Goal: Transaction & Acquisition: Purchase product/service

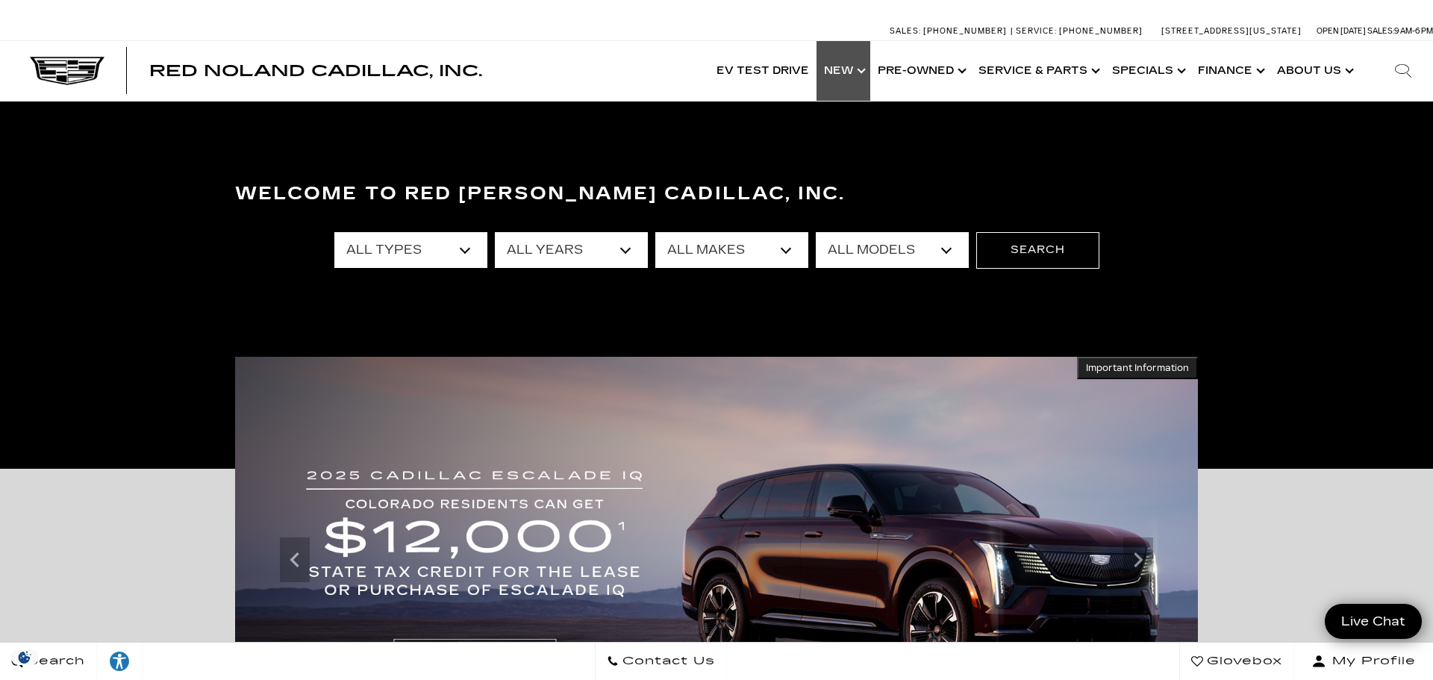
click at [838, 75] on link "Show New" at bounding box center [844, 71] width 54 height 60
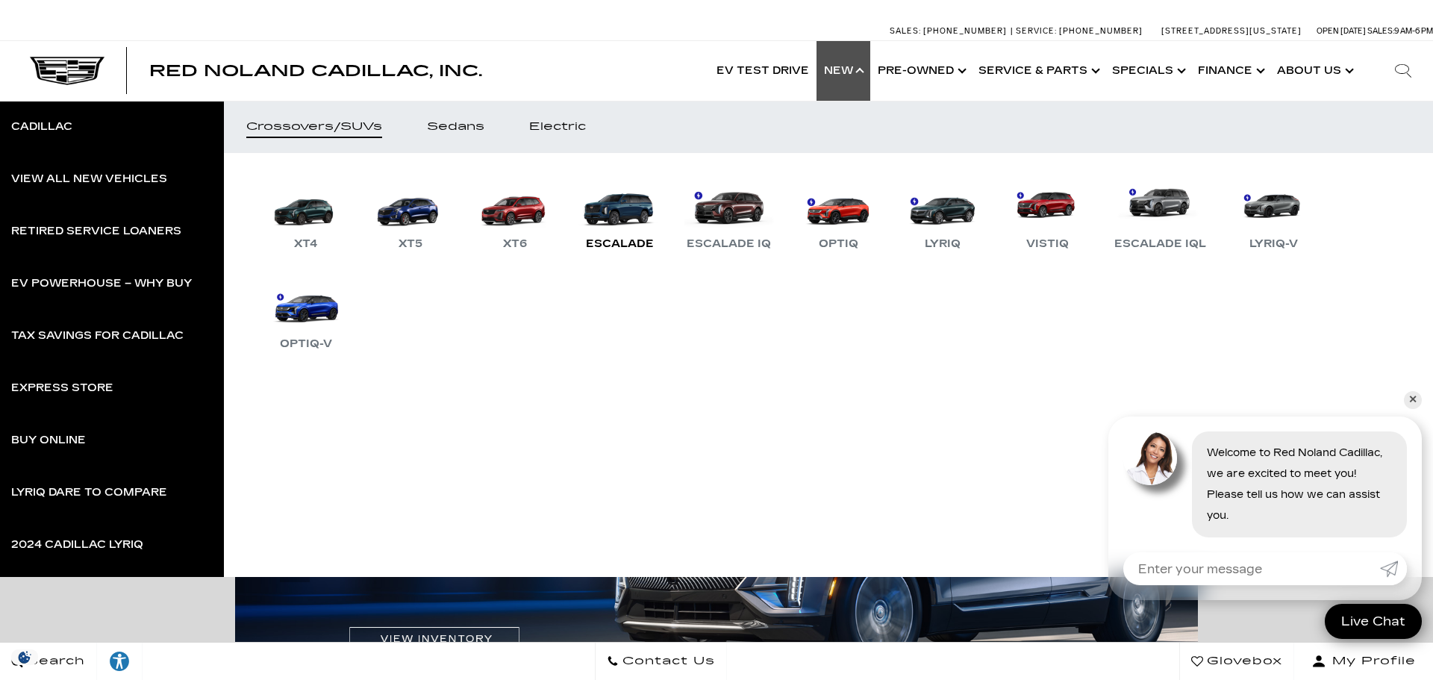
click at [637, 211] on link "Escalade" at bounding box center [620, 214] width 90 height 78
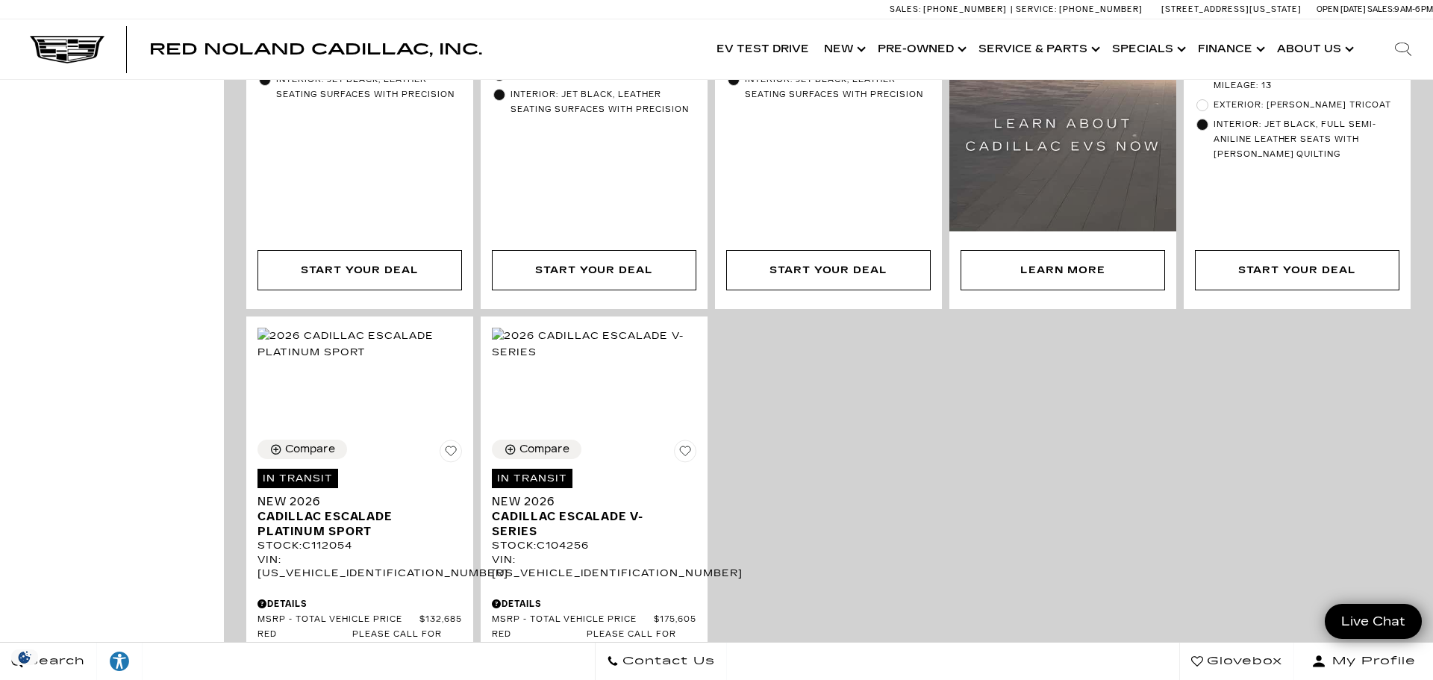
scroll to position [765, 0]
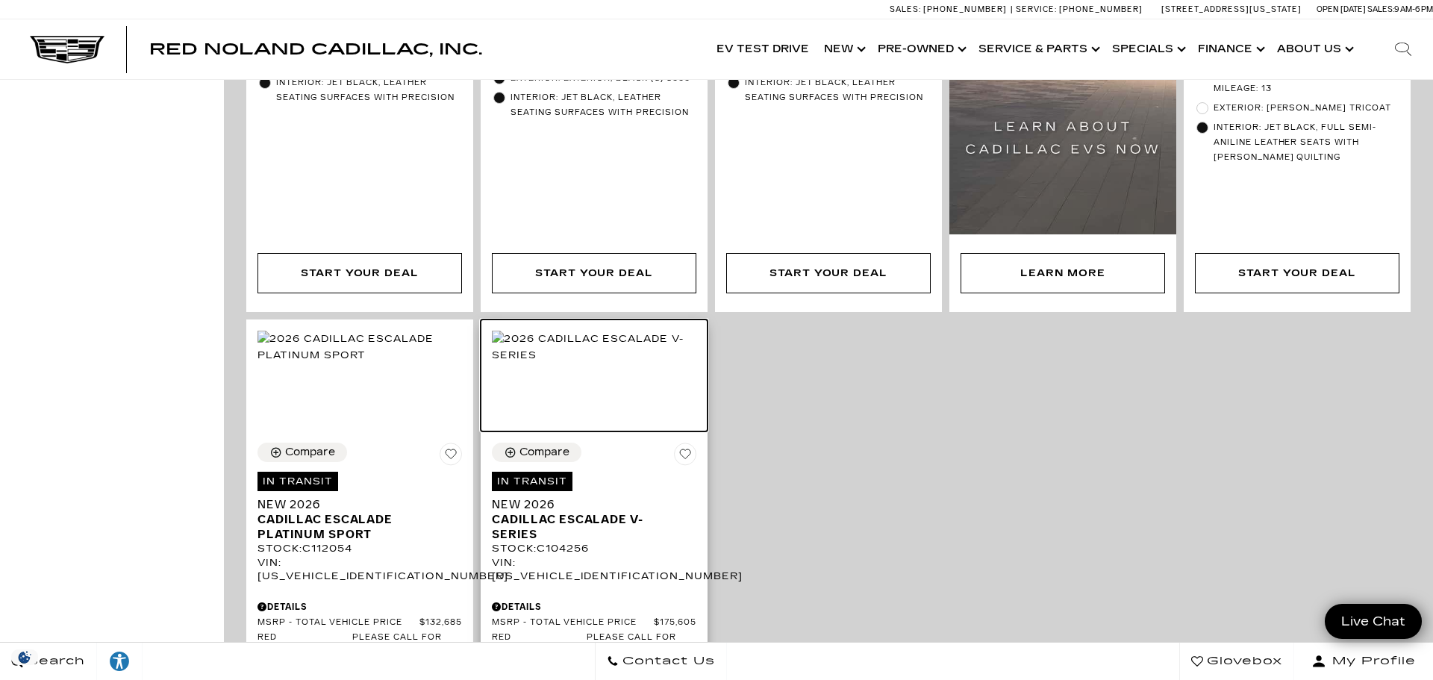
click at [585, 364] on img at bounding box center [594, 347] width 205 height 33
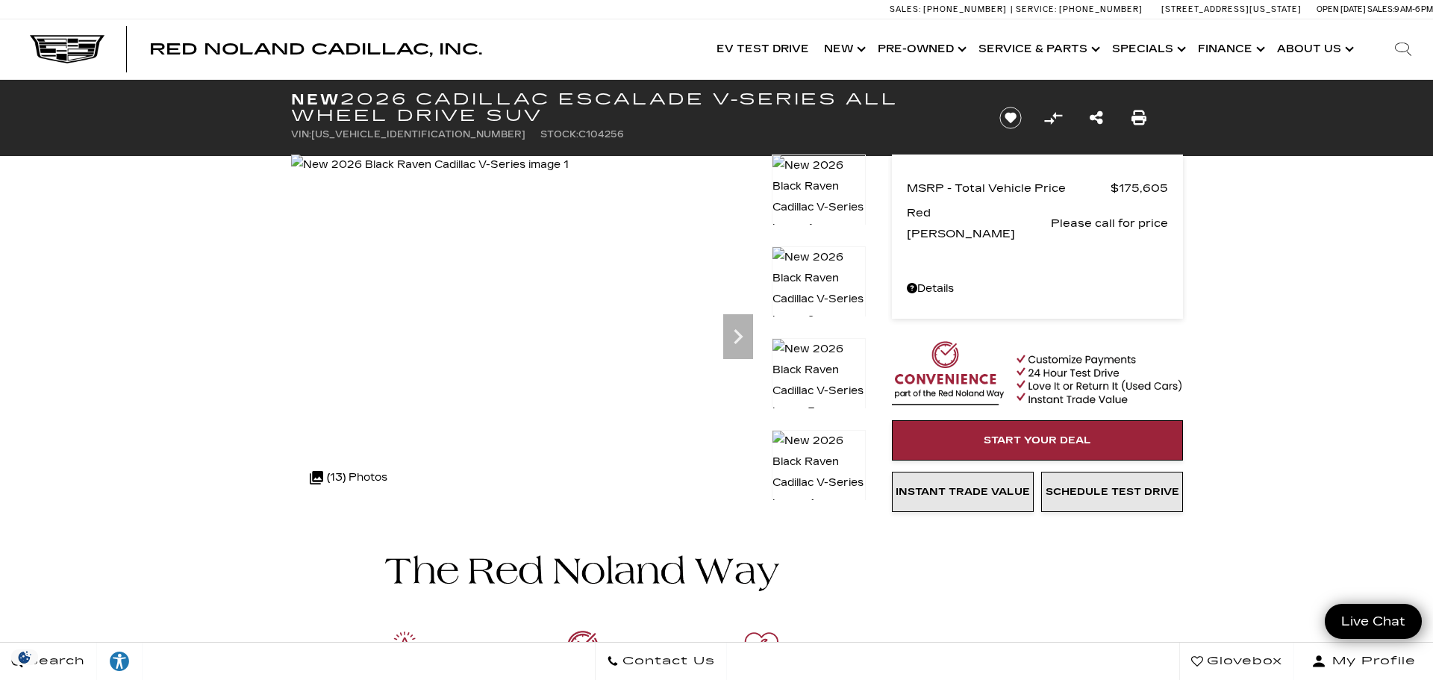
click at [343, 483] on div ".cls-1, .cls-3 { fill: #c50033; } .cls-1 { clip-rule: evenodd; } .cls-2 { clip-…" at bounding box center [348, 478] width 93 height 36
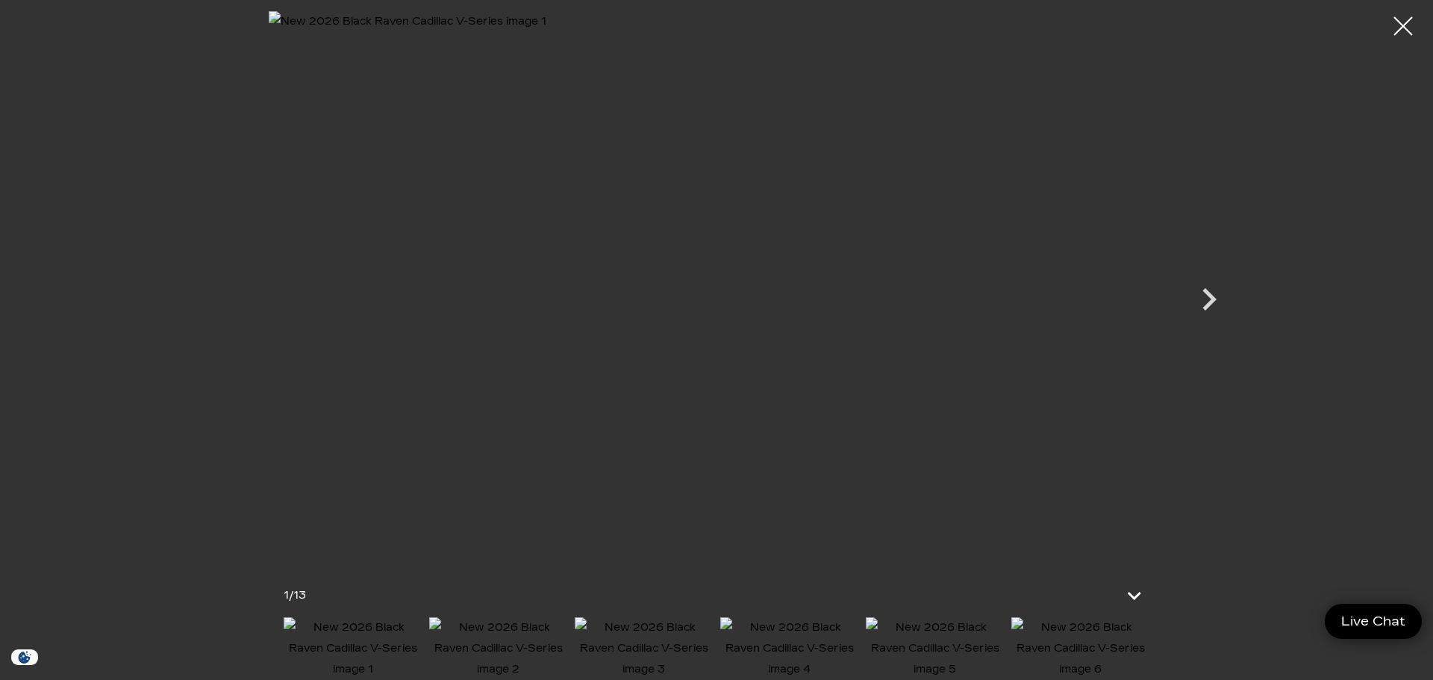
scroll to position [364, 0]
click at [1200, 307] on icon "Next" at bounding box center [1209, 299] width 45 height 45
click at [1206, 312] on icon "Next" at bounding box center [1209, 299] width 45 height 45
click at [1207, 307] on icon "Next" at bounding box center [1210, 299] width 14 height 22
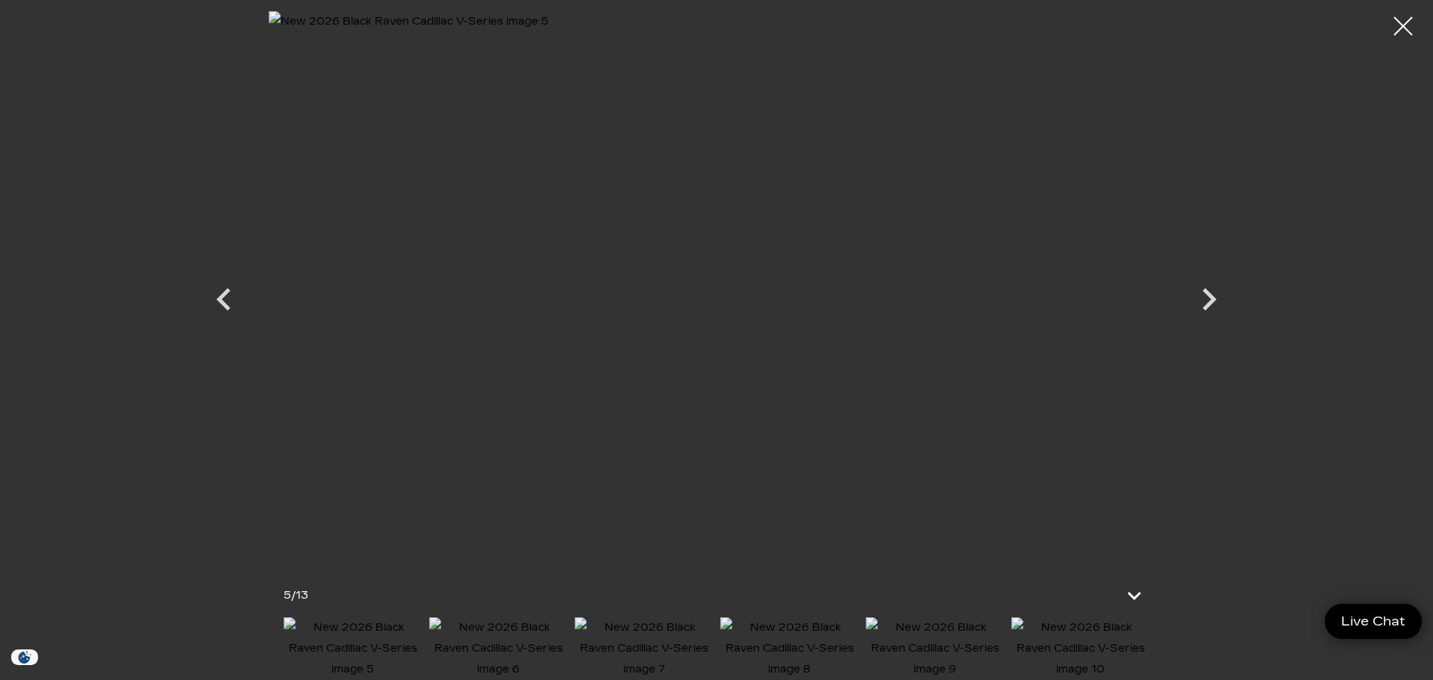
click at [1223, 317] on icon "Next" at bounding box center [1209, 299] width 45 height 45
click at [1206, 310] on icon "Next" at bounding box center [1210, 299] width 14 height 22
click at [1220, 317] on icon "Next" at bounding box center [1209, 299] width 45 height 45
click at [1209, 298] on icon "Next" at bounding box center [1209, 299] width 45 height 45
click at [1203, 301] on icon "Next" at bounding box center [1209, 299] width 45 height 45
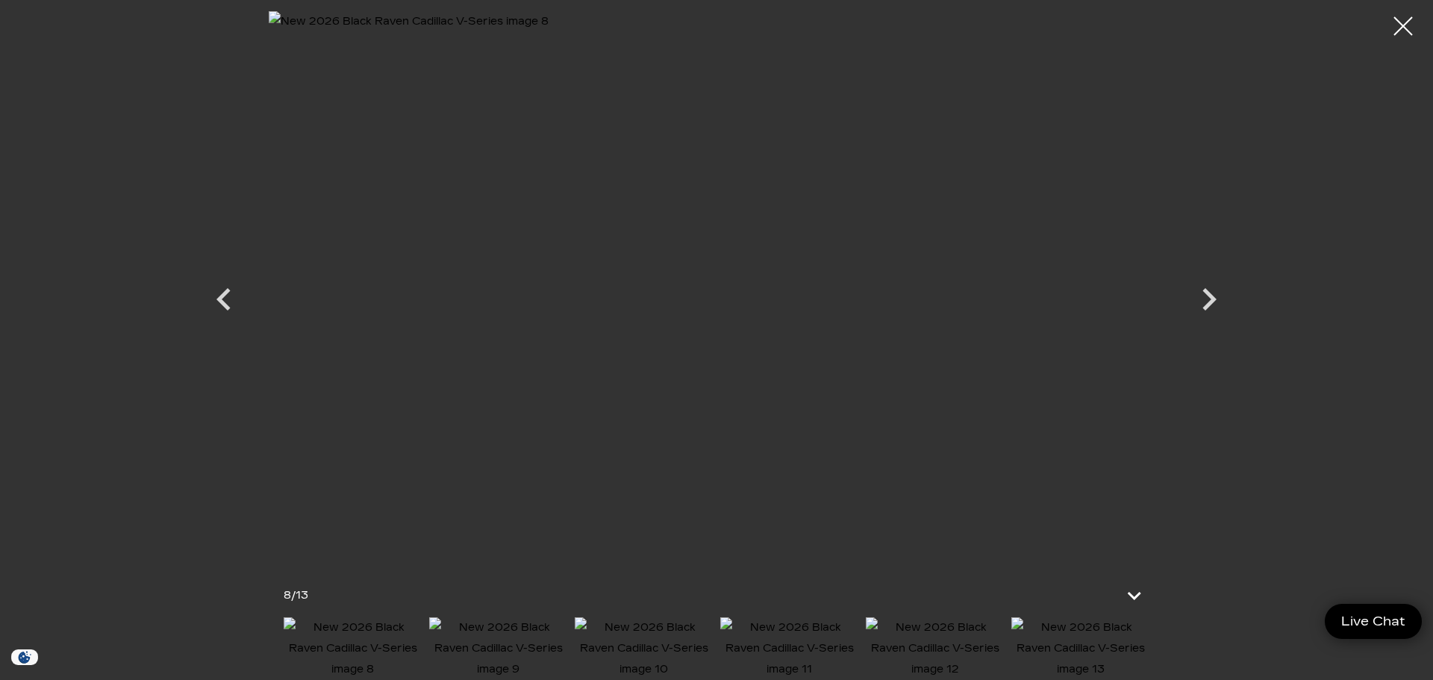
click at [1212, 305] on icon "Next" at bounding box center [1209, 299] width 45 height 45
click at [1214, 305] on icon "Next" at bounding box center [1209, 299] width 45 height 45
click at [1202, 306] on icon "Next" at bounding box center [1209, 299] width 45 height 45
click at [1205, 304] on icon "Next" at bounding box center [1209, 299] width 45 height 45
click at [1212, 308] on icon "Next" at bounding box center [1209, 299] width 45 height 45
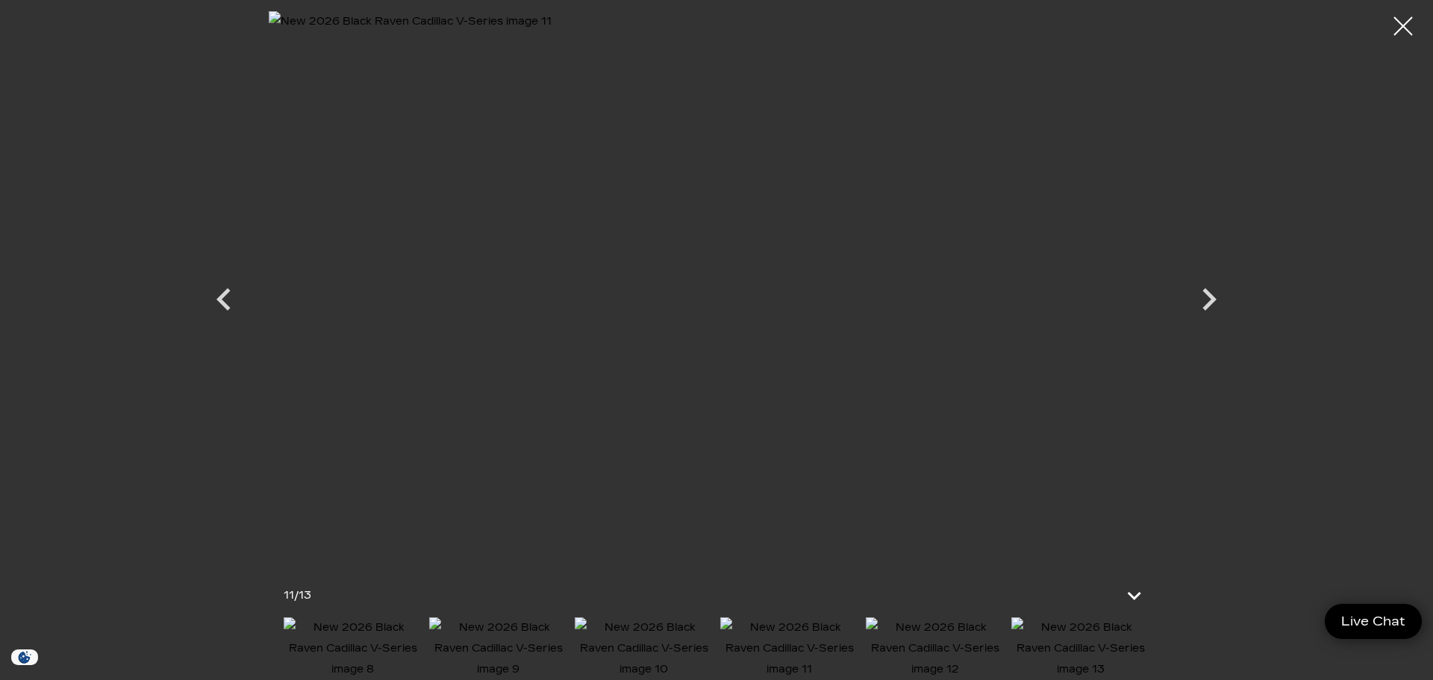
click at [1208, 305] on icon "Next" at bounding box center [1210, 299] width 14 height 22
click at [1208, 303] on icon "Next" at bounding box center [1210, 299] width 14 height 22
click at [1387, 26] on div at bounding box center [1404, 27] width 40 height 40
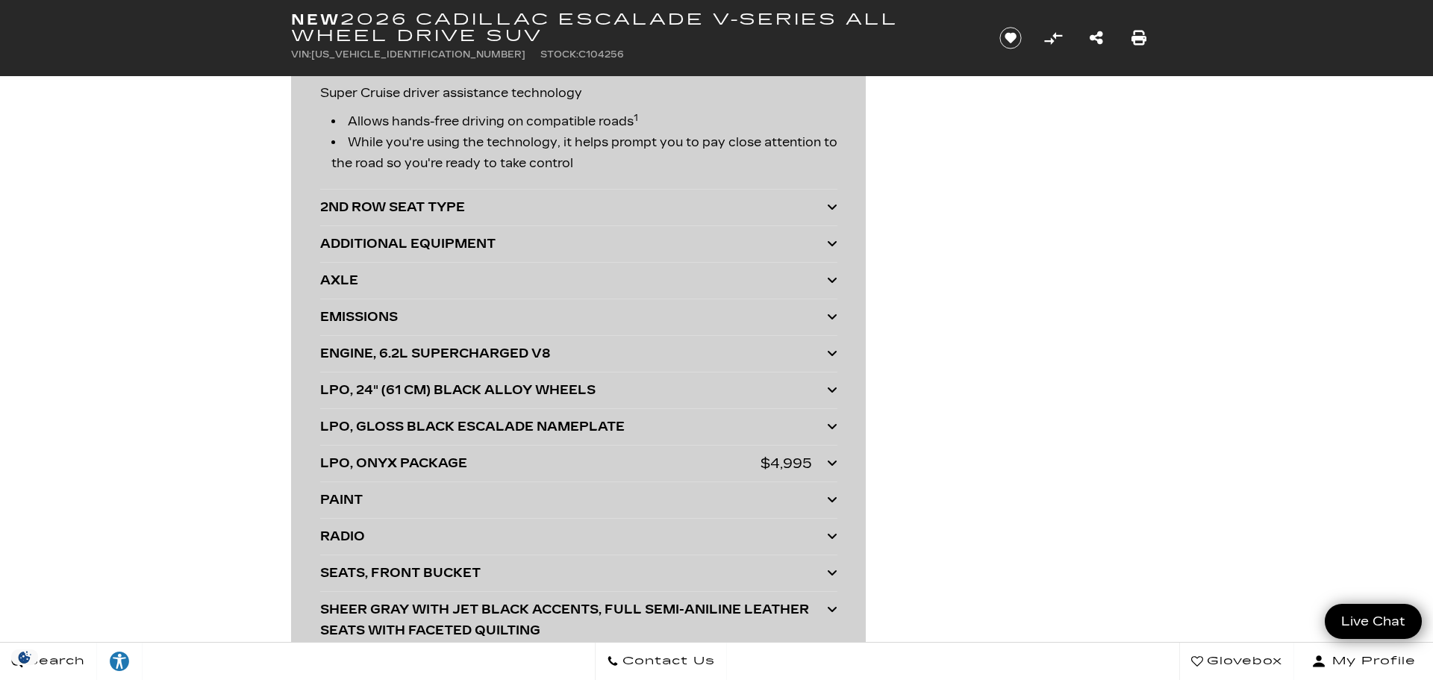
scroll to position [3658, 0]
click at [388, 201] on div "2ND ROW SEAT TYPE" at bounding box center [573, 206] width 507 height 21
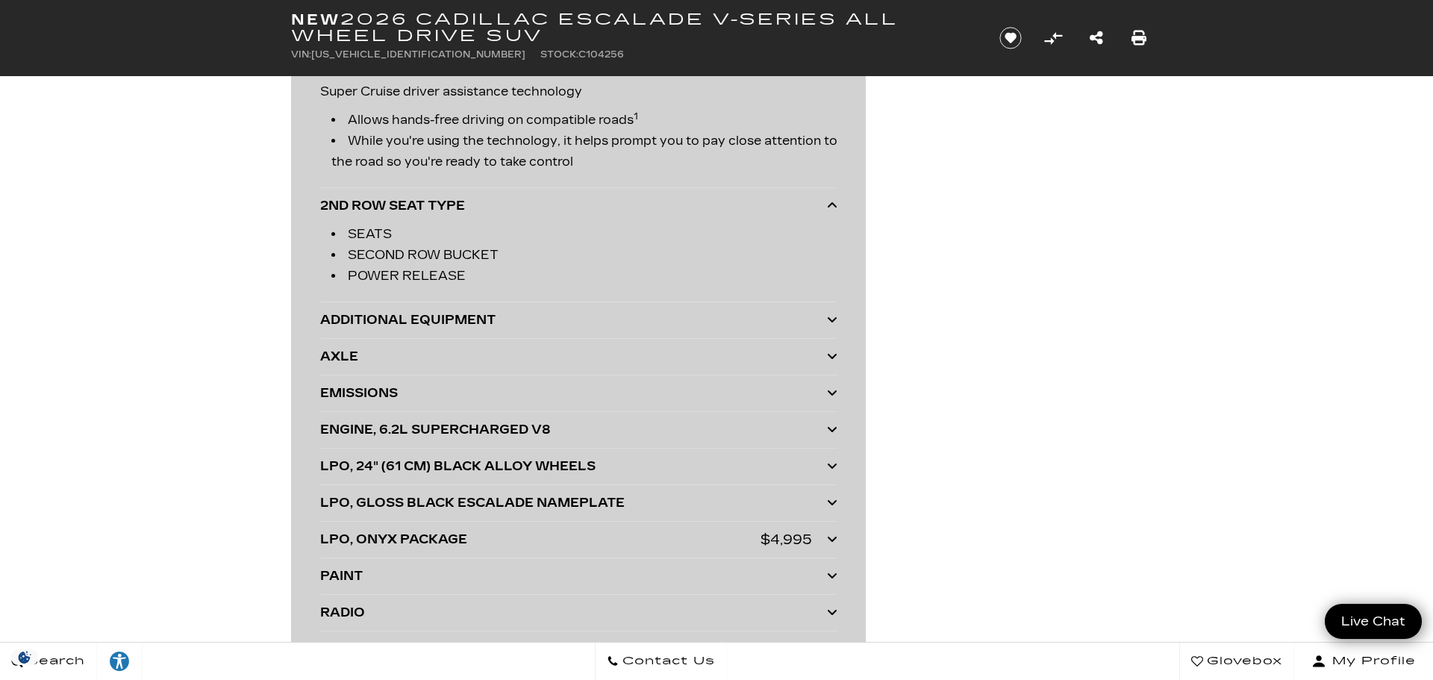
click at [384, 259] on li "SECOND ROW BUCKET" at bounding box center [584, 255] width 506 height 21
click at [358, 313] on div "ADDITIONAL EQUIPMENT" at bounding box center [573, 320] width 507 height 21
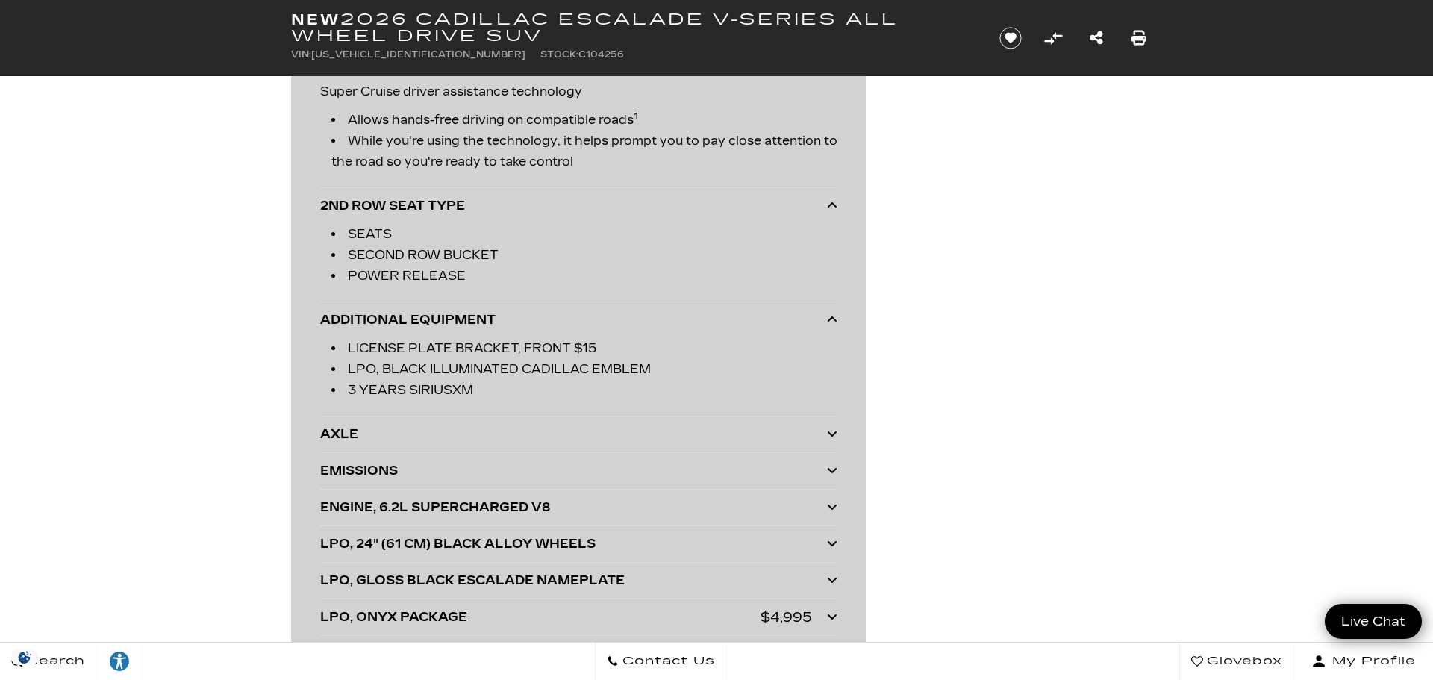
click at [343, 427] on div "AXLE" at bounding box center [573, 434] width 507 height 21
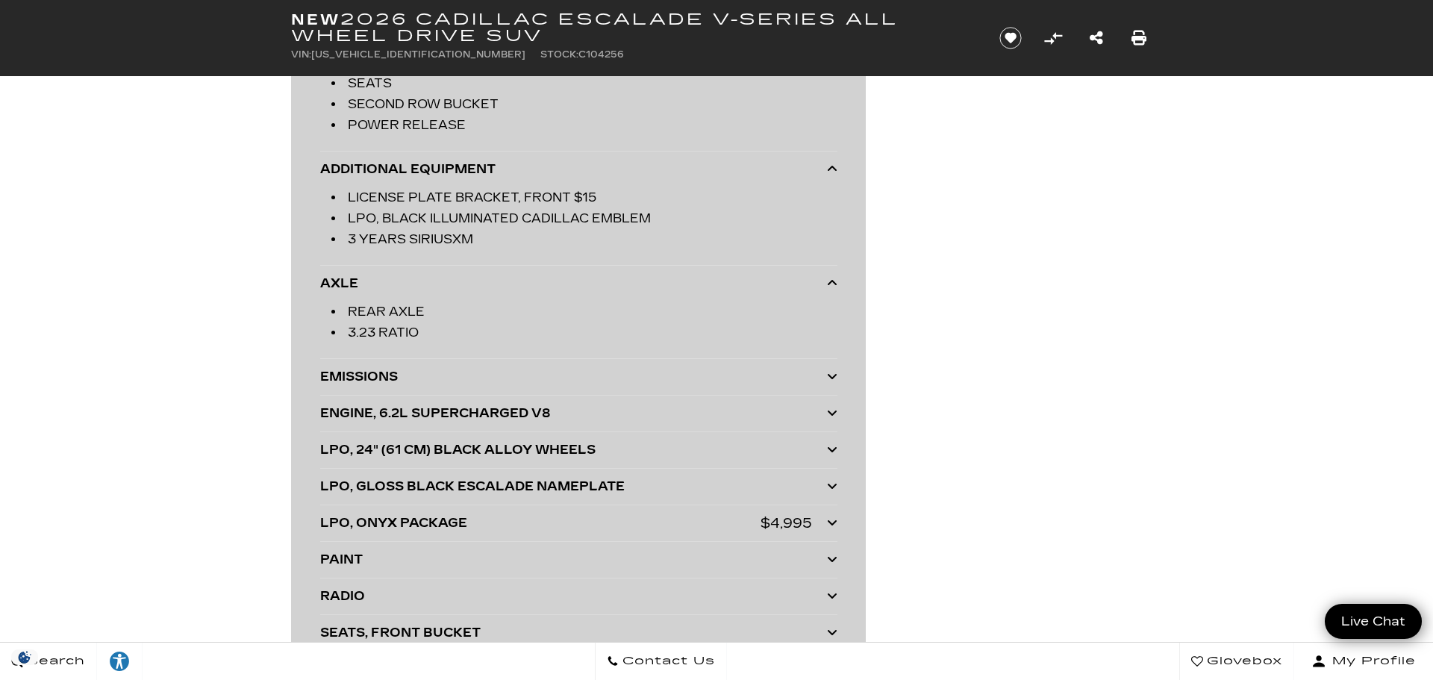
scroll to position [3813, 0]
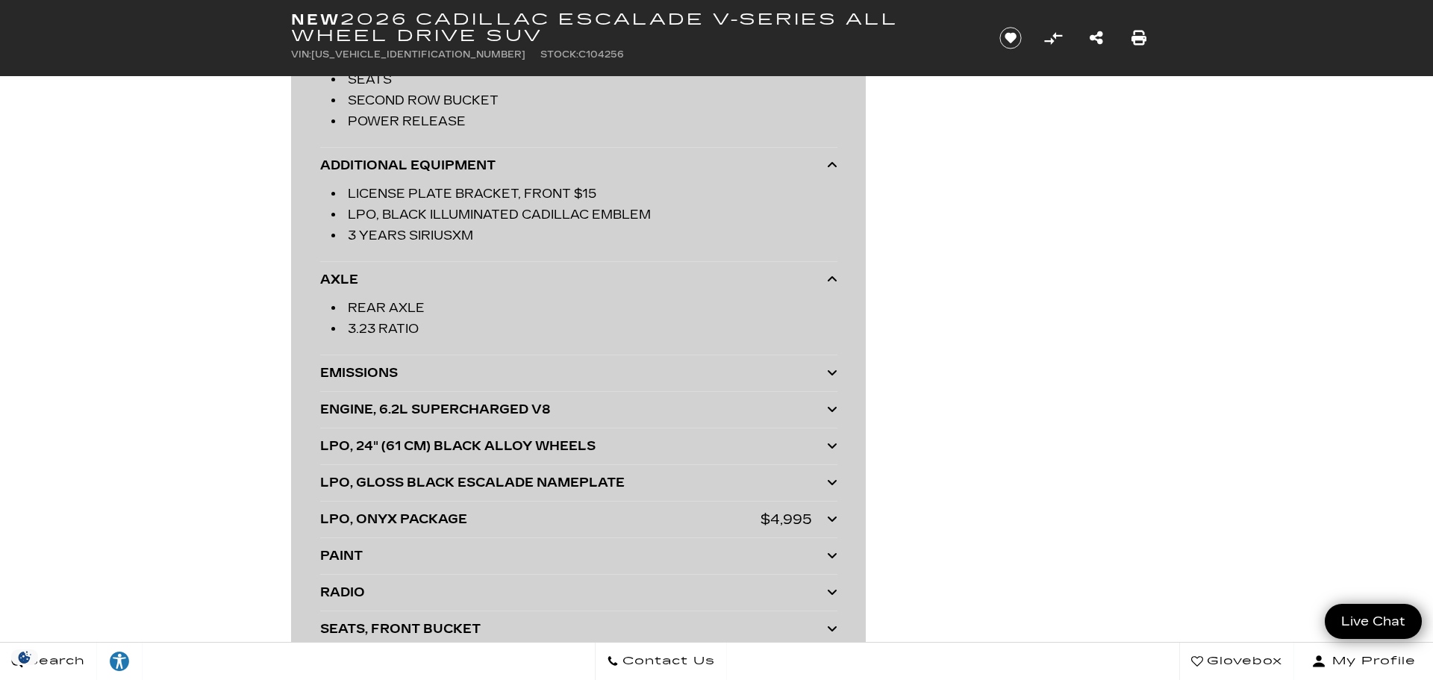
click at [355, 408] on div "ENGINE, 6.2L SUPERCHARGED V8" at bounding box center [573, 409] width 507 height 21
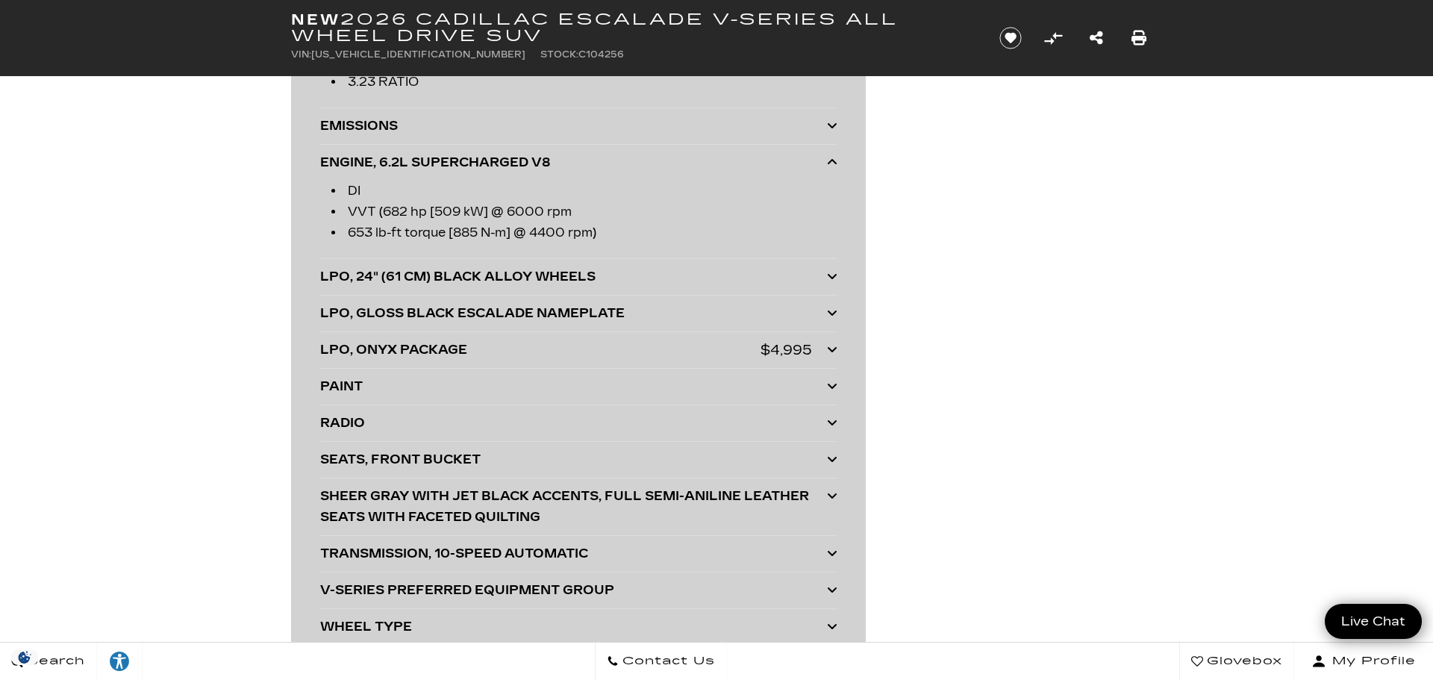
scroll to position [4066, 0]
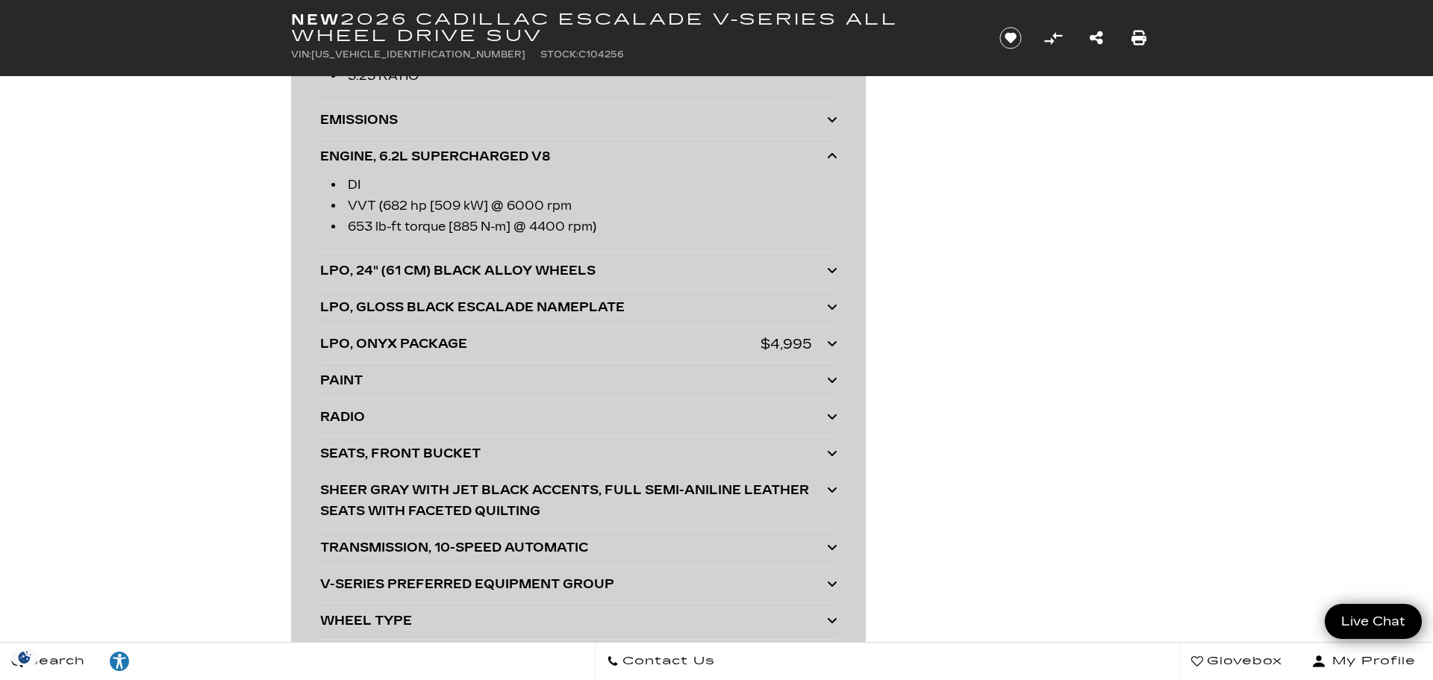
click at [342, 450] on div "SEATS, FRONT BUCKET" at bounding box center [573, 453] width 507 height 21
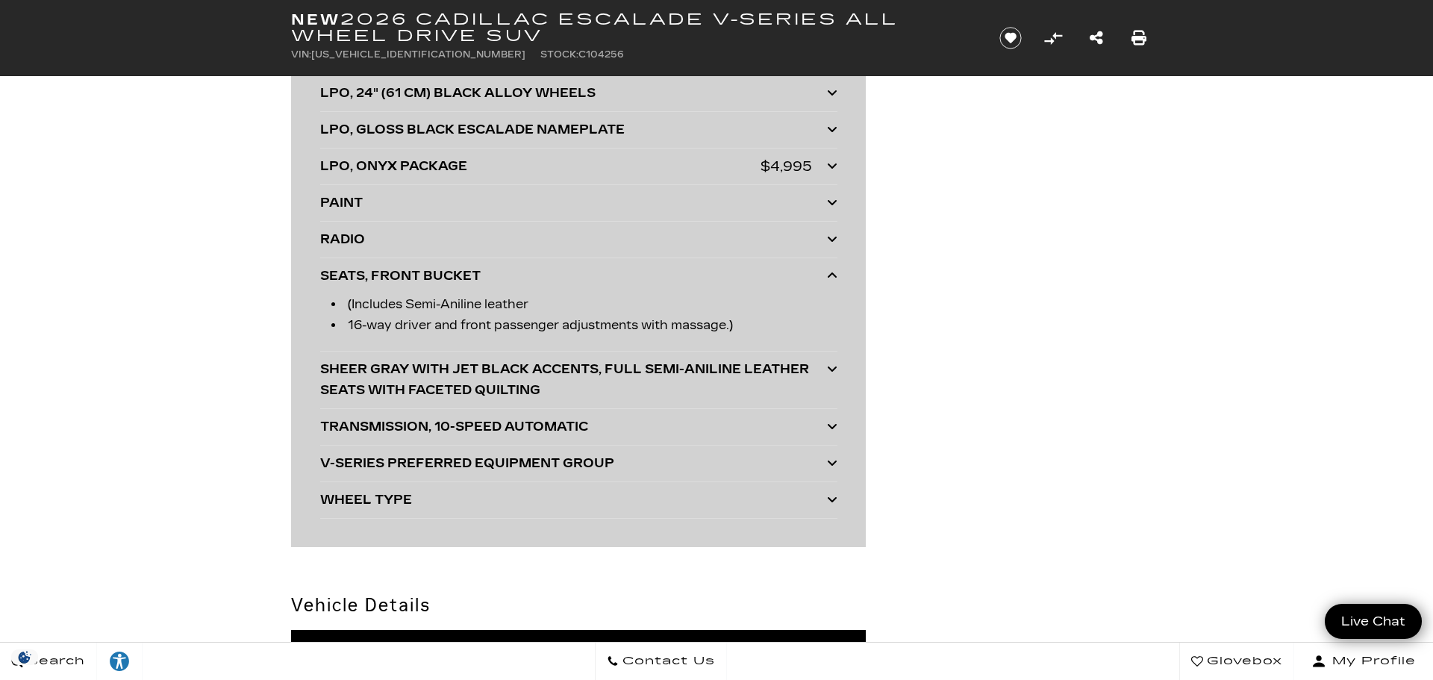
scroll to position [4246, 0]
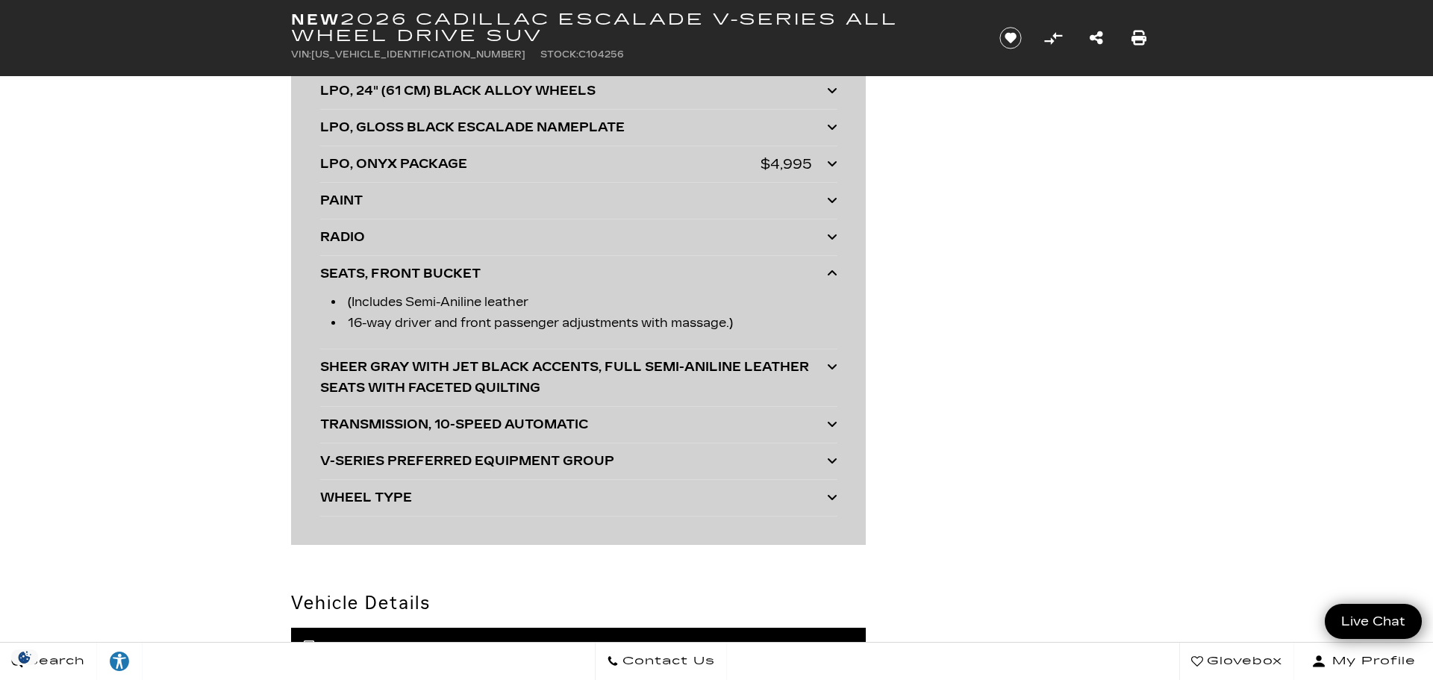
click at [346, 458] on div "V-SERIES PREFERRED EQUIPMENT GROUP" at bounding box center [573, 461] width 507 height 21
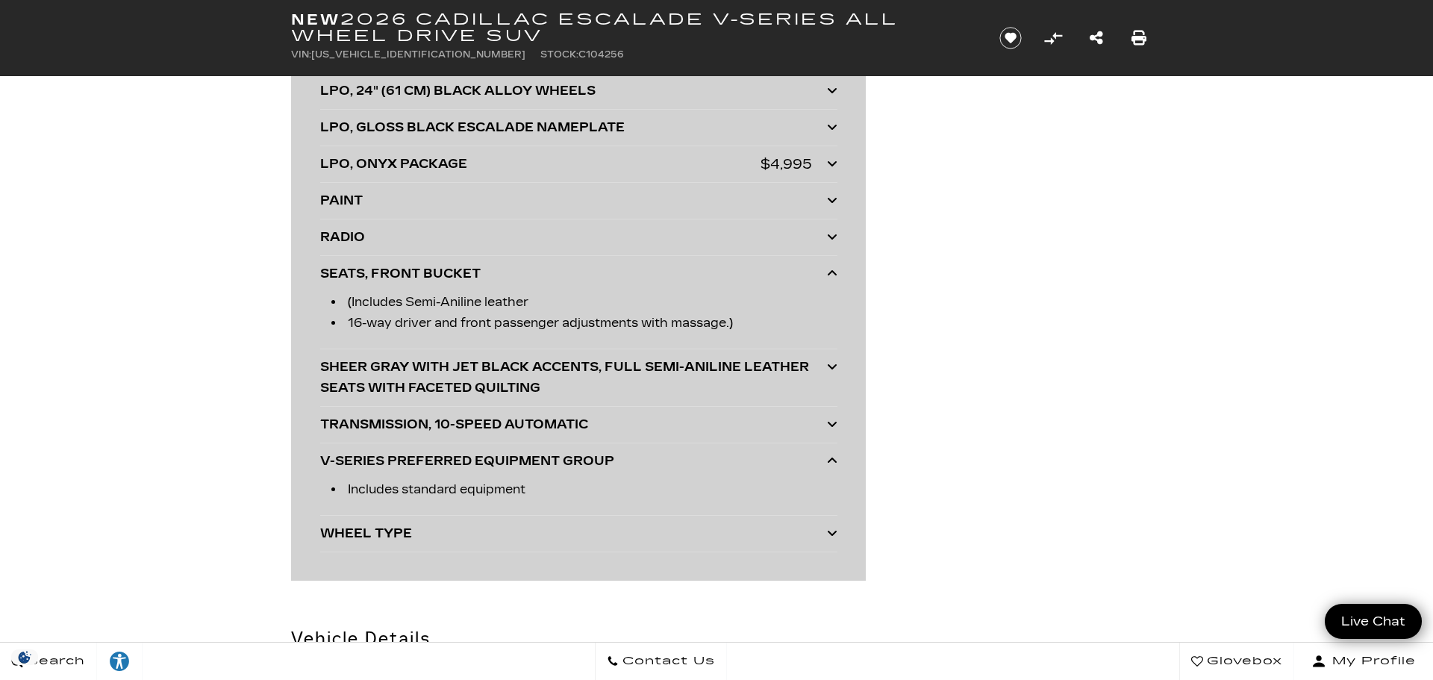
click at [337, 532] on div "WHEEL TYPE" at bounding box center [573, 533] width 507 height 21
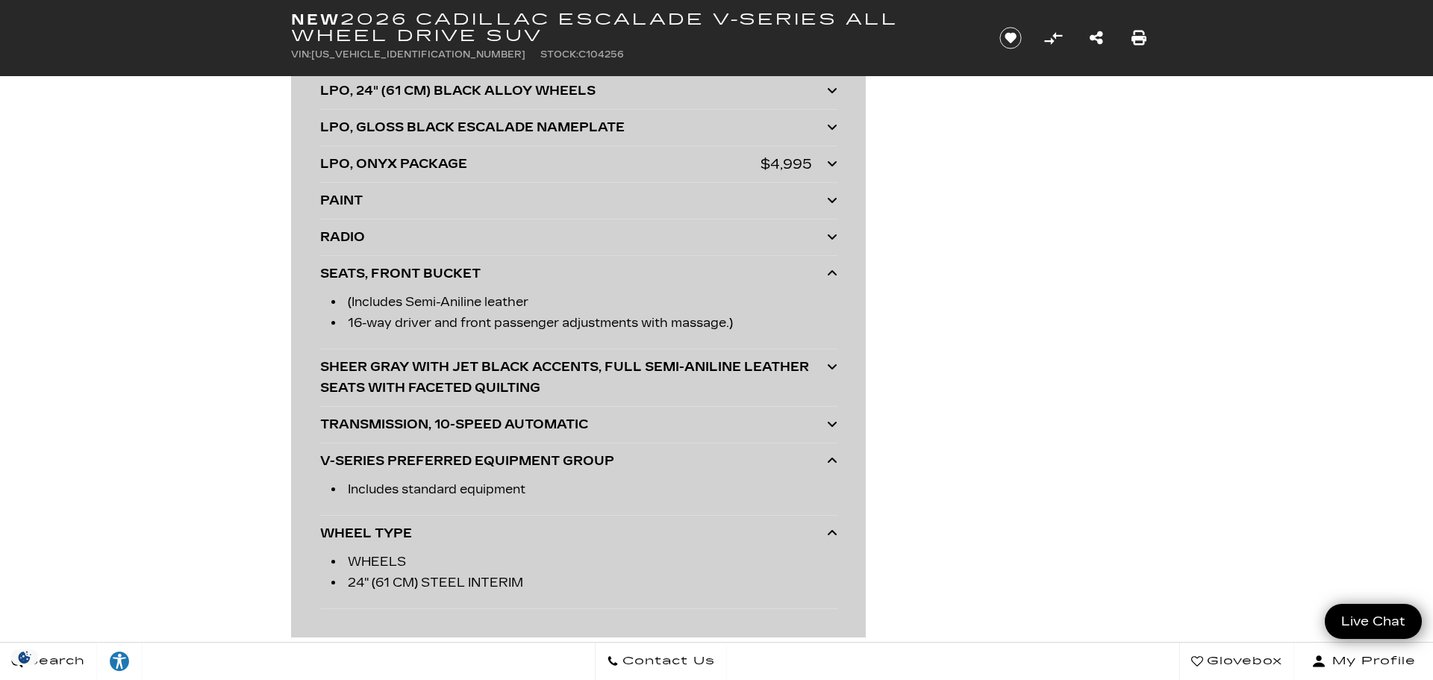
click at [344, 388] on div "SHEER GRAY WITH JET BLACK ACCENTS, FULL SEMI-ANILINE LEATHER SEATS WITH FACETED…" at bounding box center [573, 378] width 507 height 42
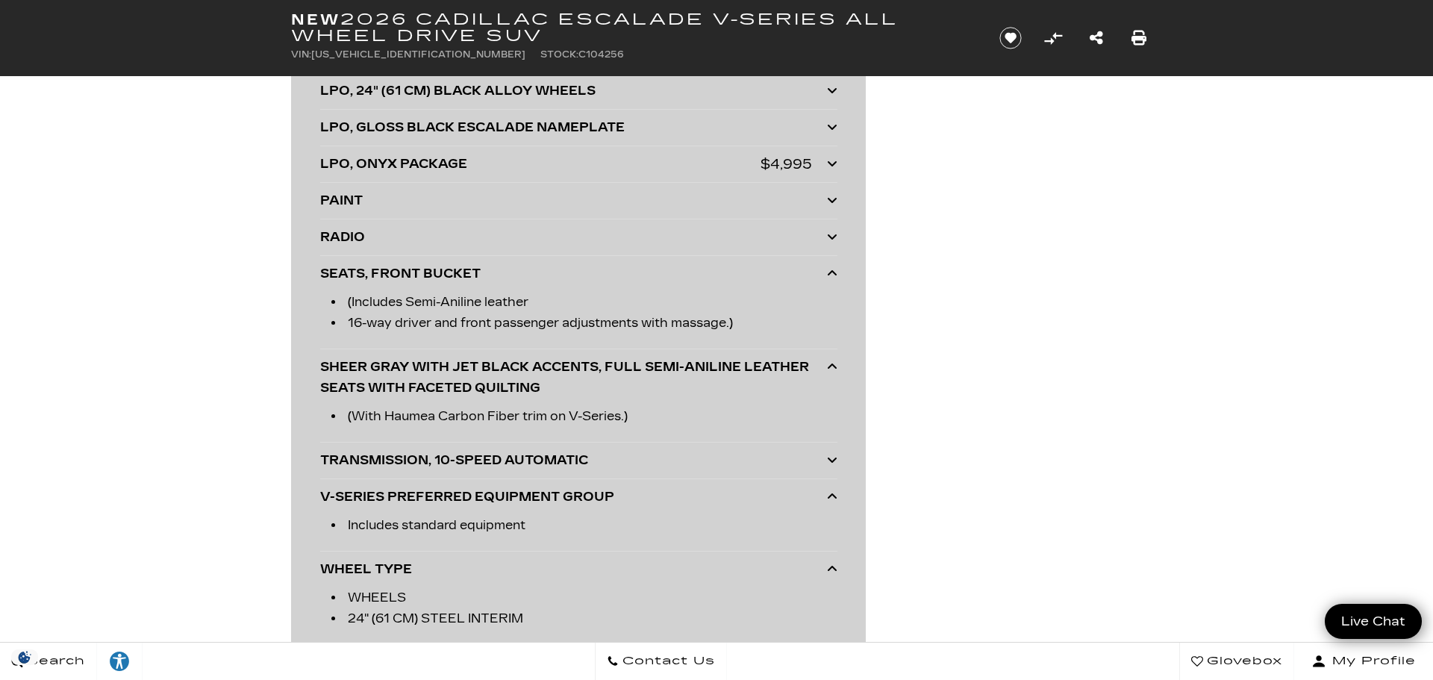
click at [339, 370] on div "SHEER GRAY WITH JET BLACK ACCENTS, FULL SEMI-ANILINE LEATHER SEATS WITH FACETED…" at bounding box center [573, 378] width 507 height 42
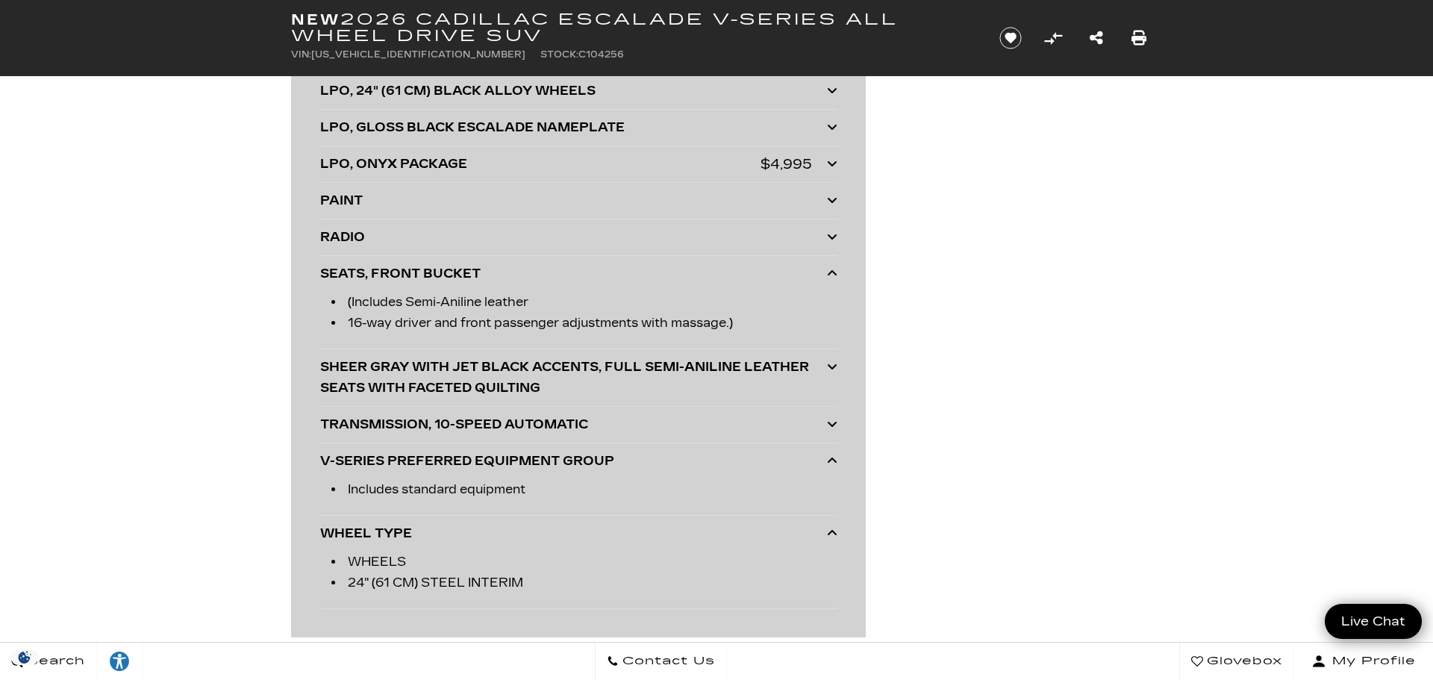
click at [343, 417] on div "TRANSMISSION, 10-SPEED AUTOMATIC" at bounding box center [573, 424] width 507 height 21
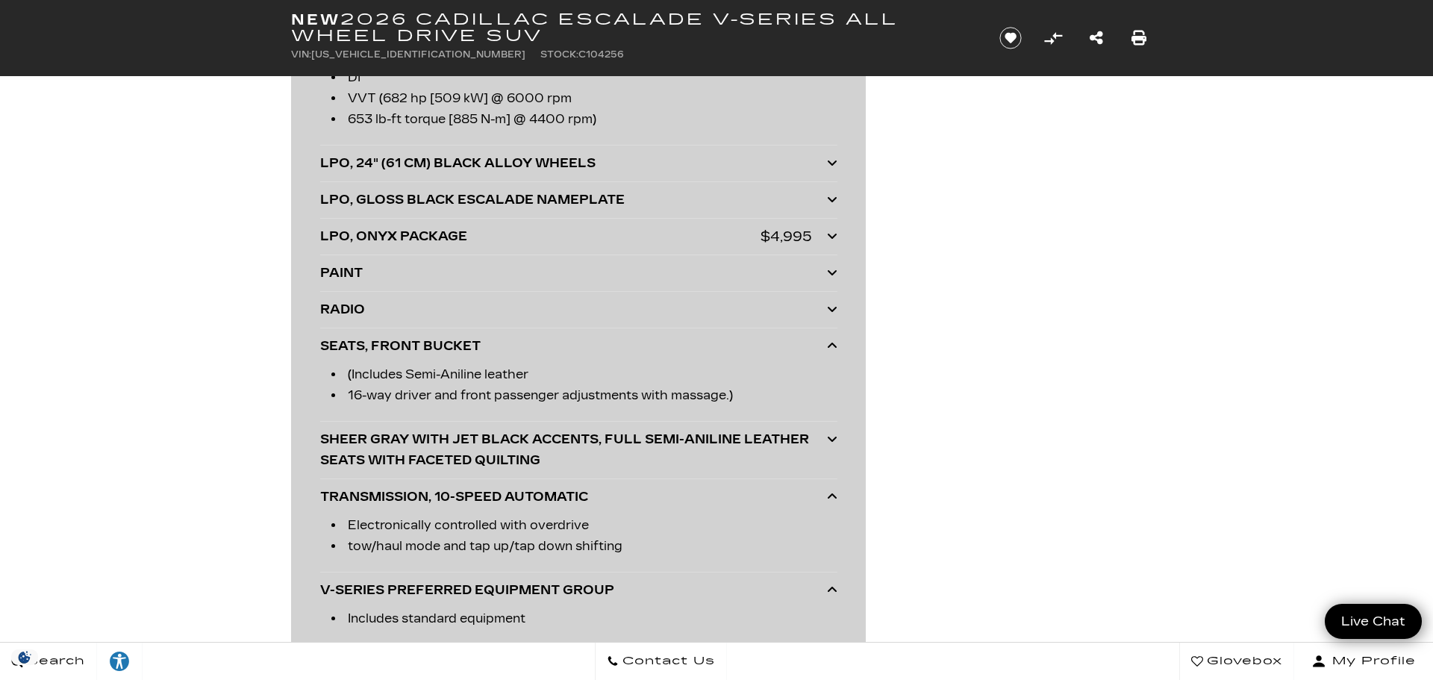
scroll to position [4171, 0]
click at [346, 309] on div "RADIO" at bounding box center [573, 312] width 507 height 21
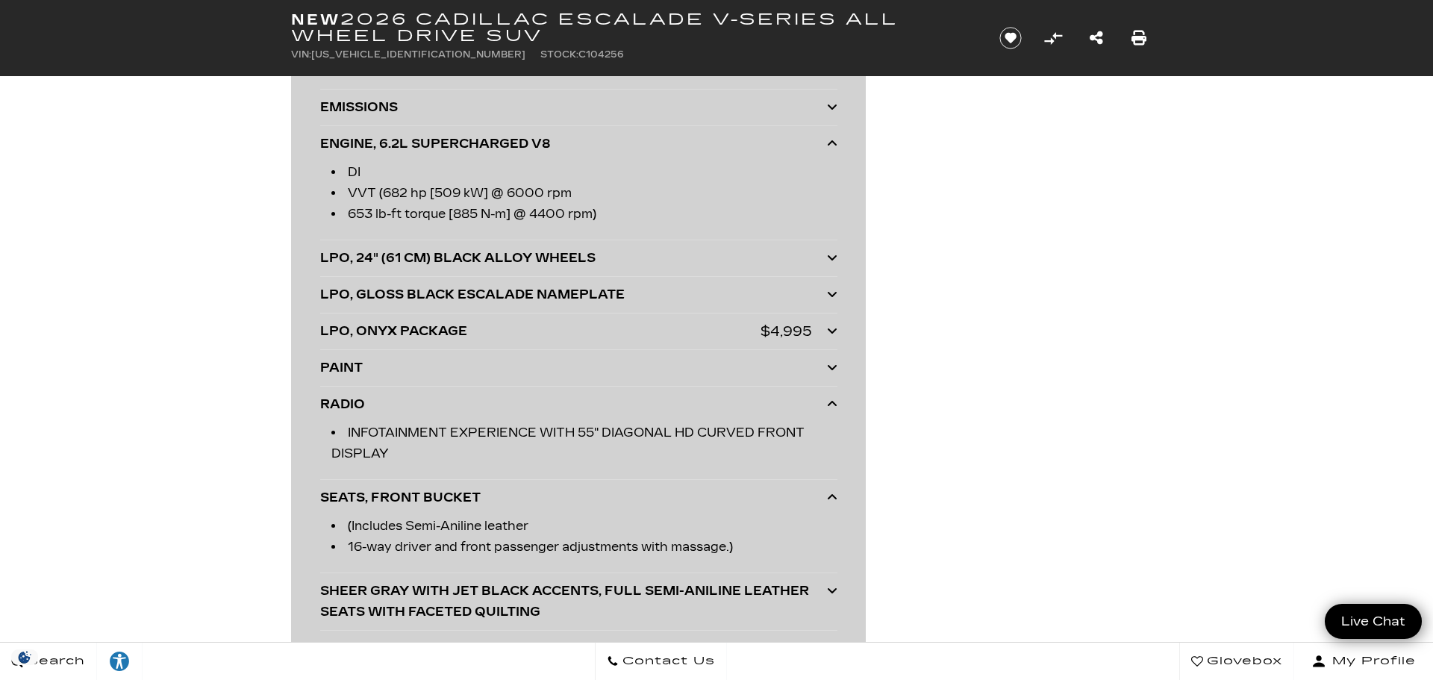
scroll to position [4075, 0]
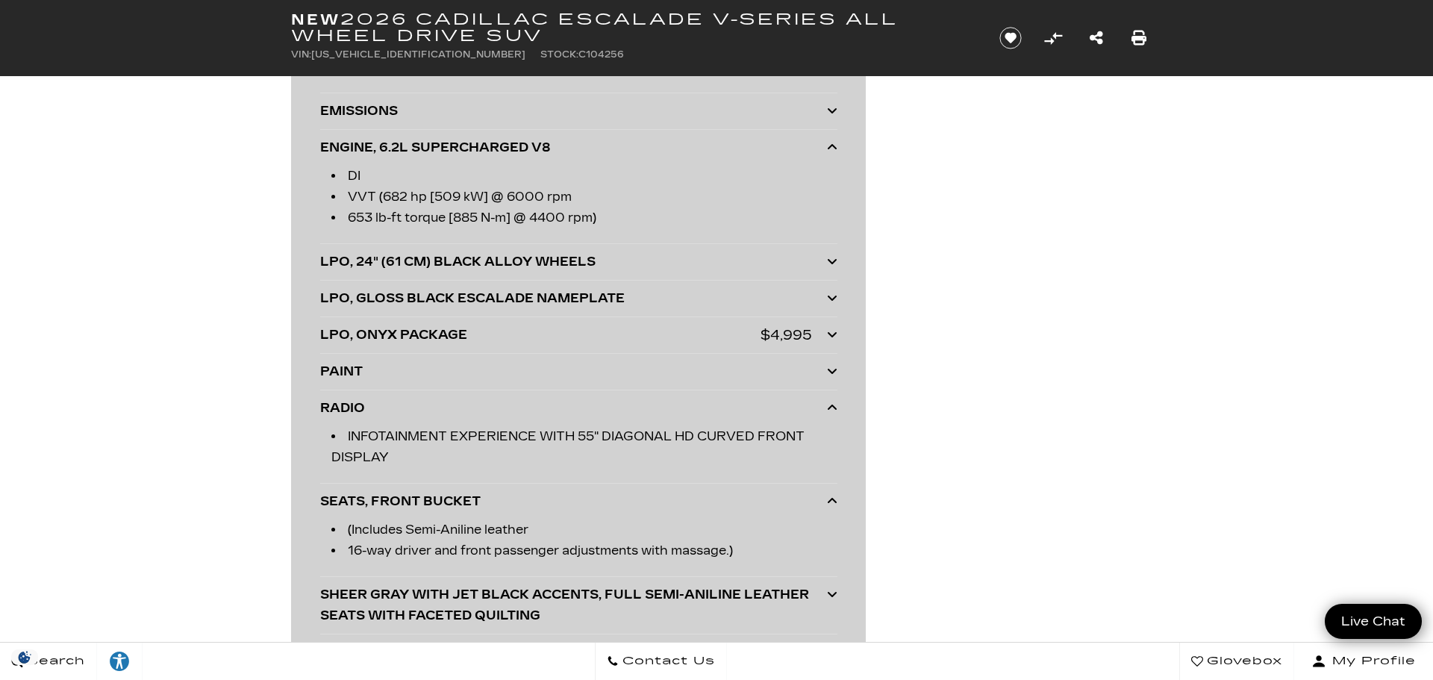
click at [347, 368] on div "PAINT" at bounding box center [573, 371] width 507 height 21
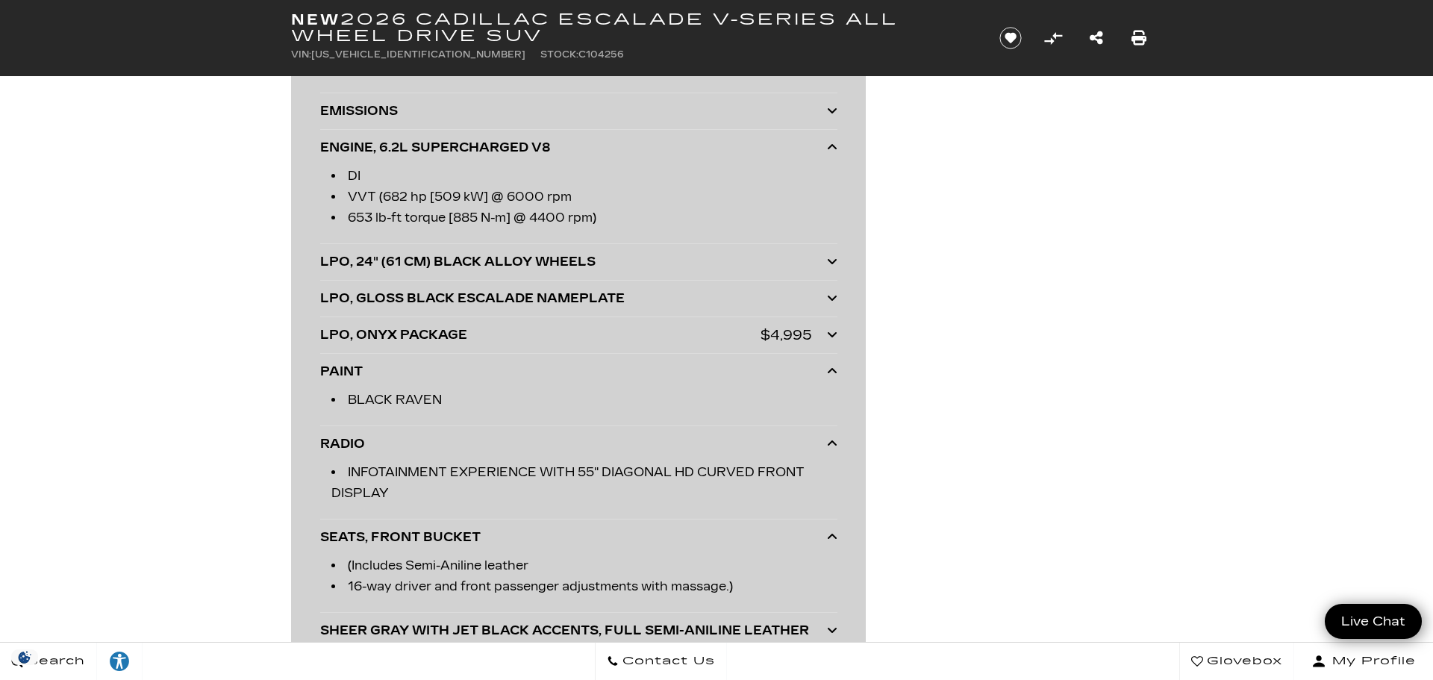
click at [347, 334] on div "LPO, ONYX PACKAGE" at bounding box center [540, 335] width 440 height 21
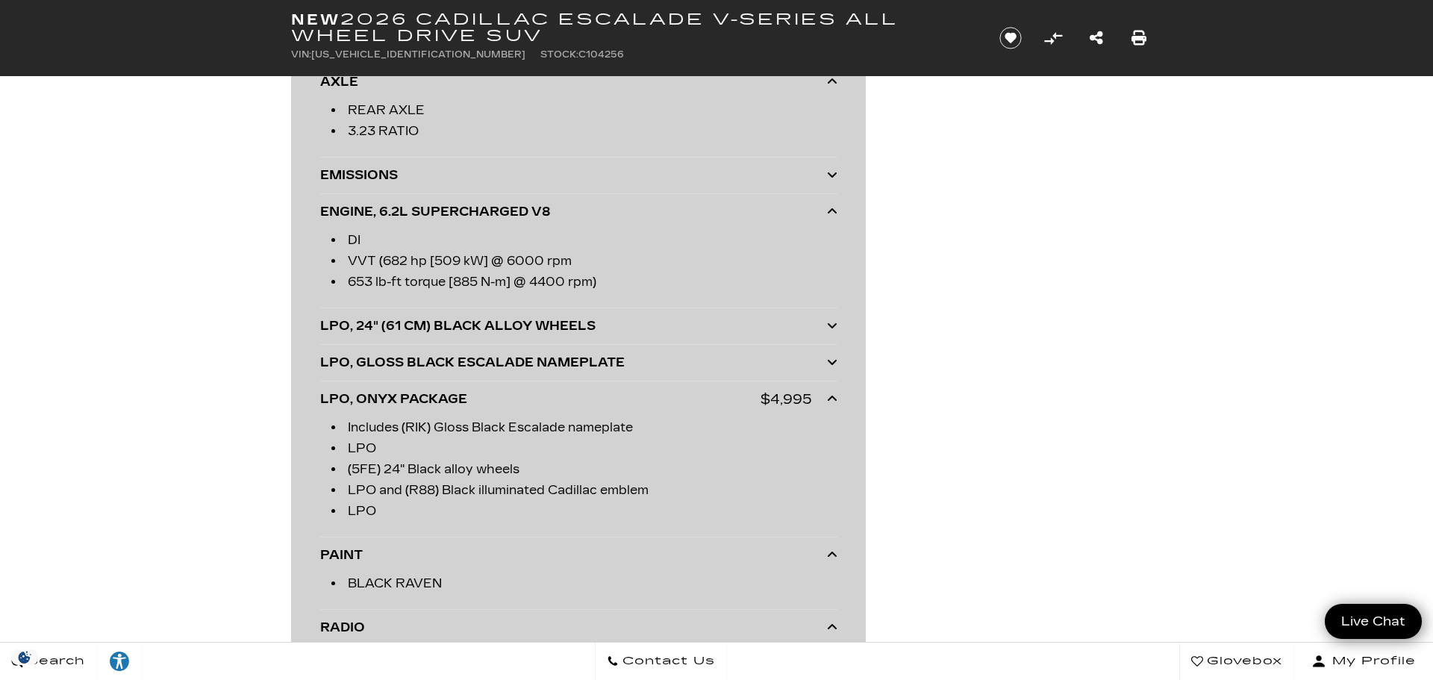
scroll to position [4010, 0]
click at [348, 362] on div "LPO, GLOSS BLACK ESCALADE NAMEPLATE" at bounding box center [573, 363] width 507 height 21
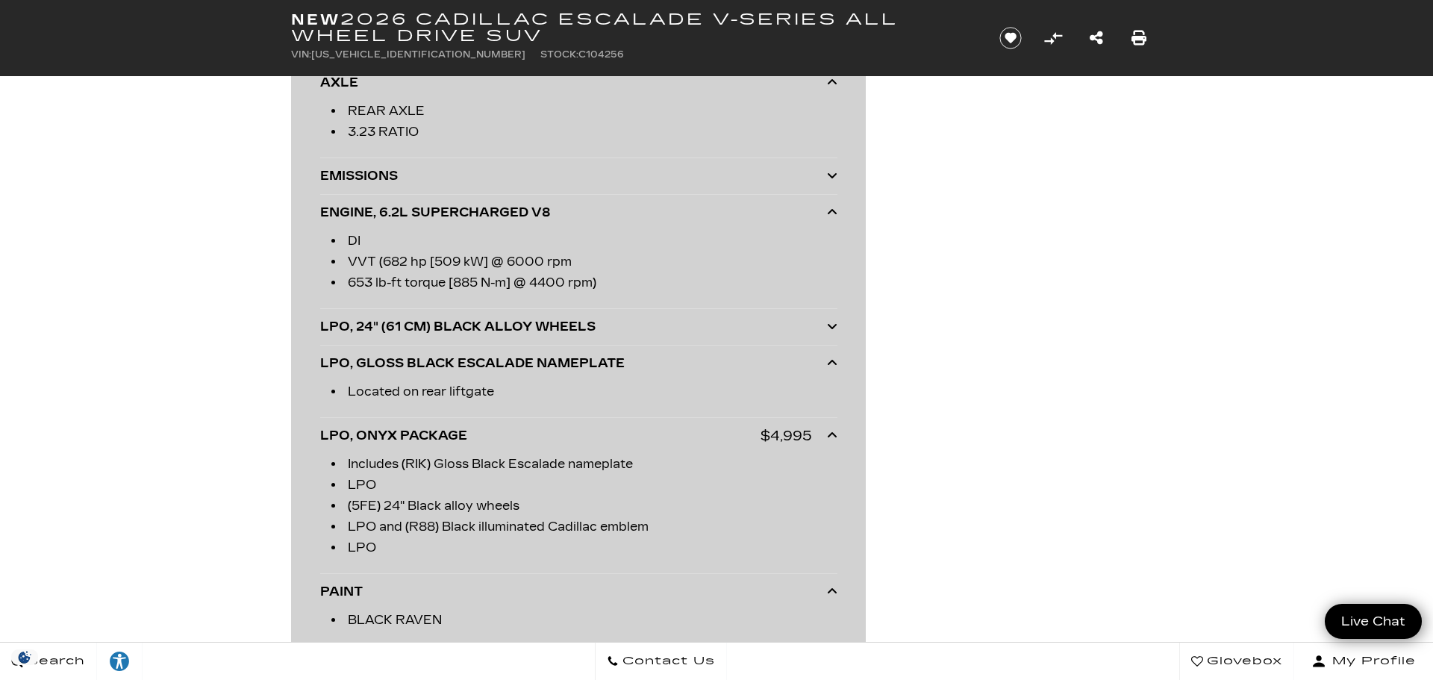
click at [341, 325] on div "LPO, 24" (61 CM) BLACK ALLOY WHEELS" at bounding box center [573, 327] width 507 height 21
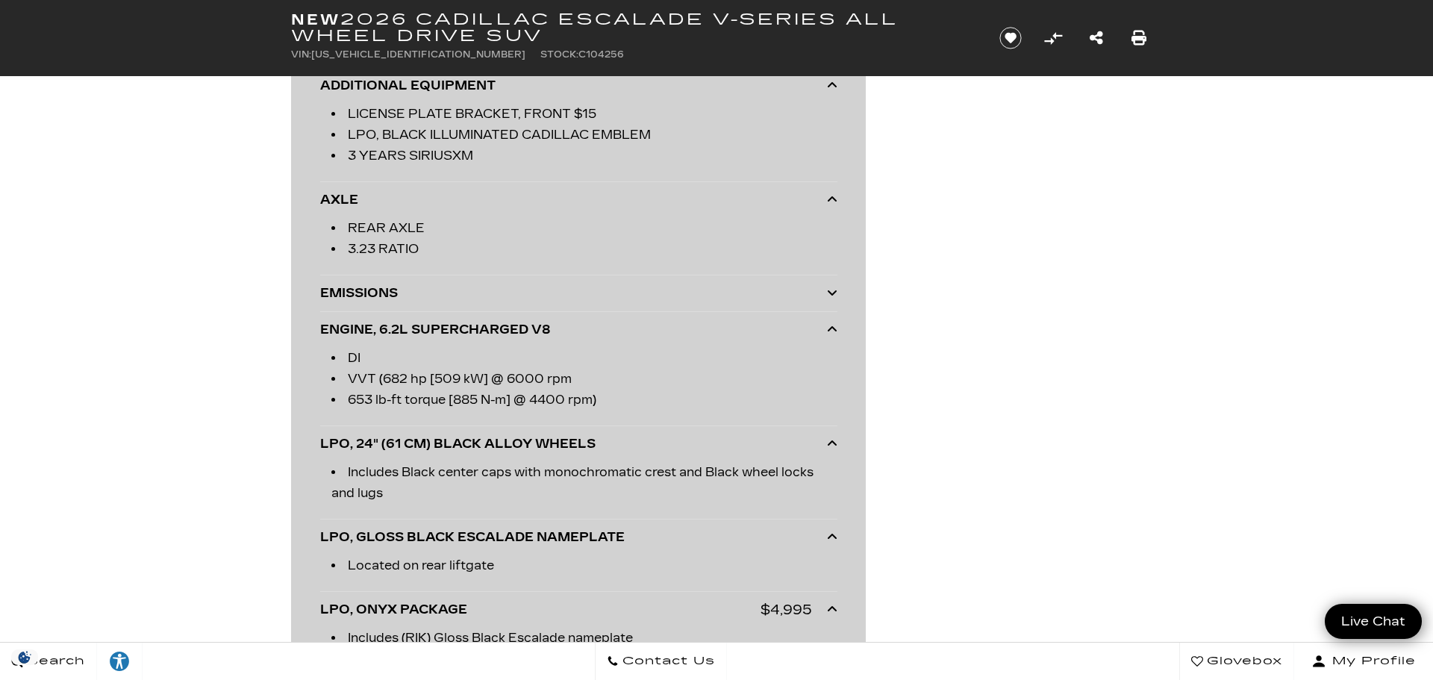
scroll to position [3890, 0]
click at [343, 301] on div "EMISSIONS" at bounding box center [573, 295] width 507 height 21
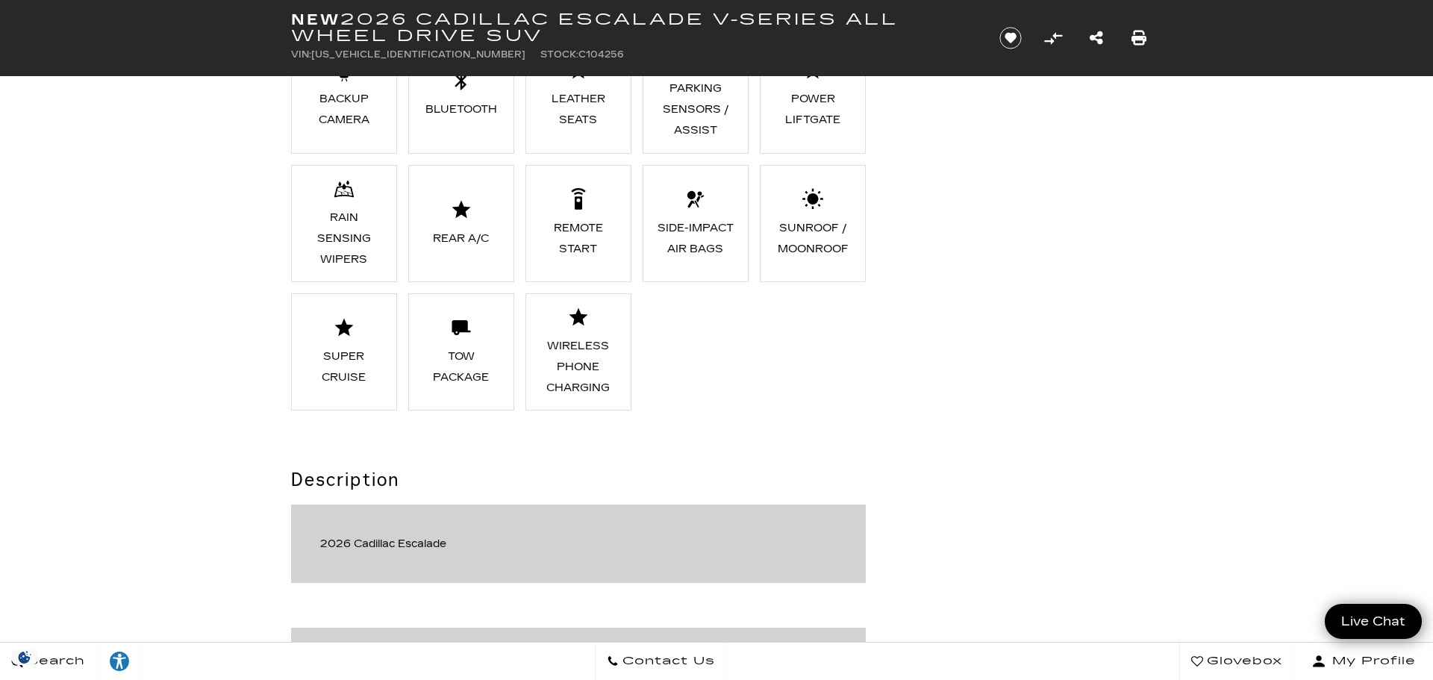
scroll to position [1350, 0]
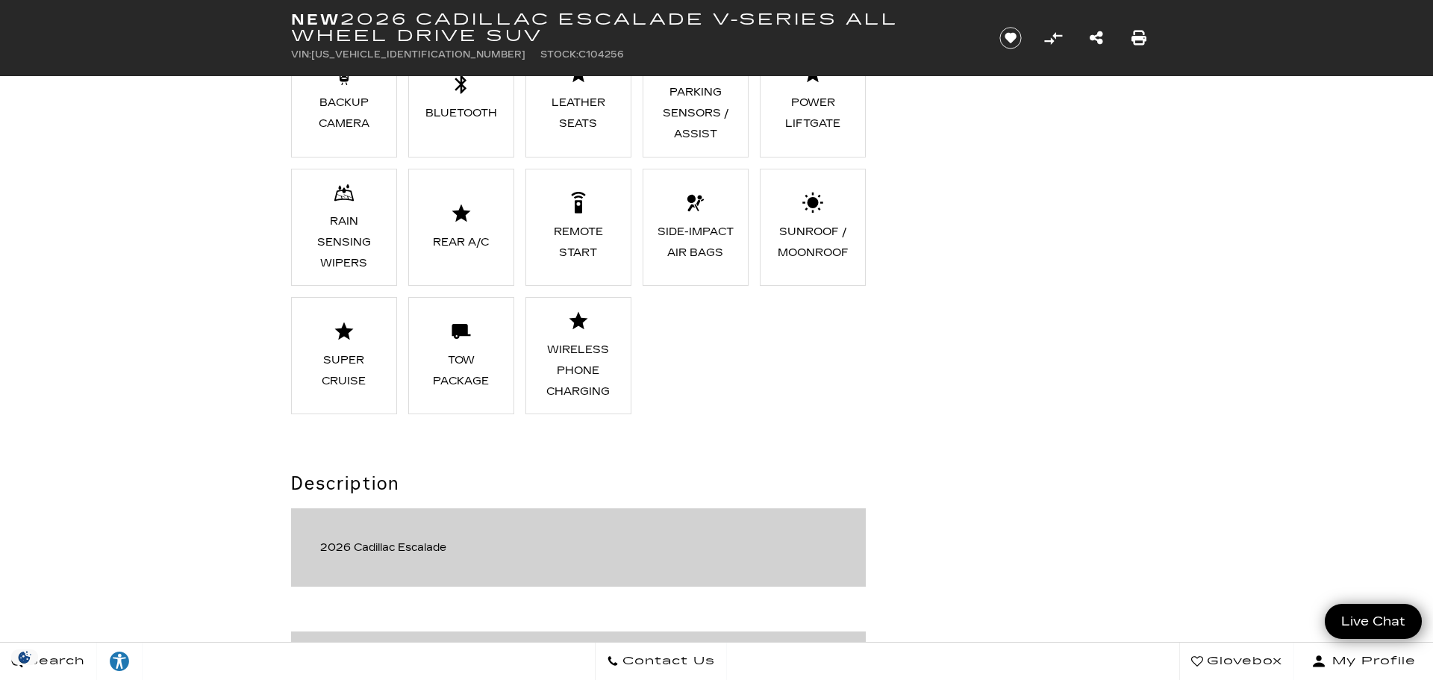
click at [337, 367] on div "Super Cruise" at bounding box center [343, 371] width 81 height 42
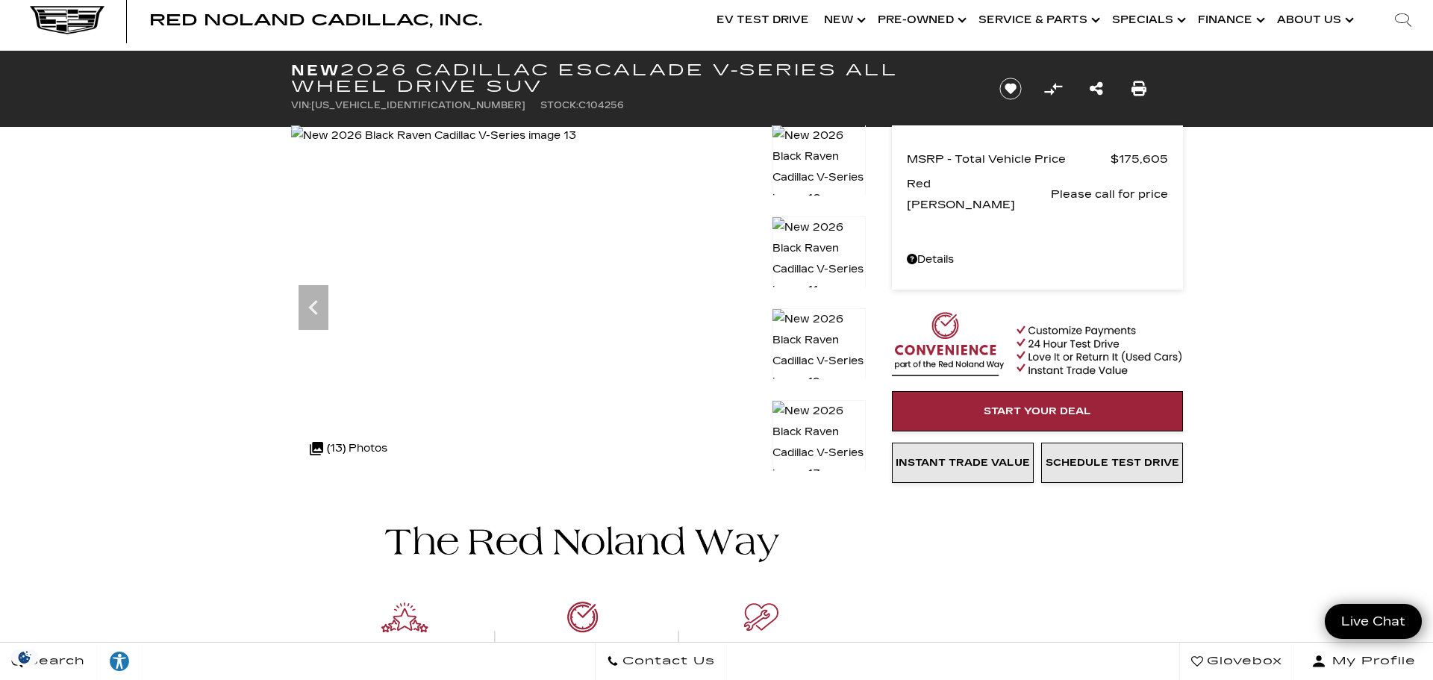
scroll to position [0, 0]
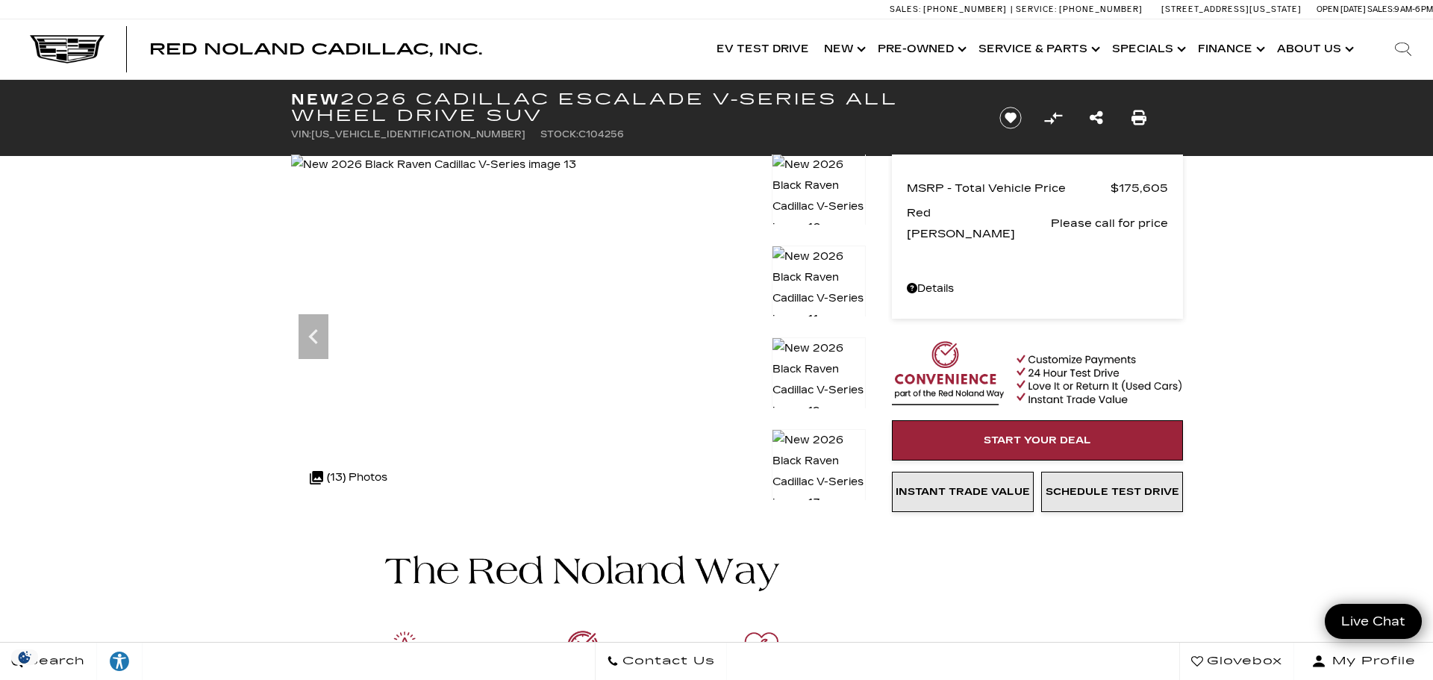
click at [312, 343] on icon "Previous" at bounding box center [314, 337] width 30 height 30
click at [343, 476] on div ".cls-1, .cls-3 { fill: #c50033; } .cls-1 { clip-rule: evenodd; } .cls-2 { clip-…" at bounding box center [348, 478] width 93 height 36
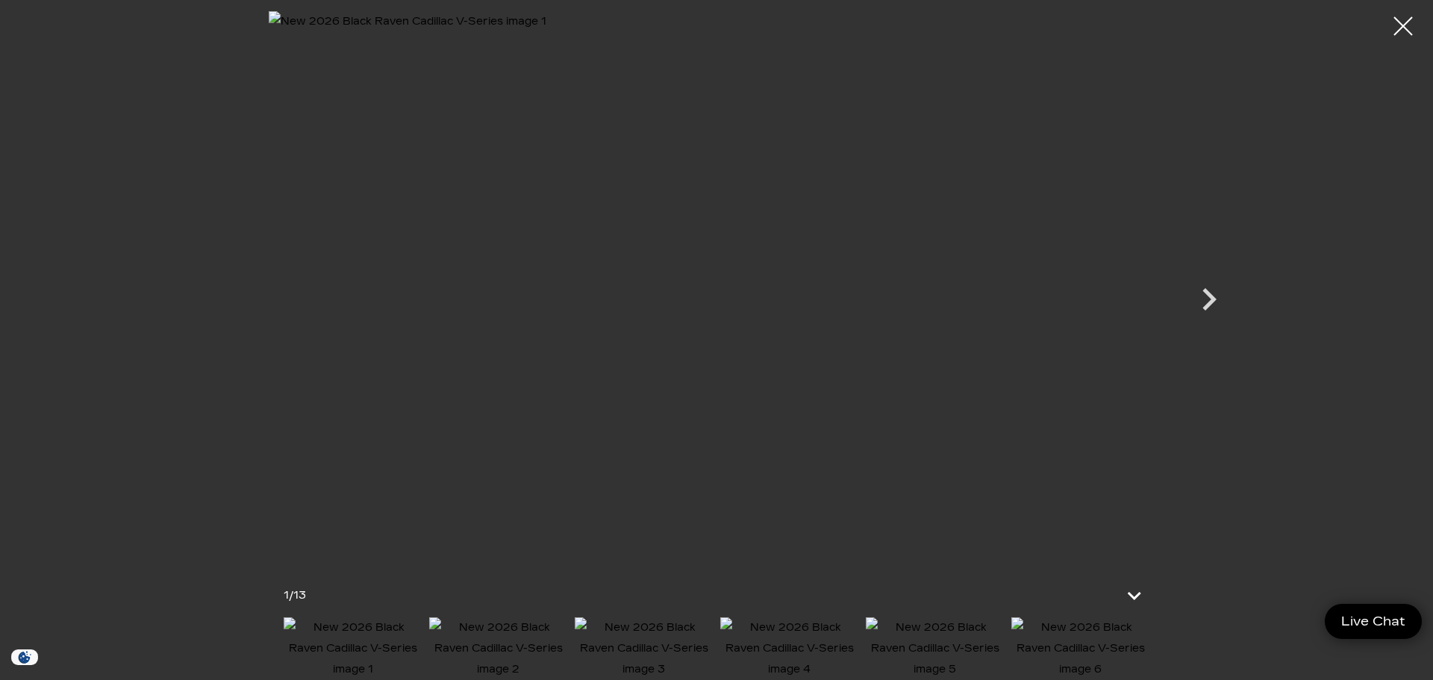
scroll to position [384, 0]
click at [1392, 41] on div at bounding box center [1404, 27] width 40 height 40
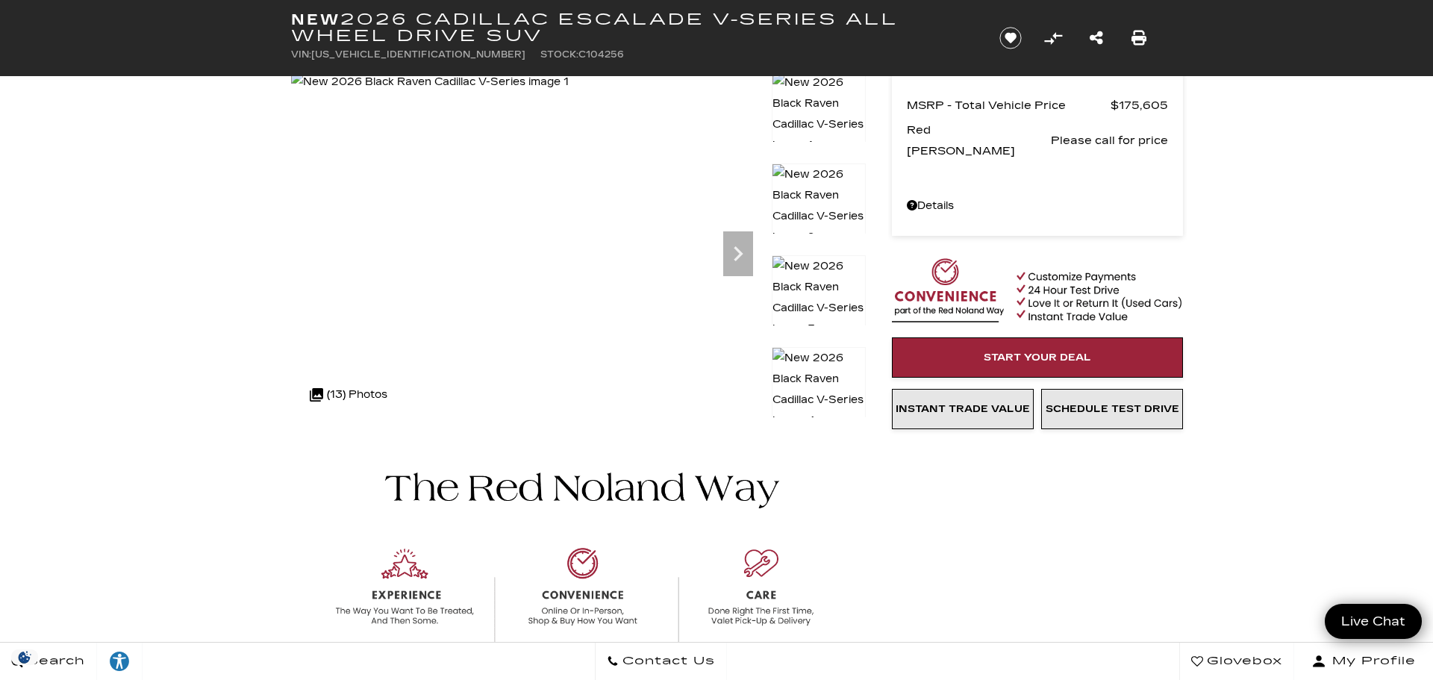
scroll to position [0, 0]
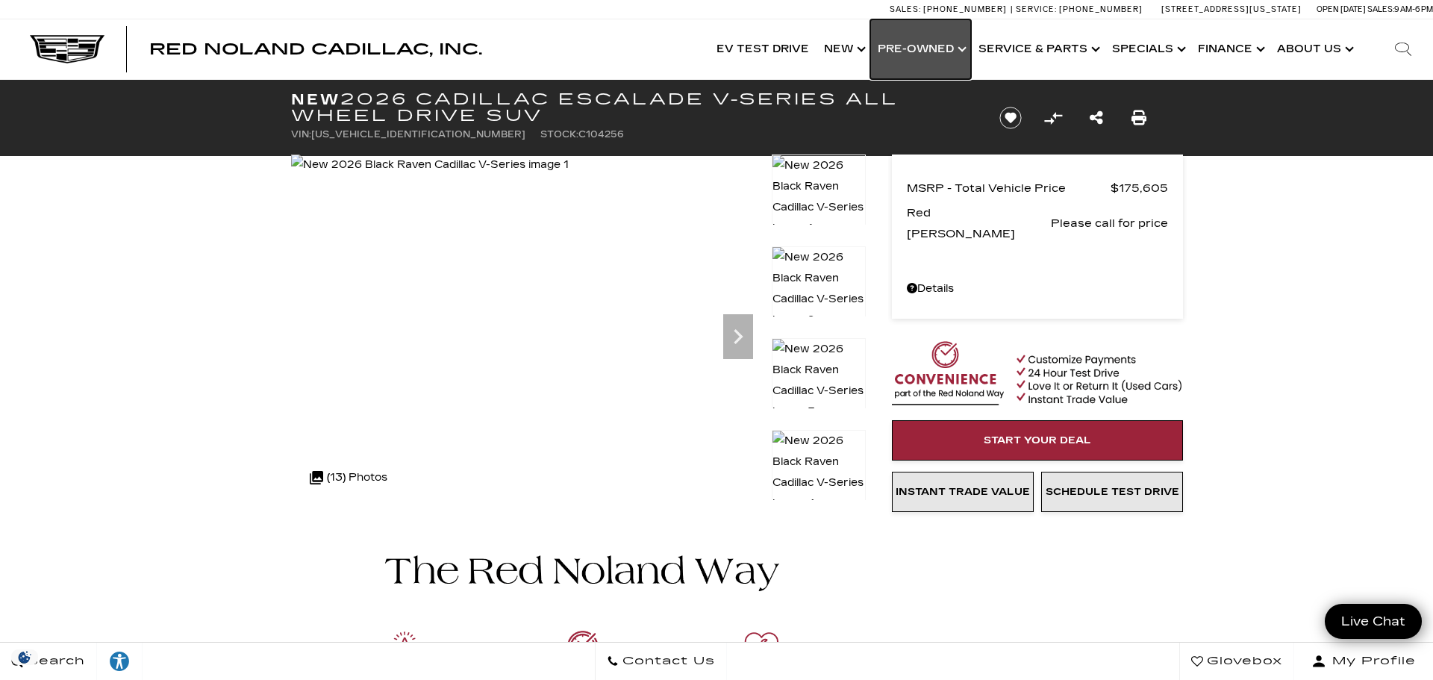
click at [915, 55] on link "Show Pre-Owned" at bounding box center [920, 49] width 101 height 60
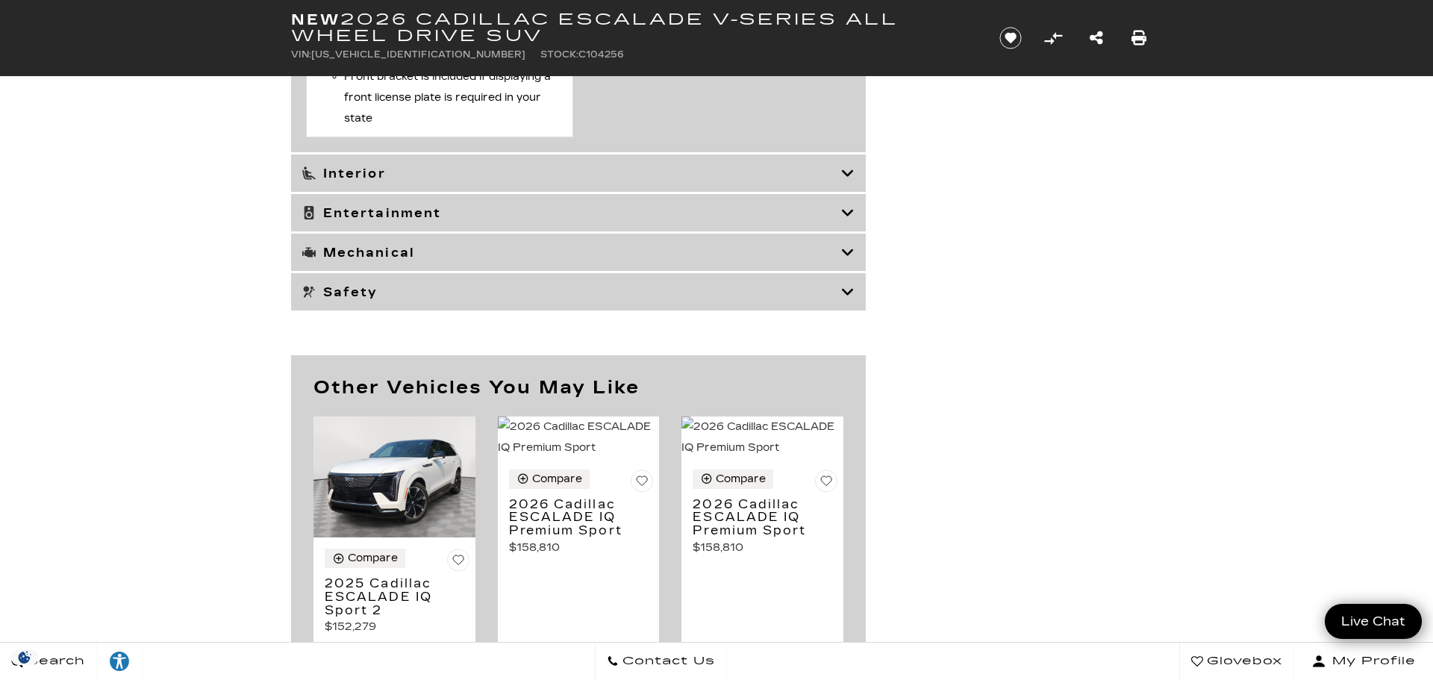
scroll to position [7406, 0]
click at [331, 299] on h3 "Safety" at bounding box center [571, 291] width 539 height 15
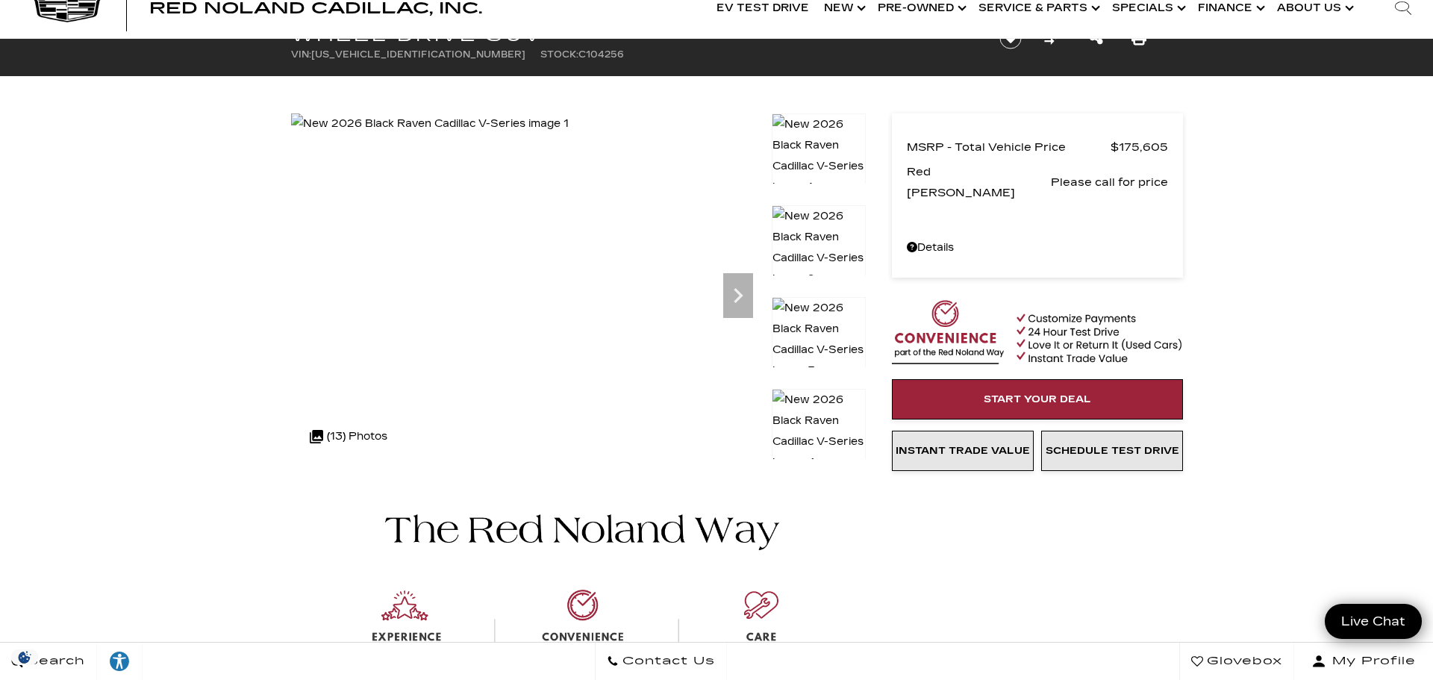
scroll to position [0, 0]
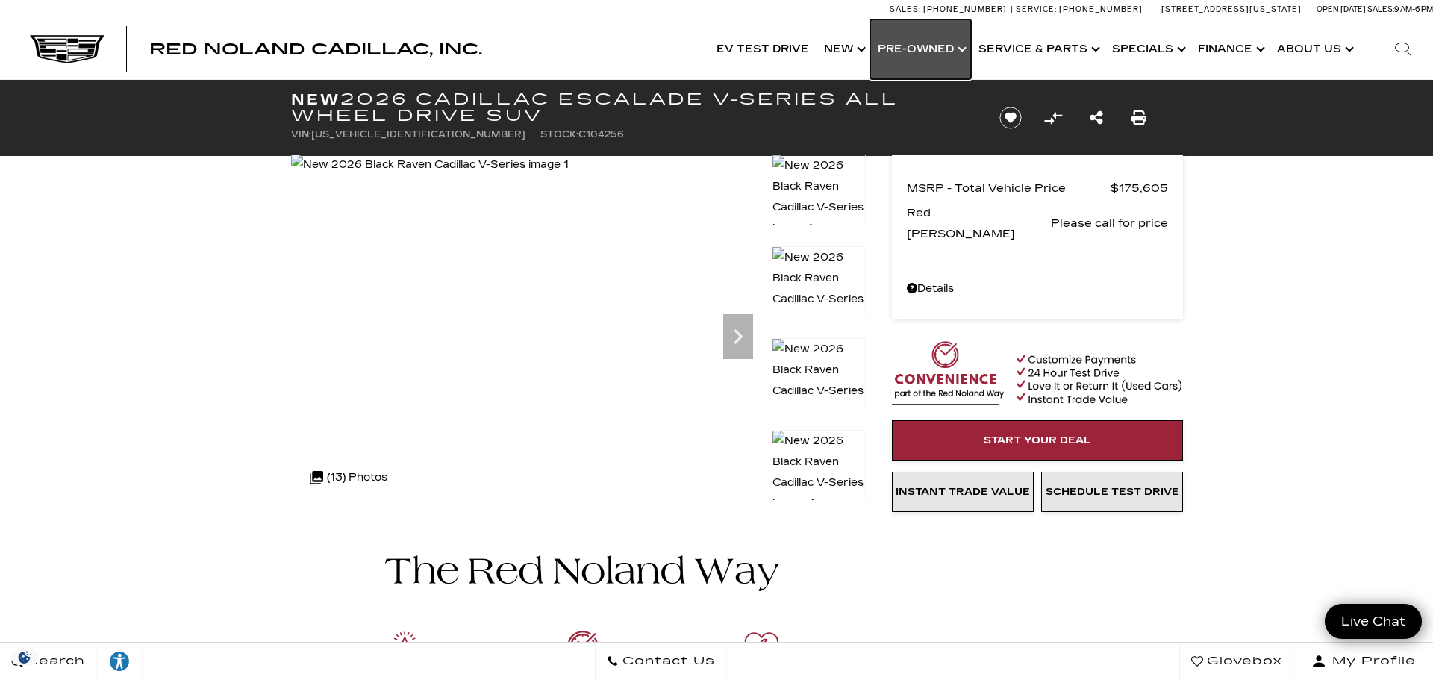
click at [918, 52] on link "Show Pre-Owned" at bounding box center [920, 49] width 101 height 60
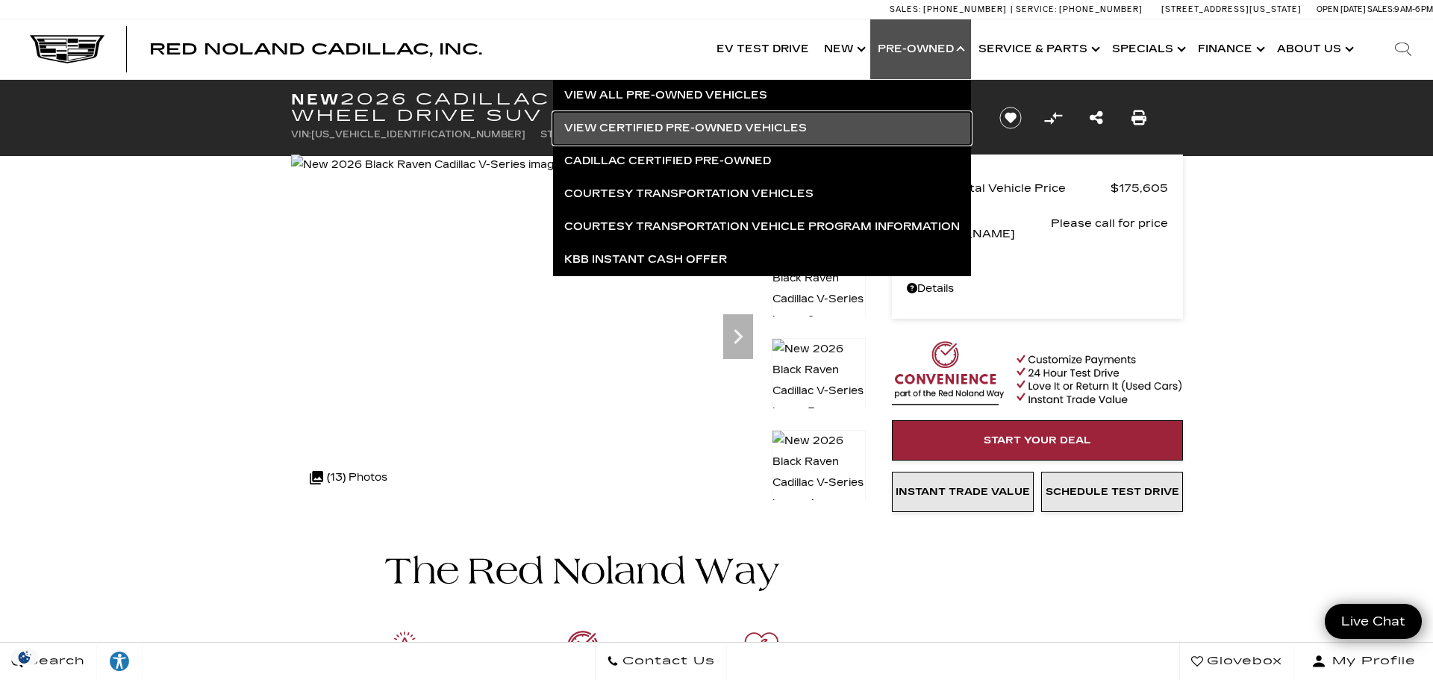
click at [624, 135] on link "View Certified Pre-Owned Vehicles" at bounding box center [762, 128] width 418 height 33
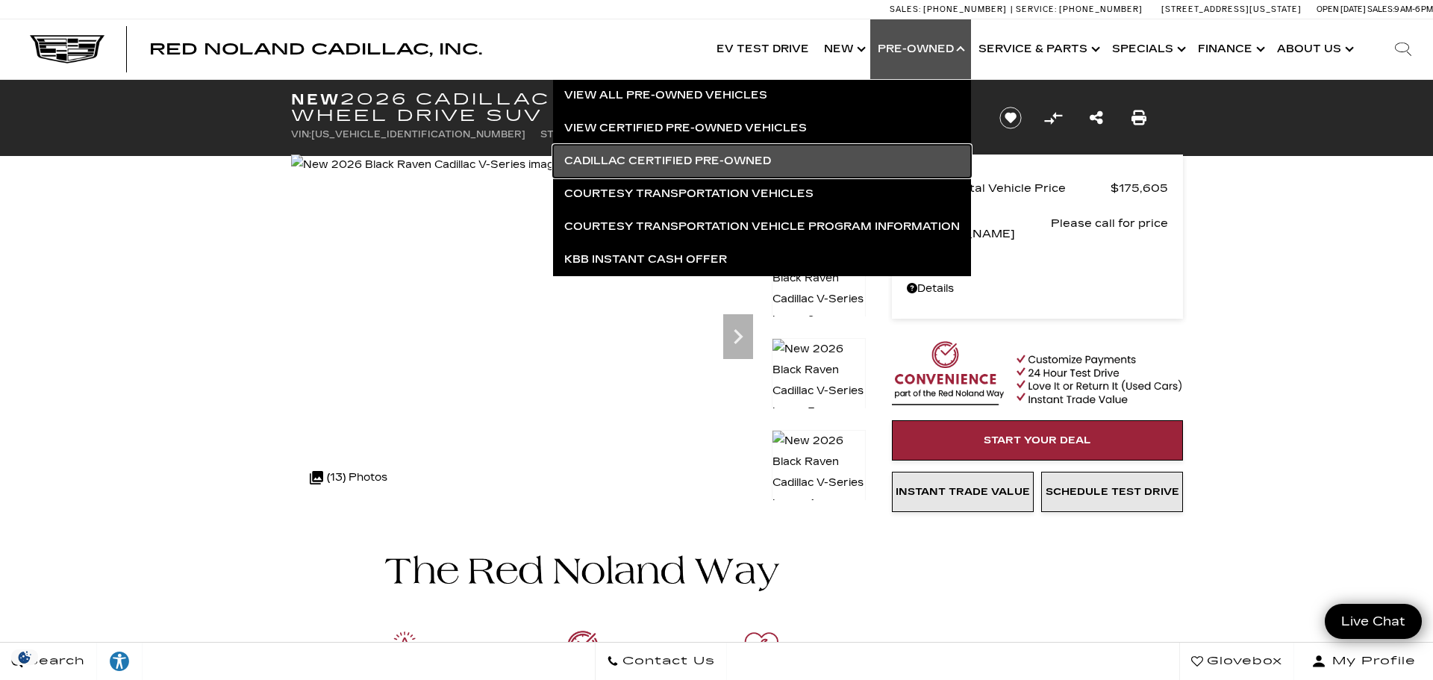
click at [608, 165] on link "Cadillac Certified Pre-Owned" at bounding box center [762, 161] width 418 height 33
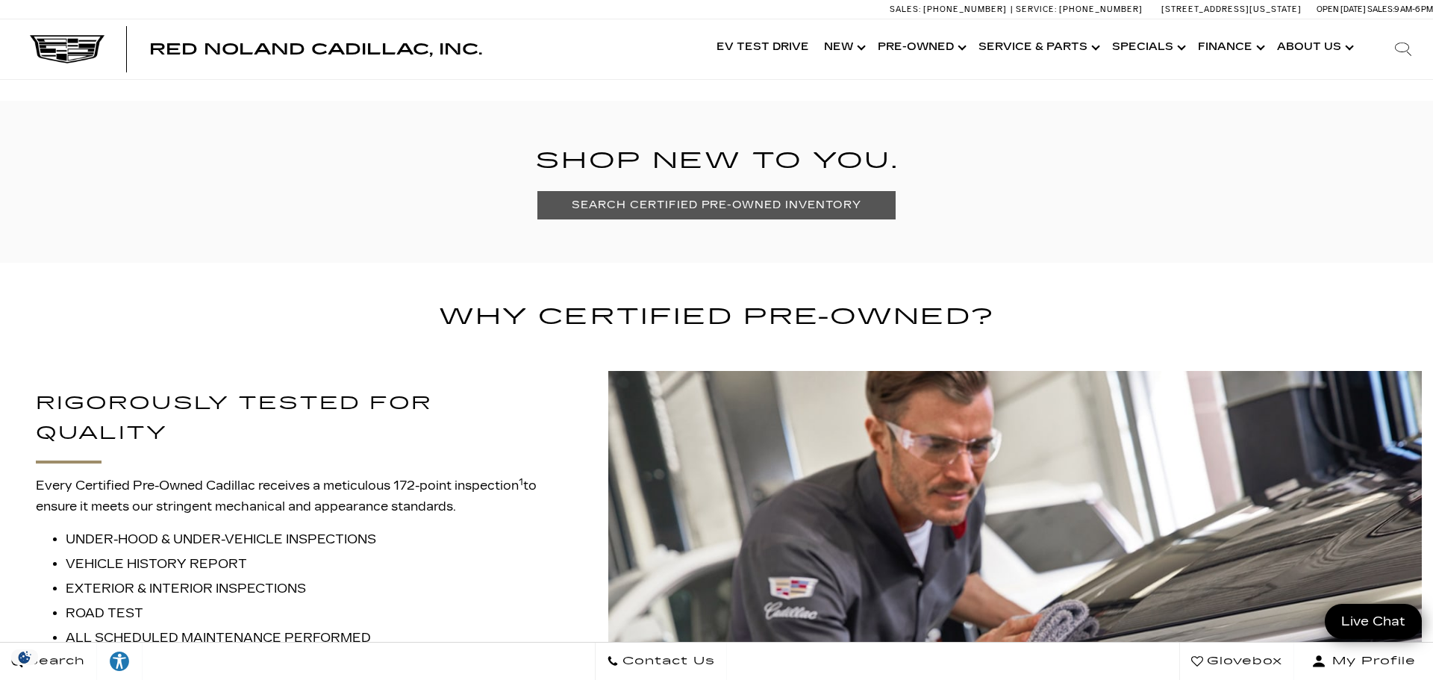
scroll to position [1097, 0]
click at [122, 376] on div "RIGOROUSLY TESTED FOR QUALITY Every Certified Pre-Owned Cadillac receives a met…" at bounding box center [298, 518] width 597 height 293
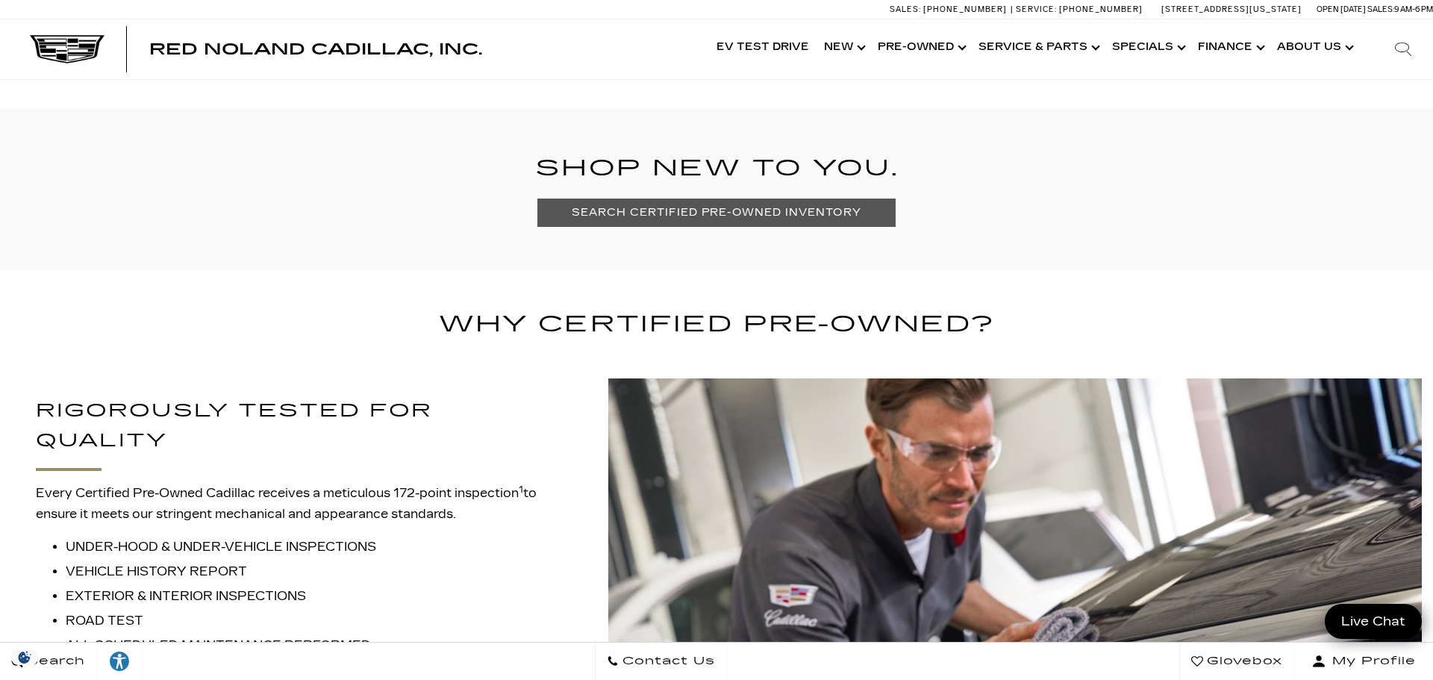
scroll to position [1088, 0]
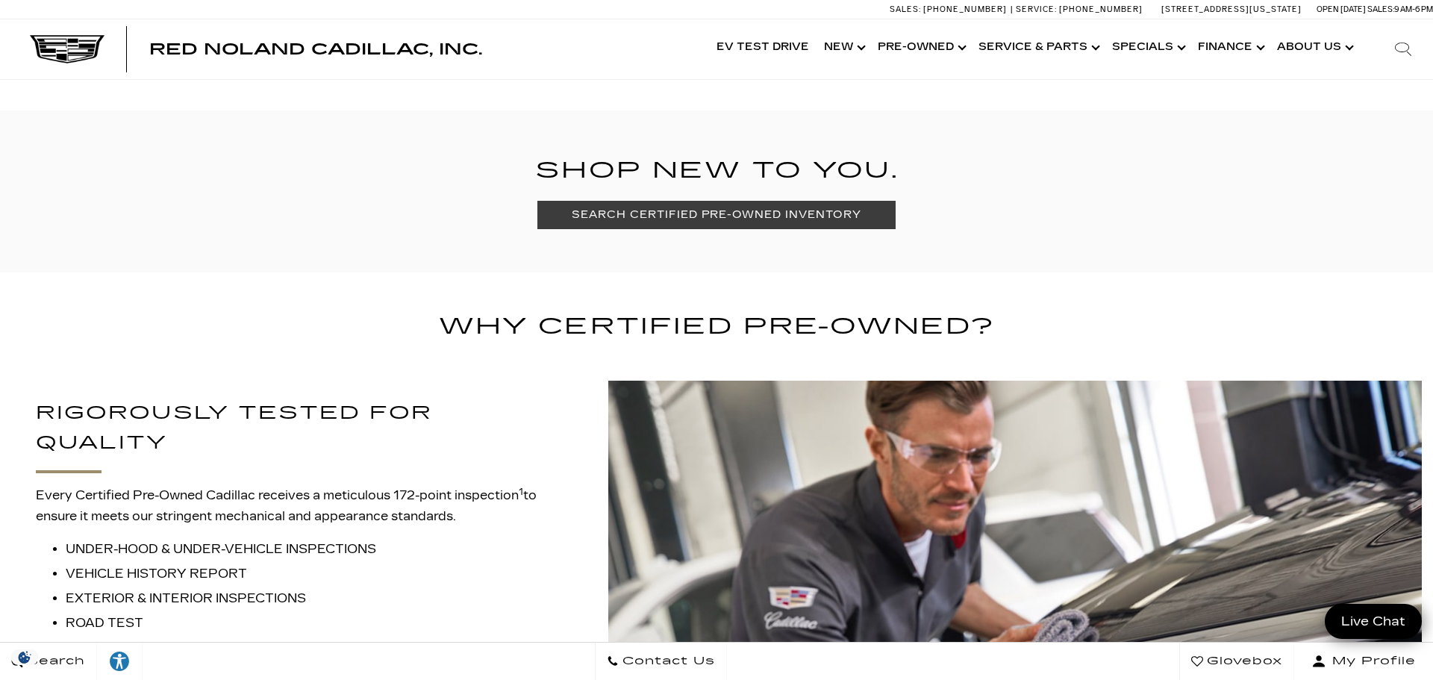
click at [750, 216] on link "SEARCH CERTIFIED PRE-OWNED INVENTORY" at bounding box center [717, 215] width 358 height 28
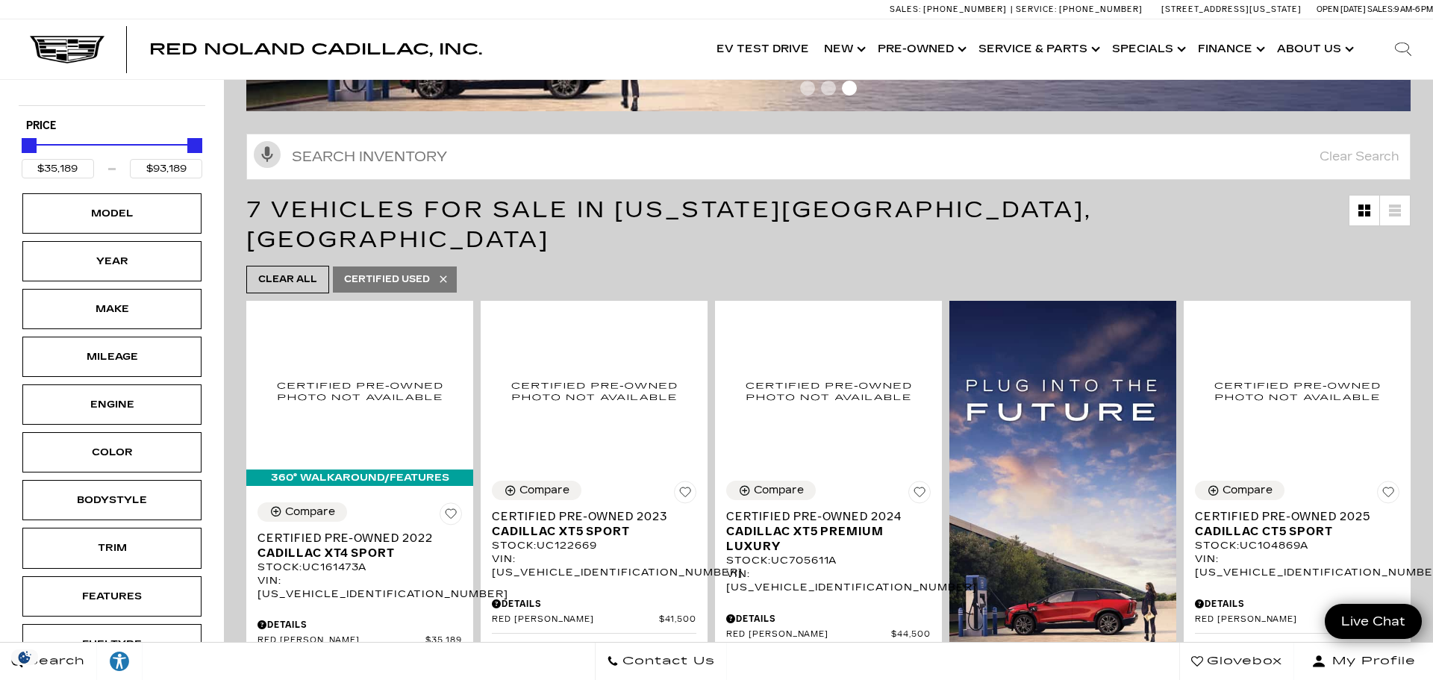
scroll to position [196, 0]
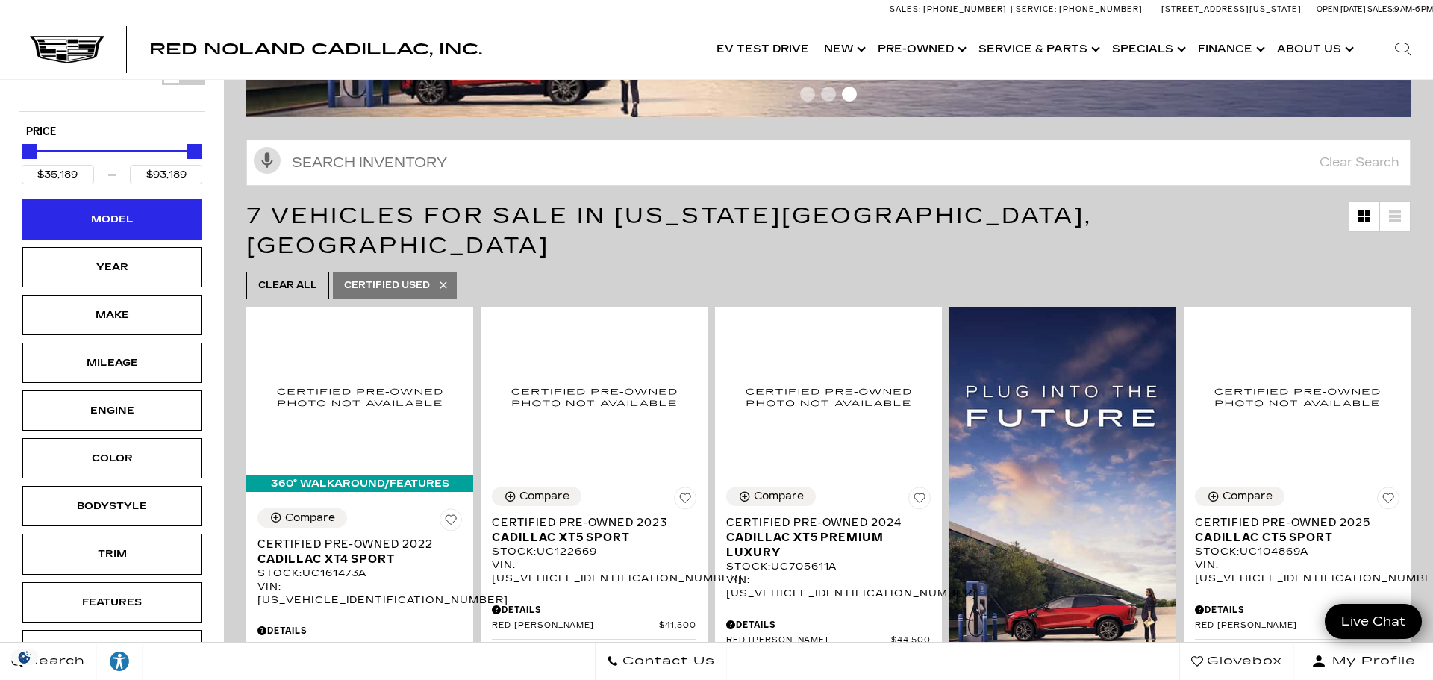
click at [81, 211] on div "Model" at bounding box center [112, 219] width 75 height 16
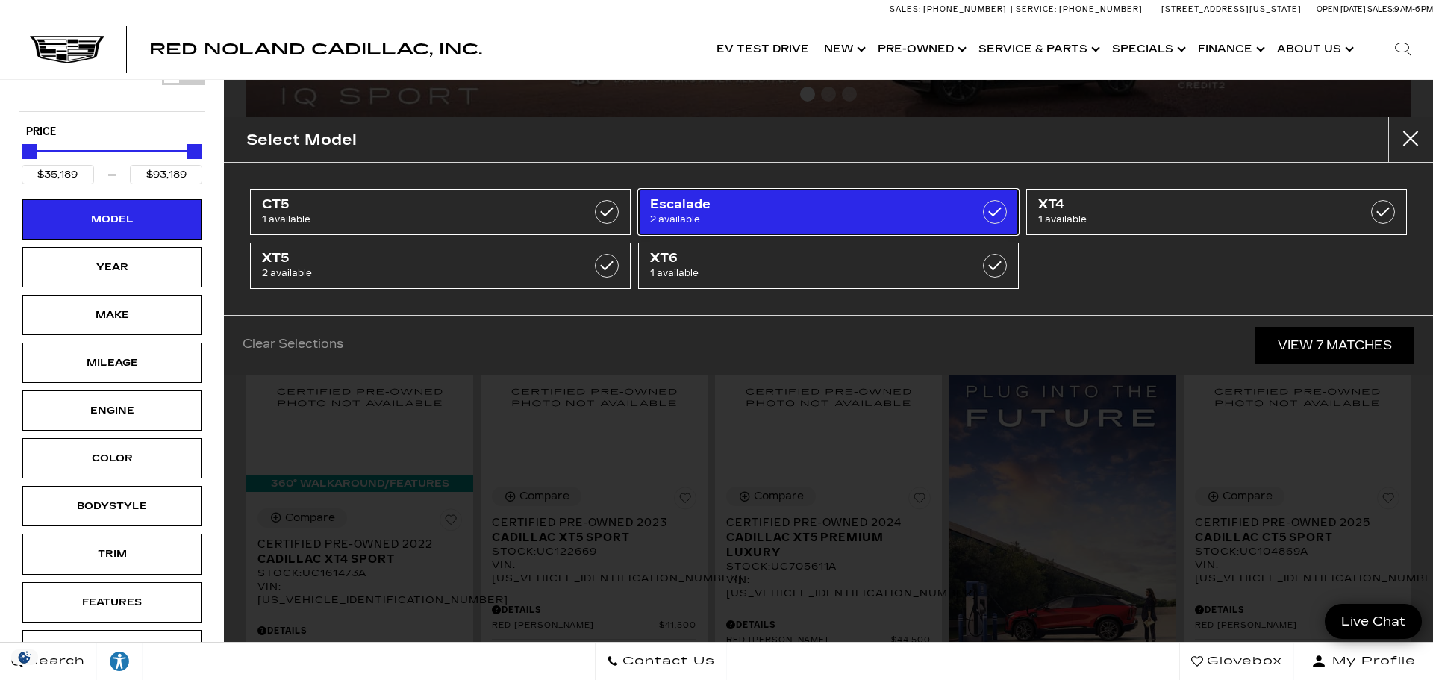
click at [844, 210] on span "Escalade" at bounding box center [801, 204] width 303 height 15
type input "$78,000"
checkbox input "true"
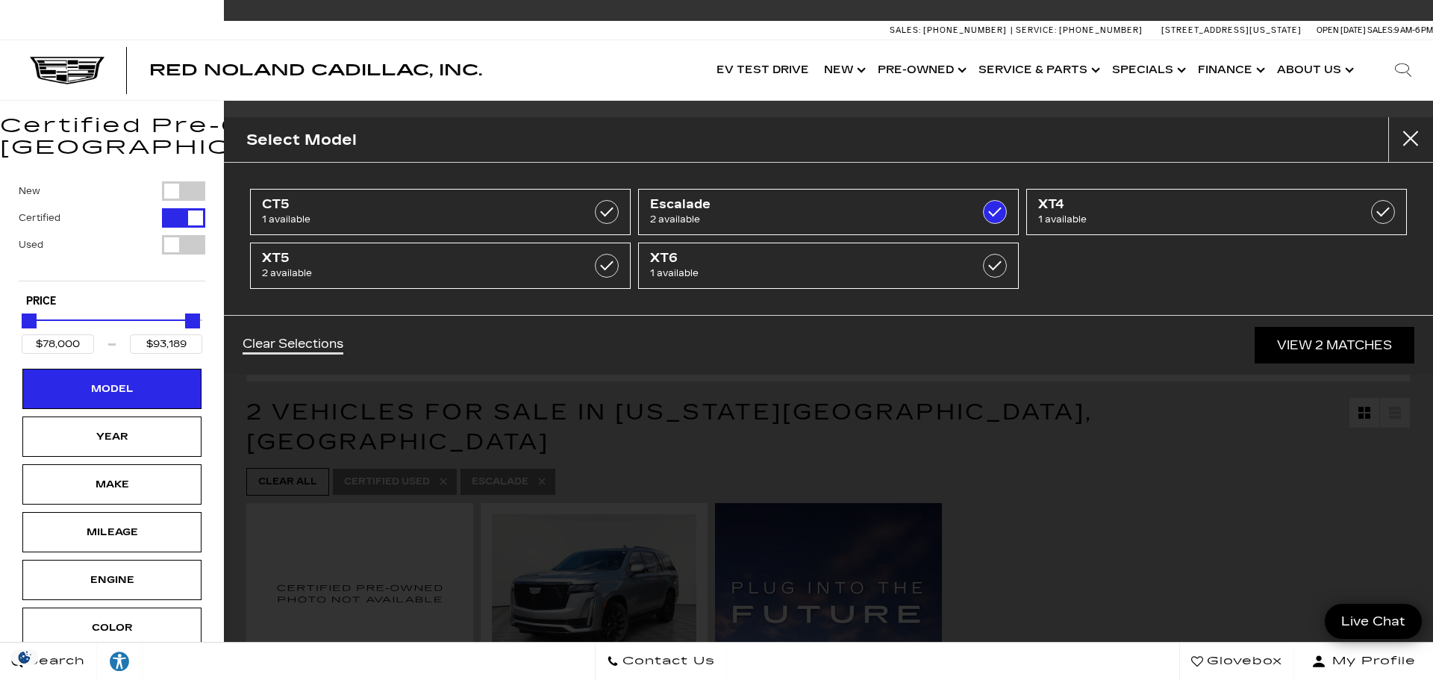
click at [1146, 485] on div "Select Model CT5 1 available Escalade 2 available XT4 1 available XT5 2 availab…" at bounding box center [828, 340] width 1209 height 680
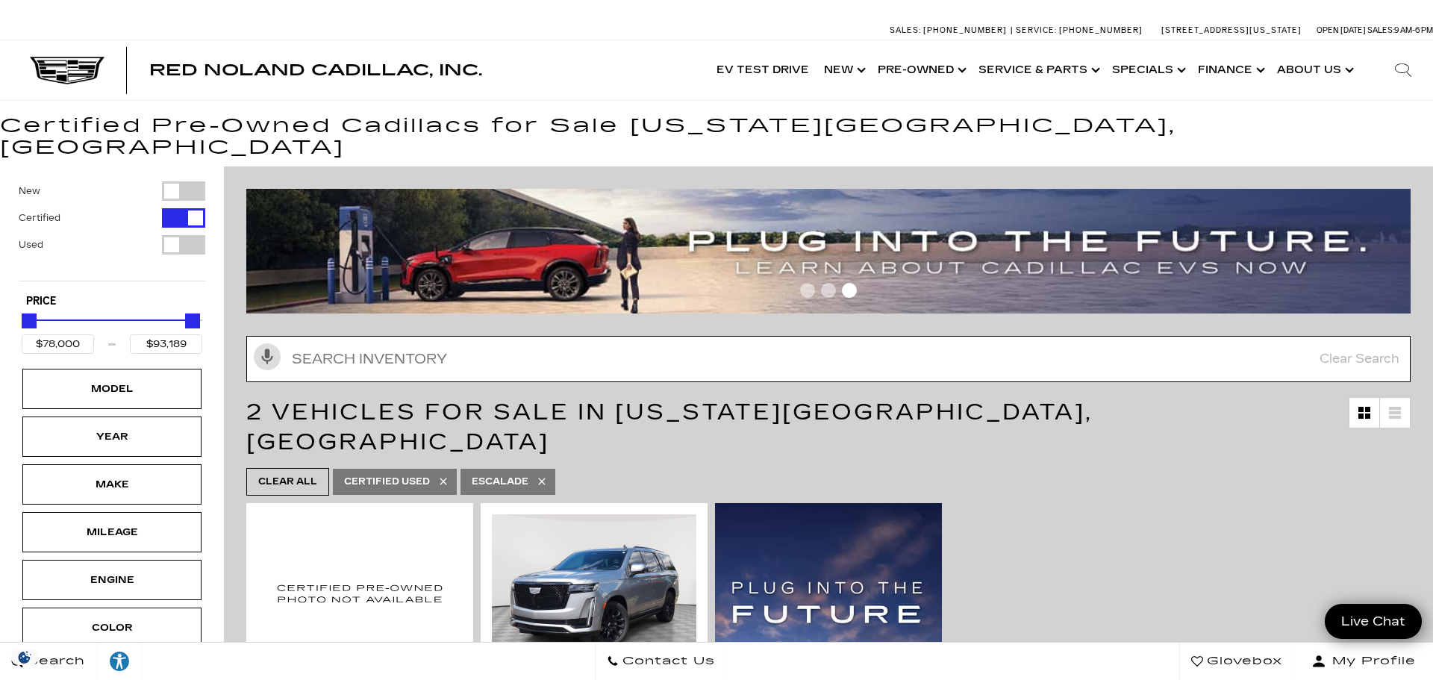
click at [373, 346] on input "Search Inventory" at bounding box center [828, 359] width 1165 height 46
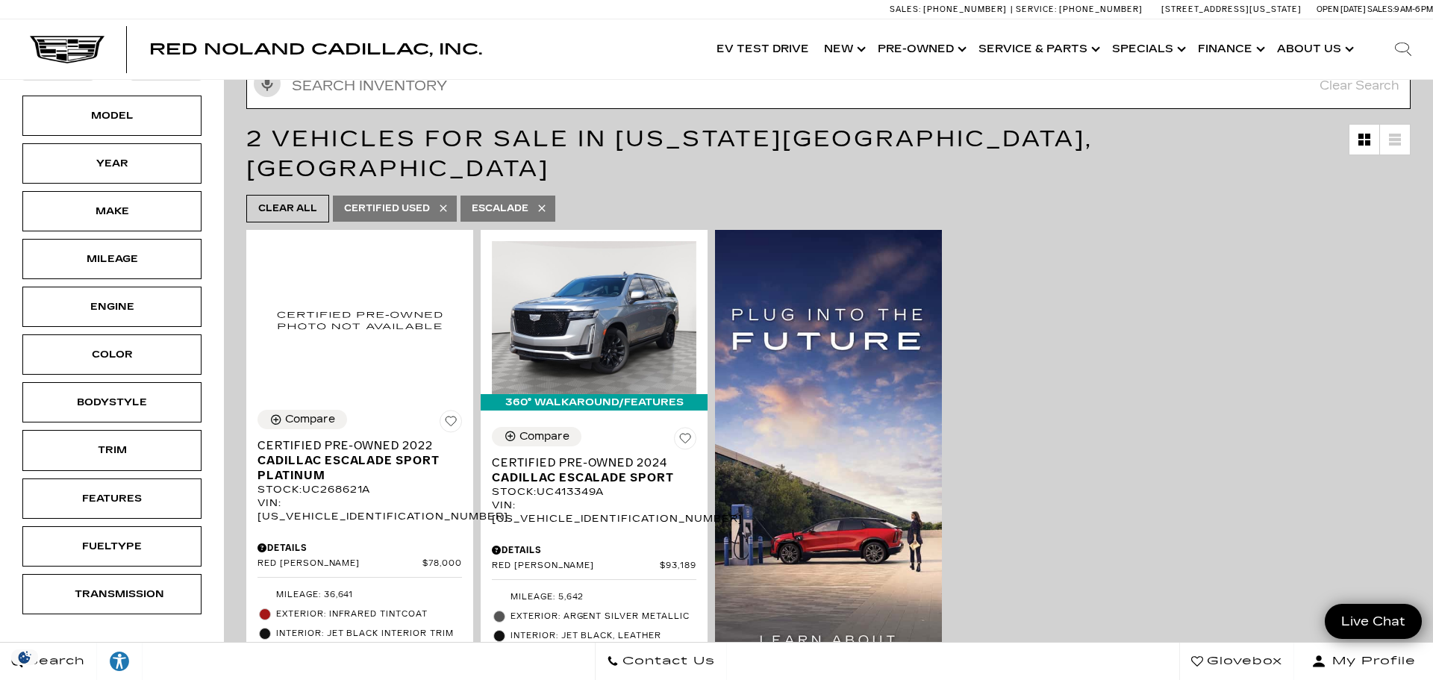
scroll to position [254, 0]
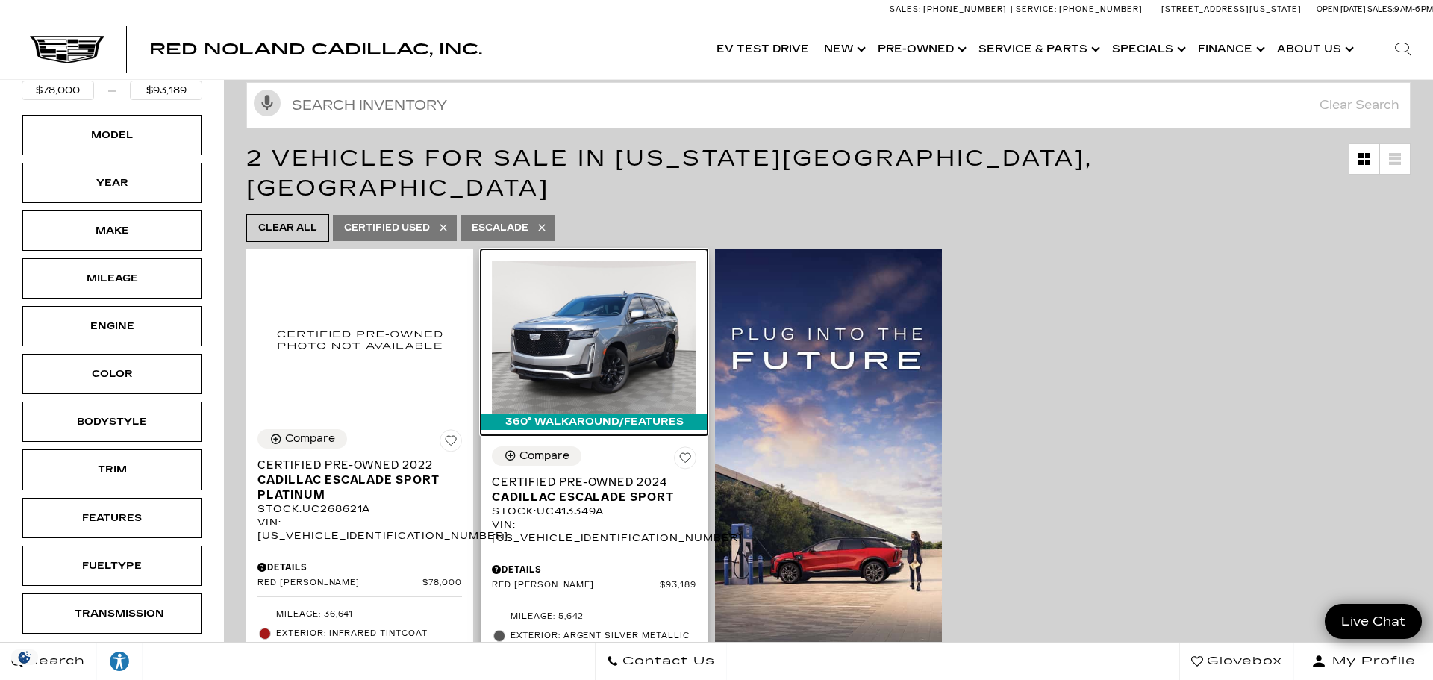
click at [608, 325] on img at bounding box center [594, 338] width 205 height 154
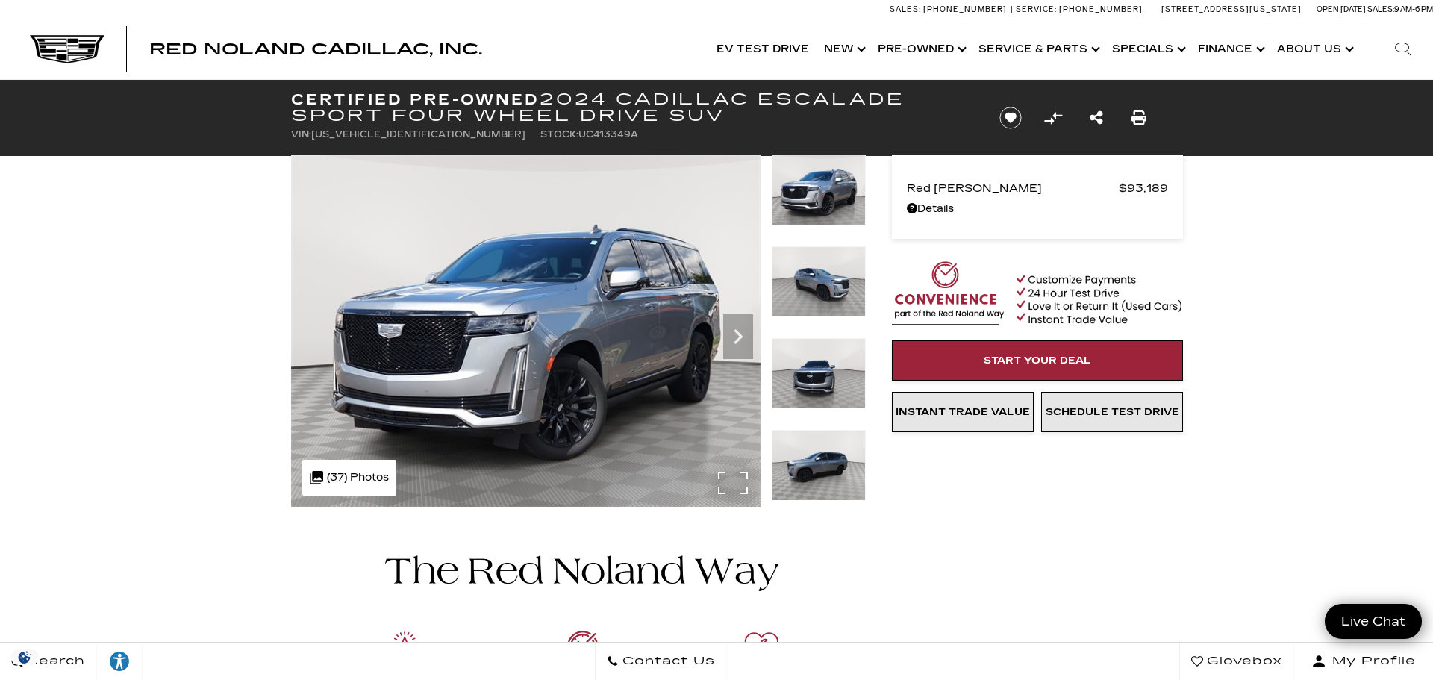
click at [354, 477] on div ".cls-1, .cls-3 { fill: #c50033; } .cls-1 { clip-rule: evenodd; } .cls-2 { clip-…" at bounding box center [349, 478] width 94 height 36
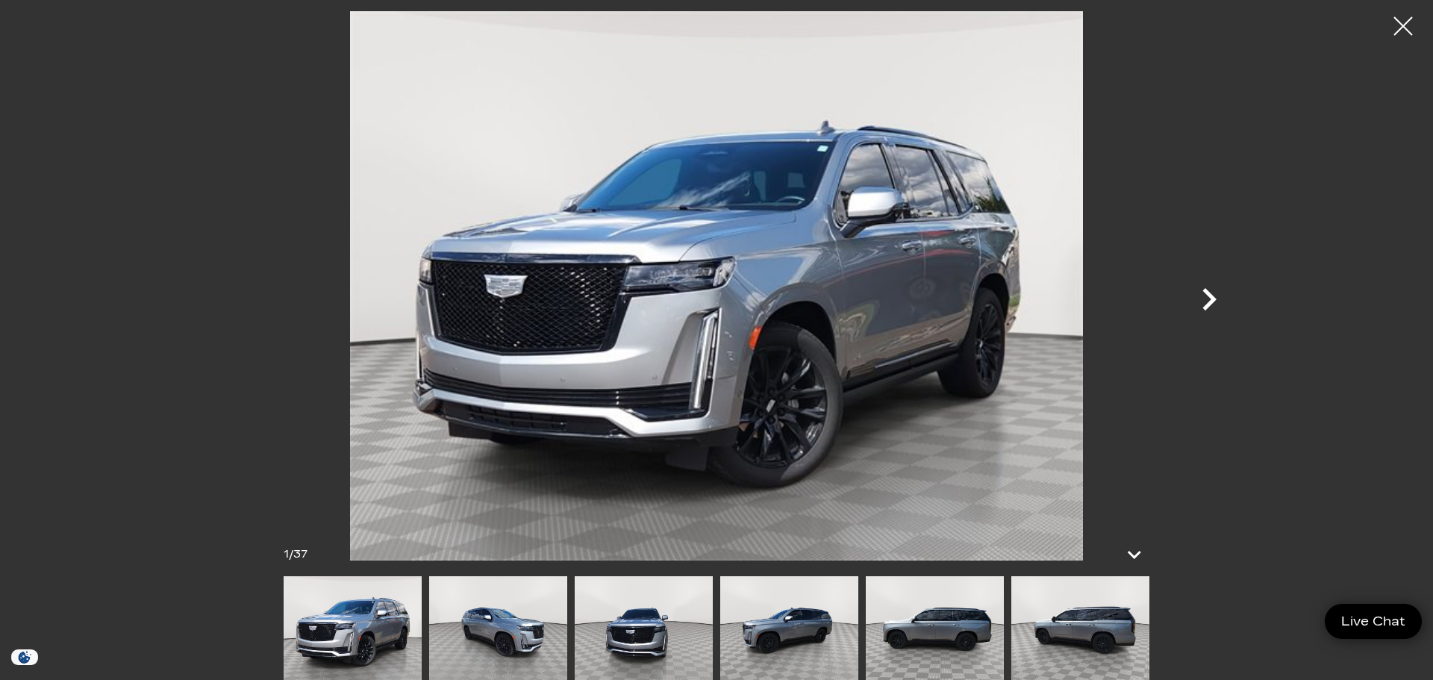
click at [1211, 302] on icon "Next" at bounding box center [1210, 299] width 14 height 22
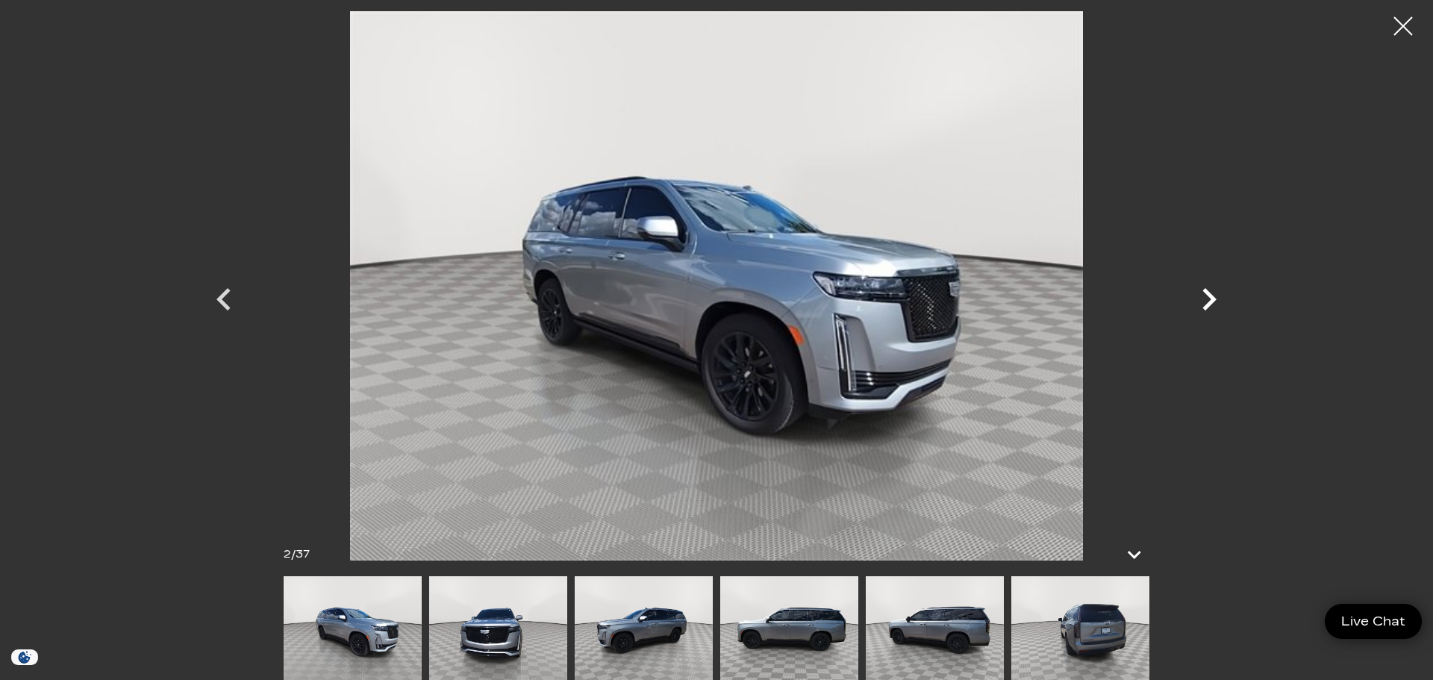
click at [1211, 302] on icon "Next" at bounding box center [1210, 299] width 14 height 22
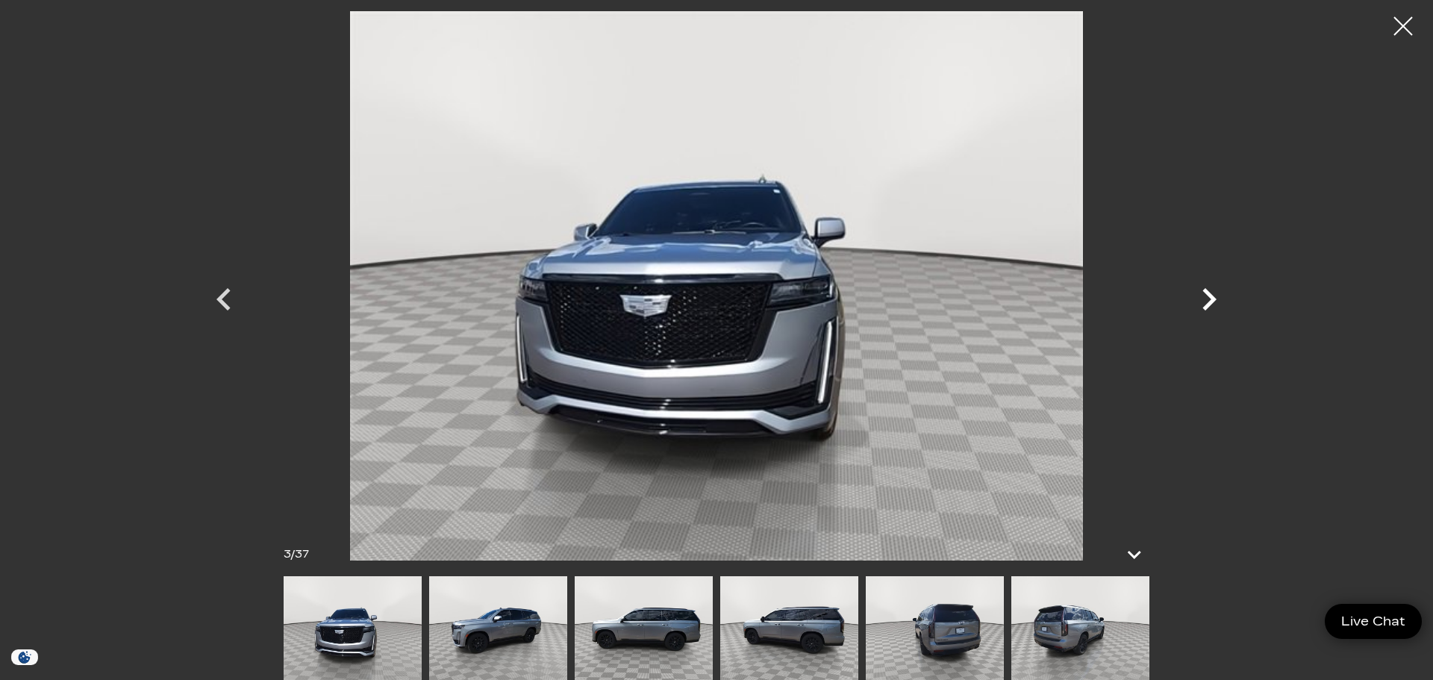
click at [1211, 302] on icon "Next" at bounding box center [1210, 299] width 14 height 22
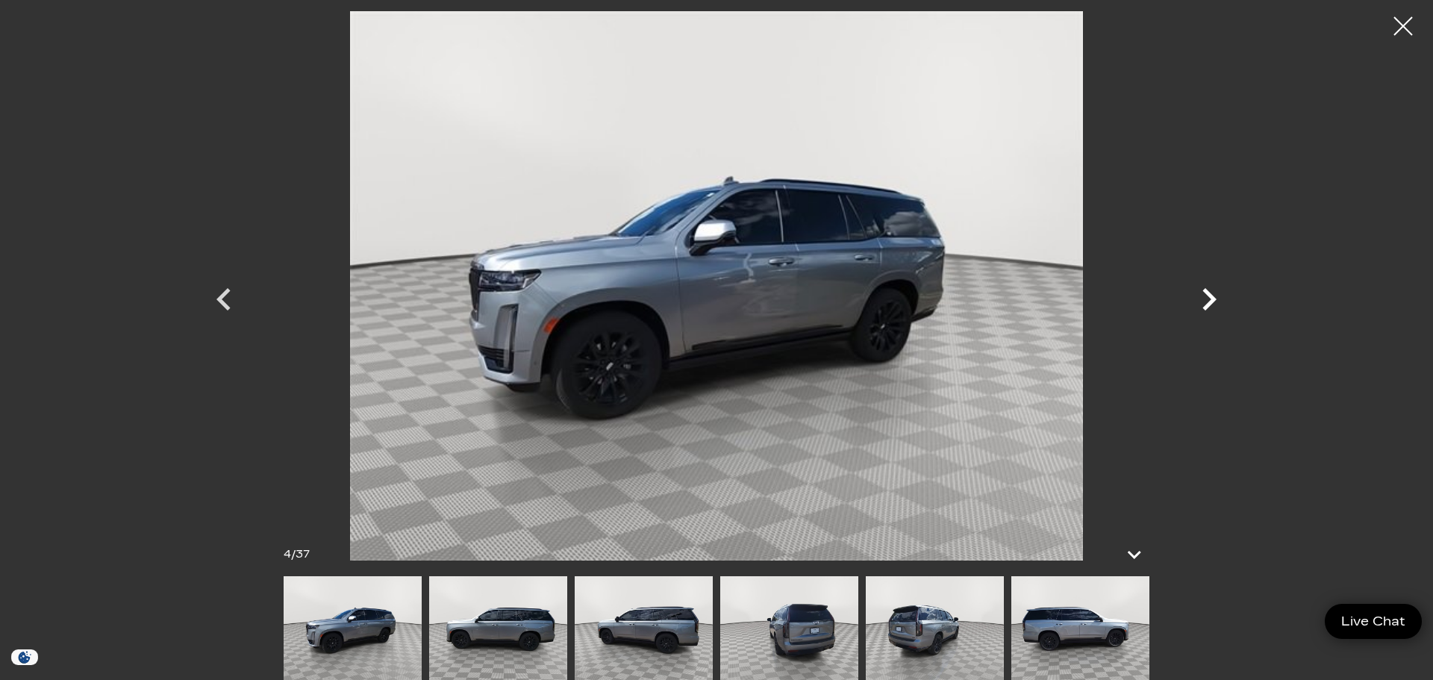
click at [1211, 302] on icon "Next" at bounding box center [1210, 299] width 14 height 22
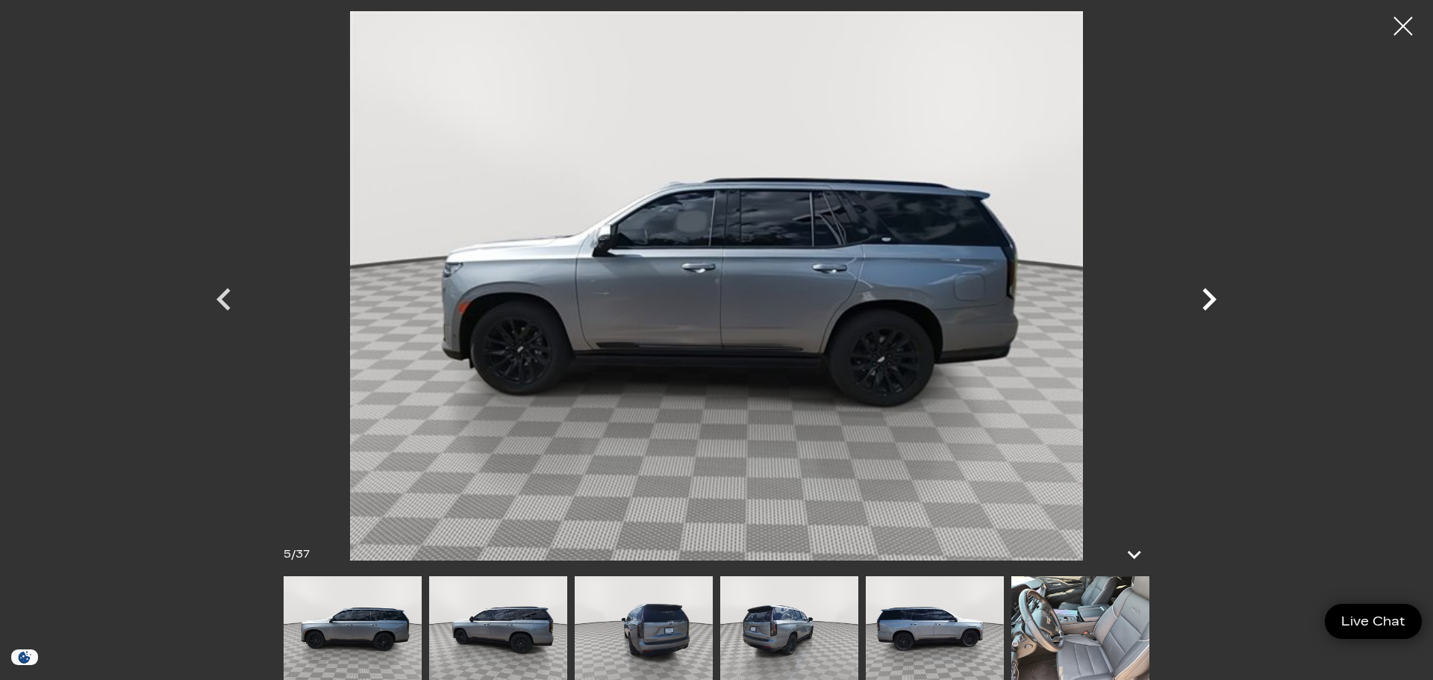
click at [1211, 302] on icon "Next" at bounding box center [1210, 299] width 14 height 22
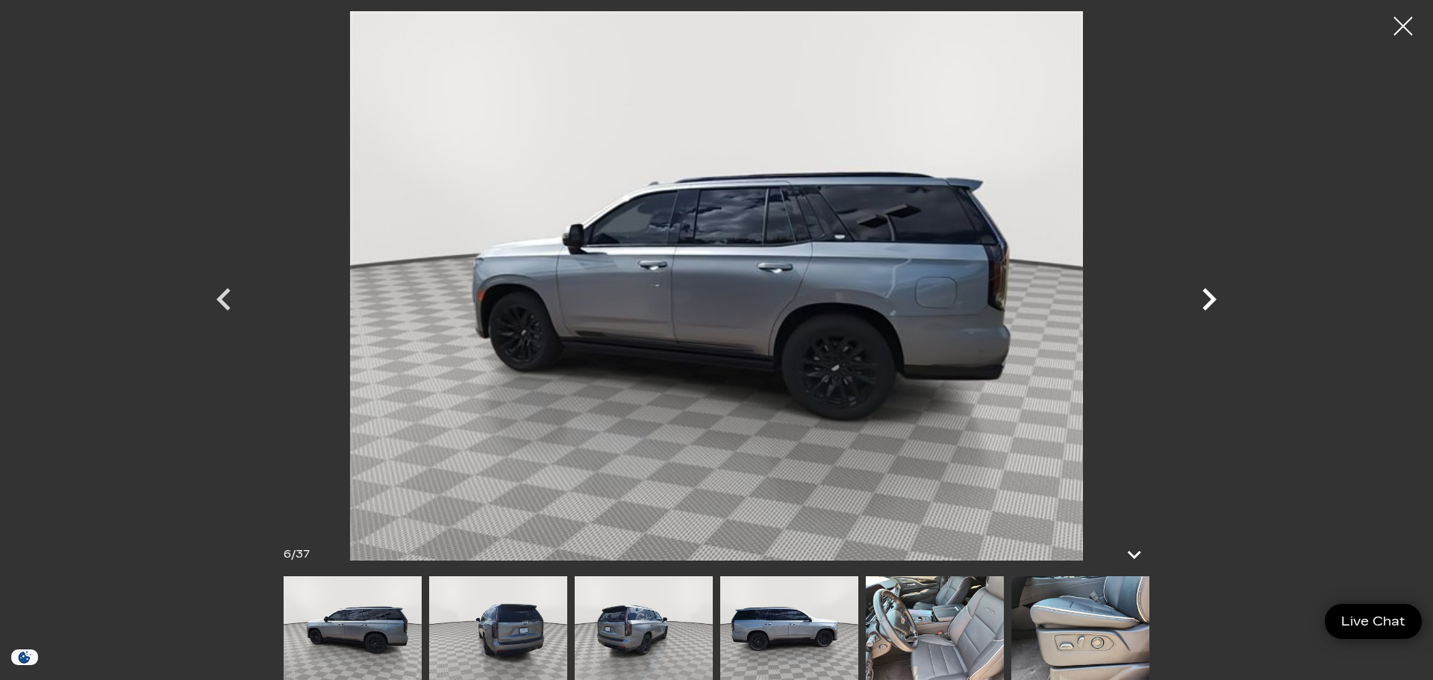
click at [1211, 302] on icon "Next" at bounding box center [1210, 299] width 14 height 22
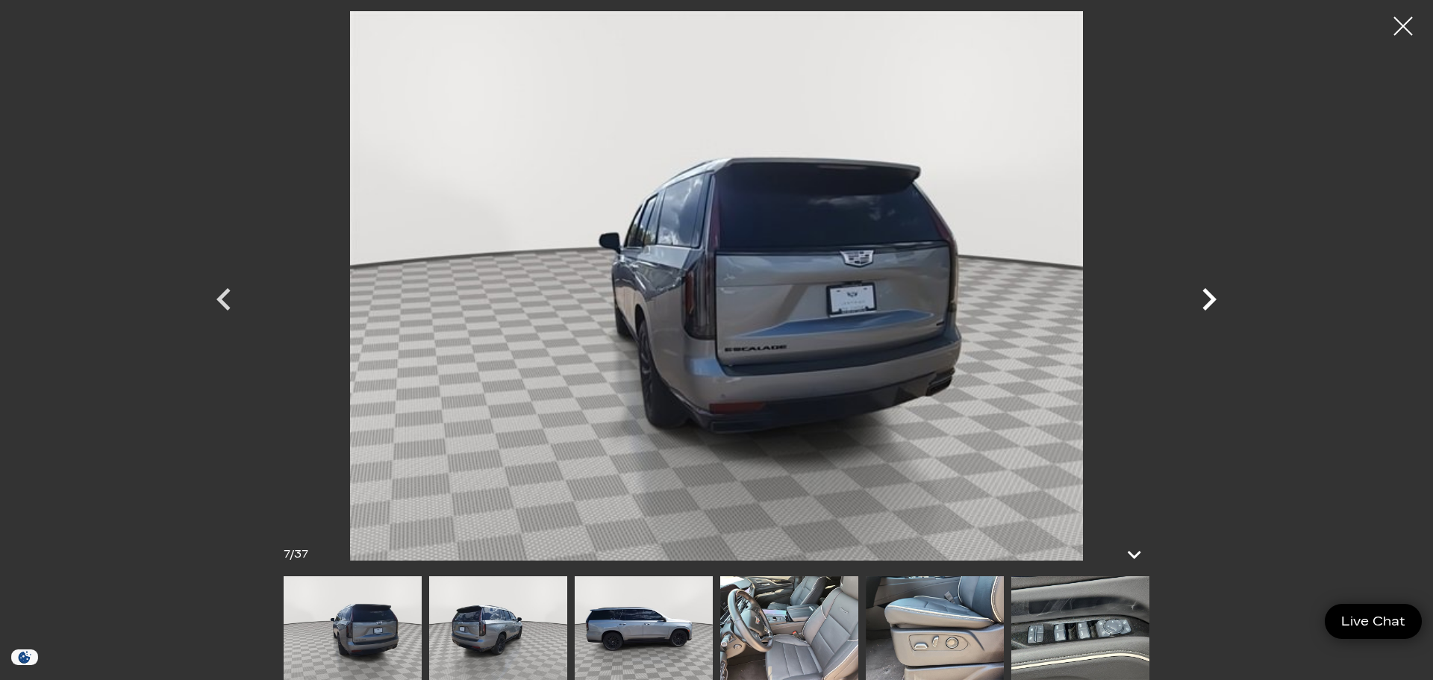
click at [1211, 302] on icon "Next" at bounding box center [1210, 299] width 14 height 22
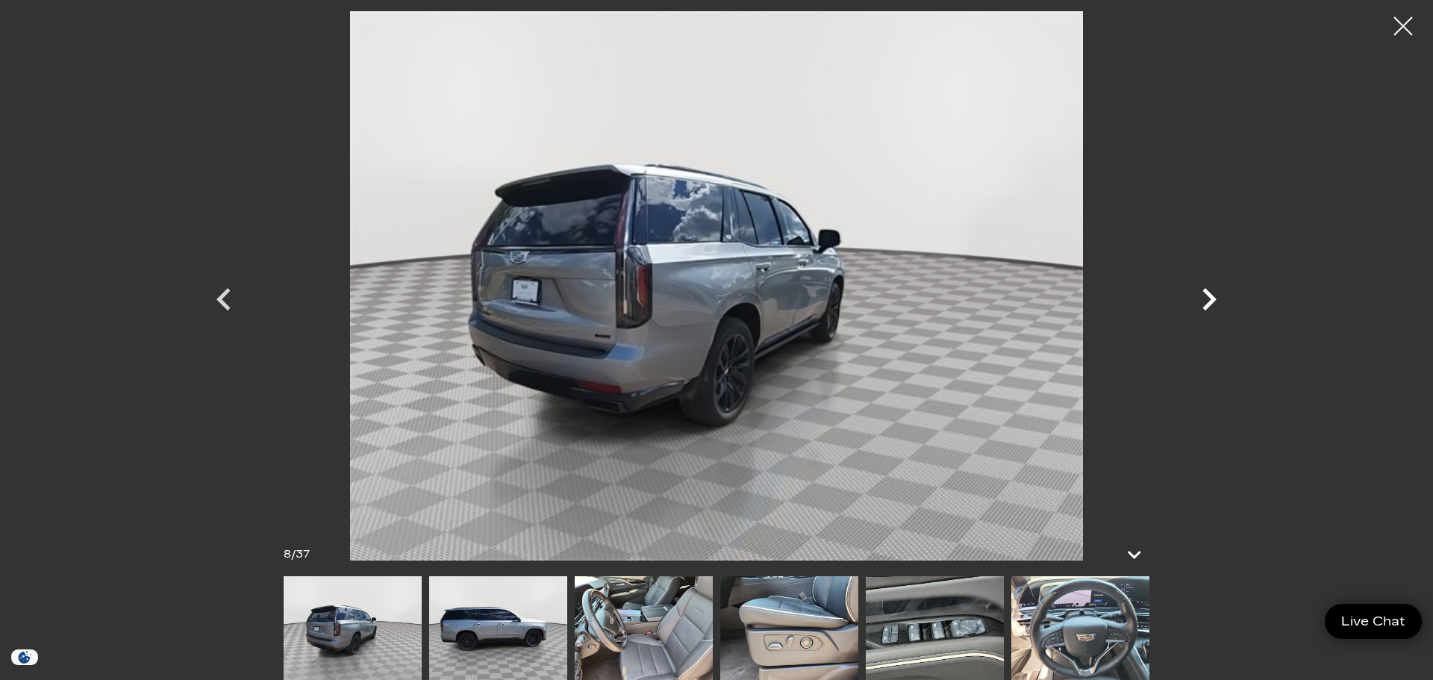
click at [1211, 302] on icon "Next" at bounding box center [1210, 299] width 14 height 22
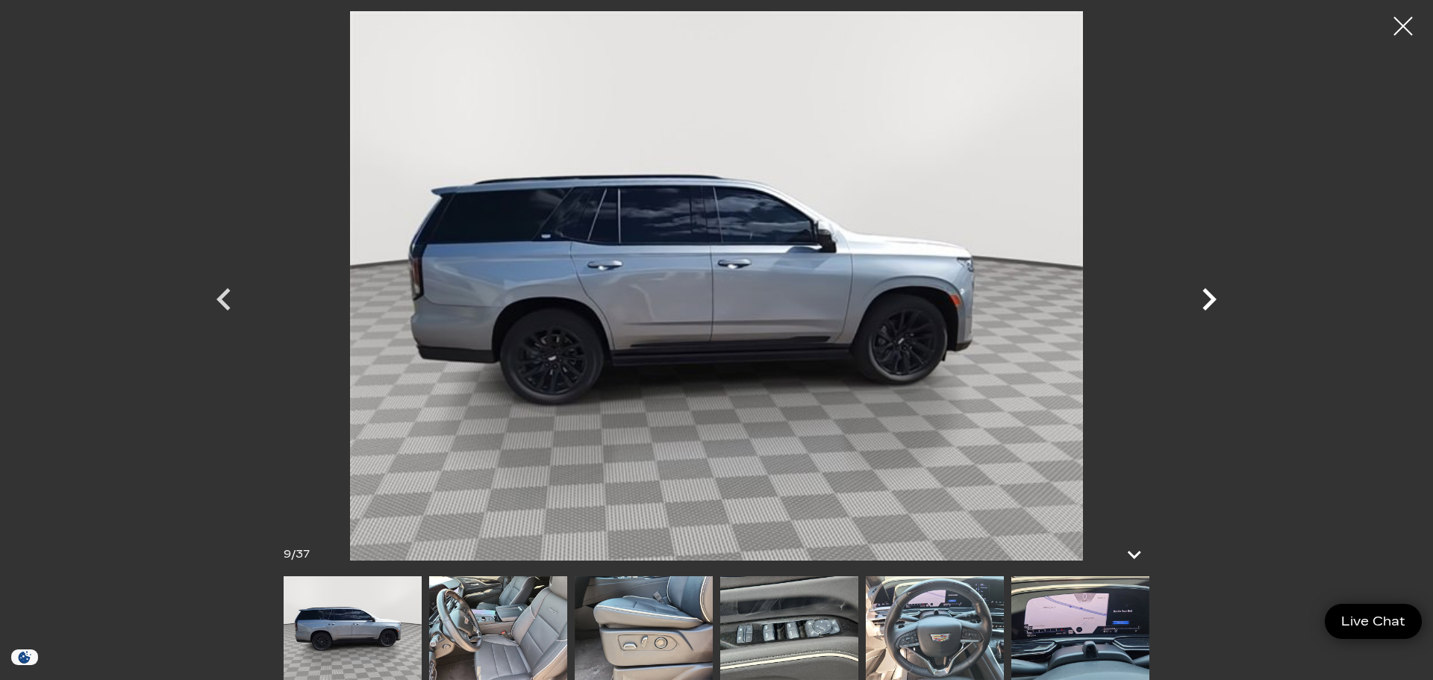
click at [1211, 302] on icon "Next" at bounding box center [1210, 299] width 14 height 22
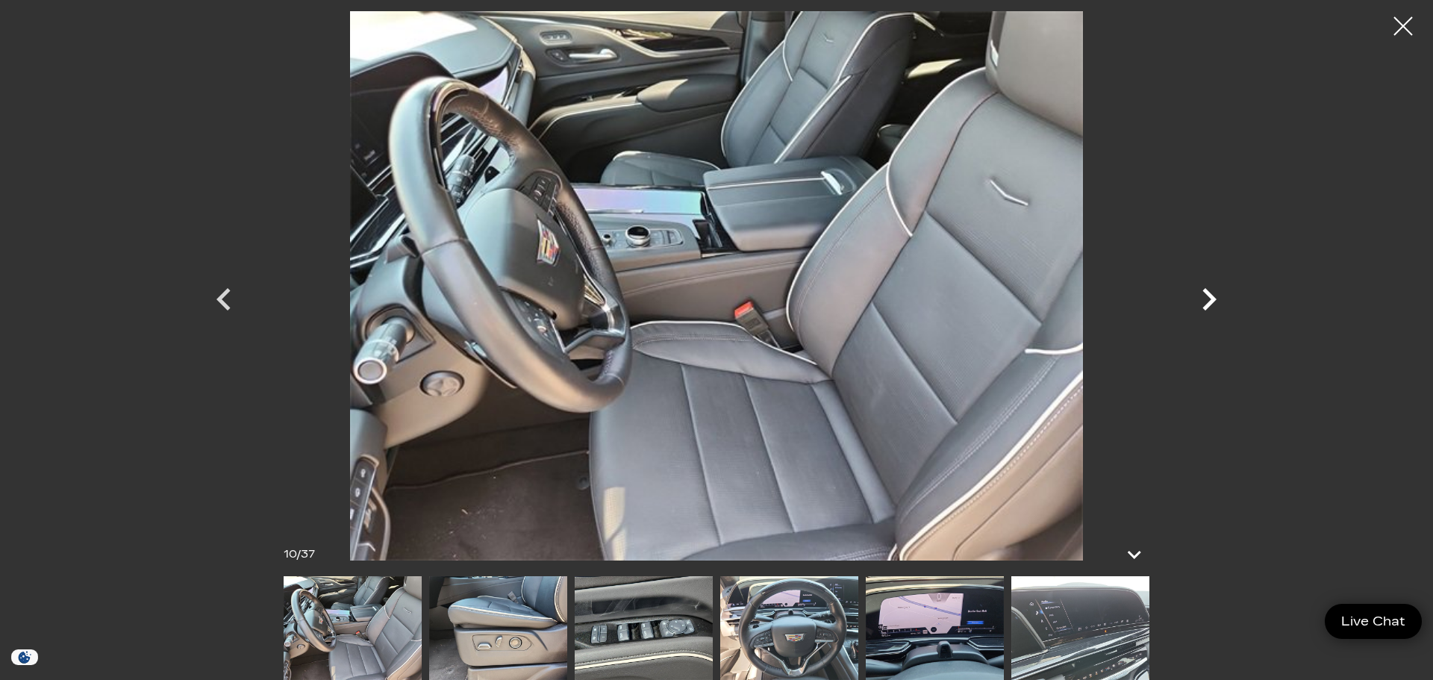
click at [1211, 302] on icon "Next" at bounding box center [1210, 299] width 14 height 22
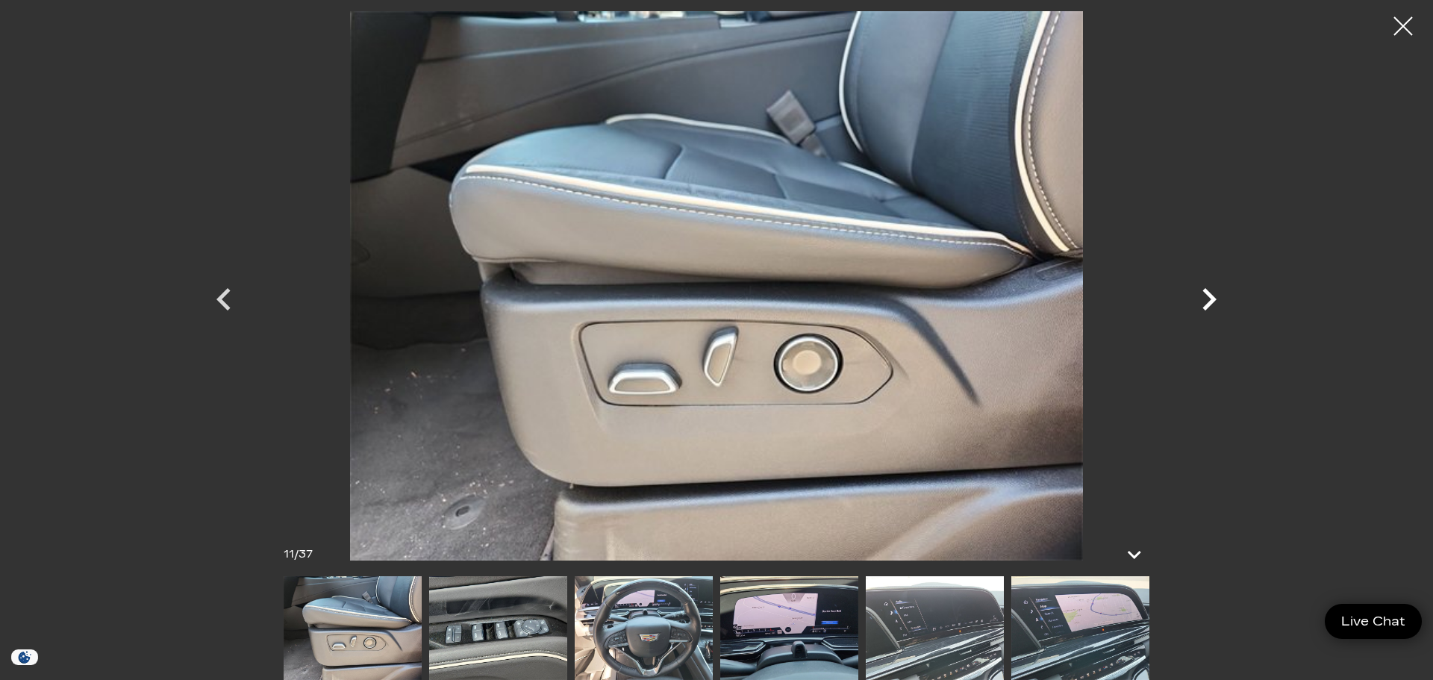
click at [1211, 302] on icon "Next" at bounding box center [1210, 299] width 14 height 22
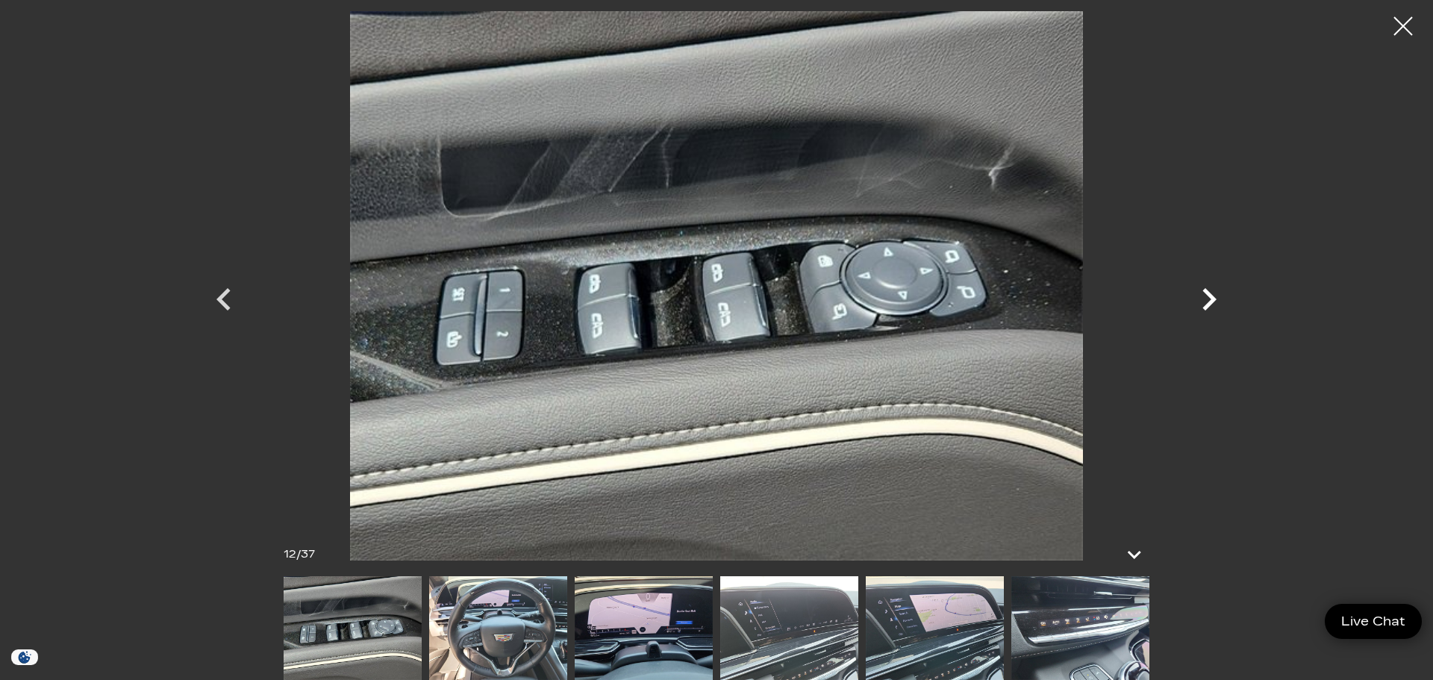
click at [1211, 302] on icon "Next" at bounding box center [1210, 299] width 14 height 22
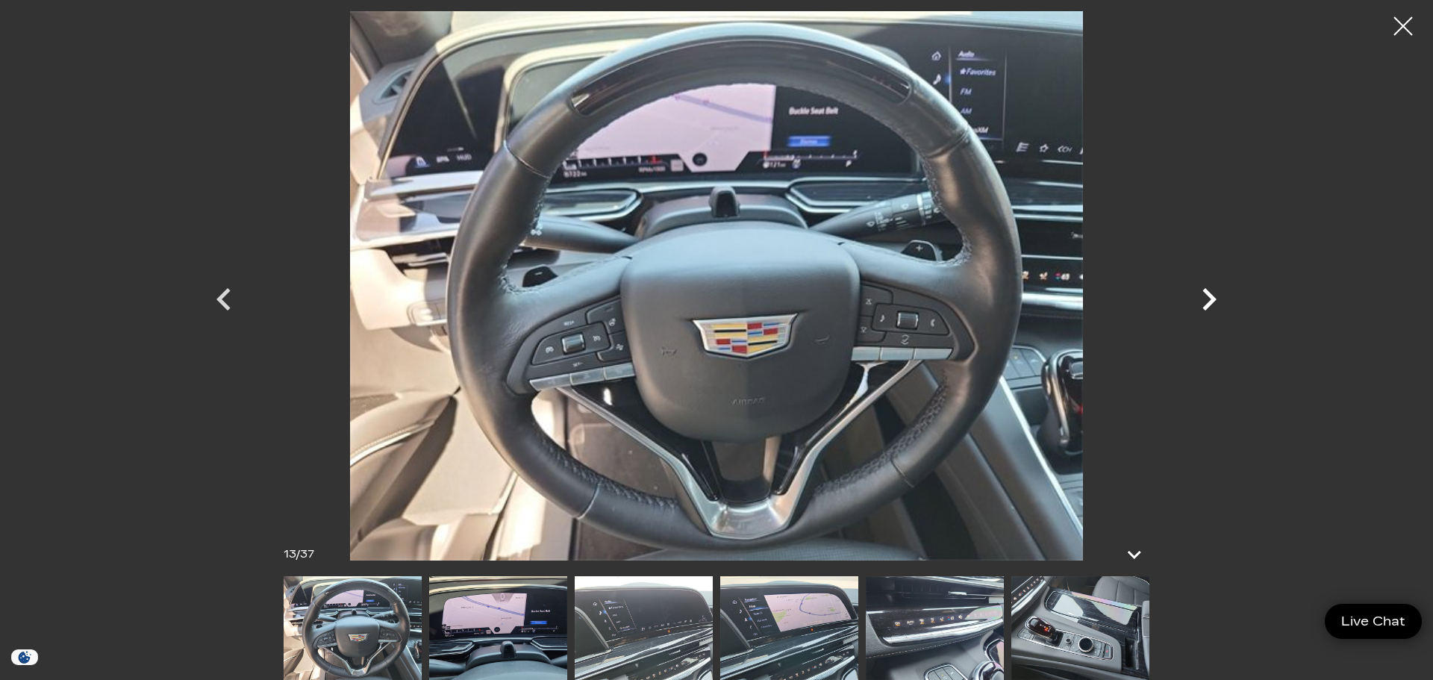
click at [1211, 302] on icon "Next" at bounding box center [1210, 299] width 14 height 22
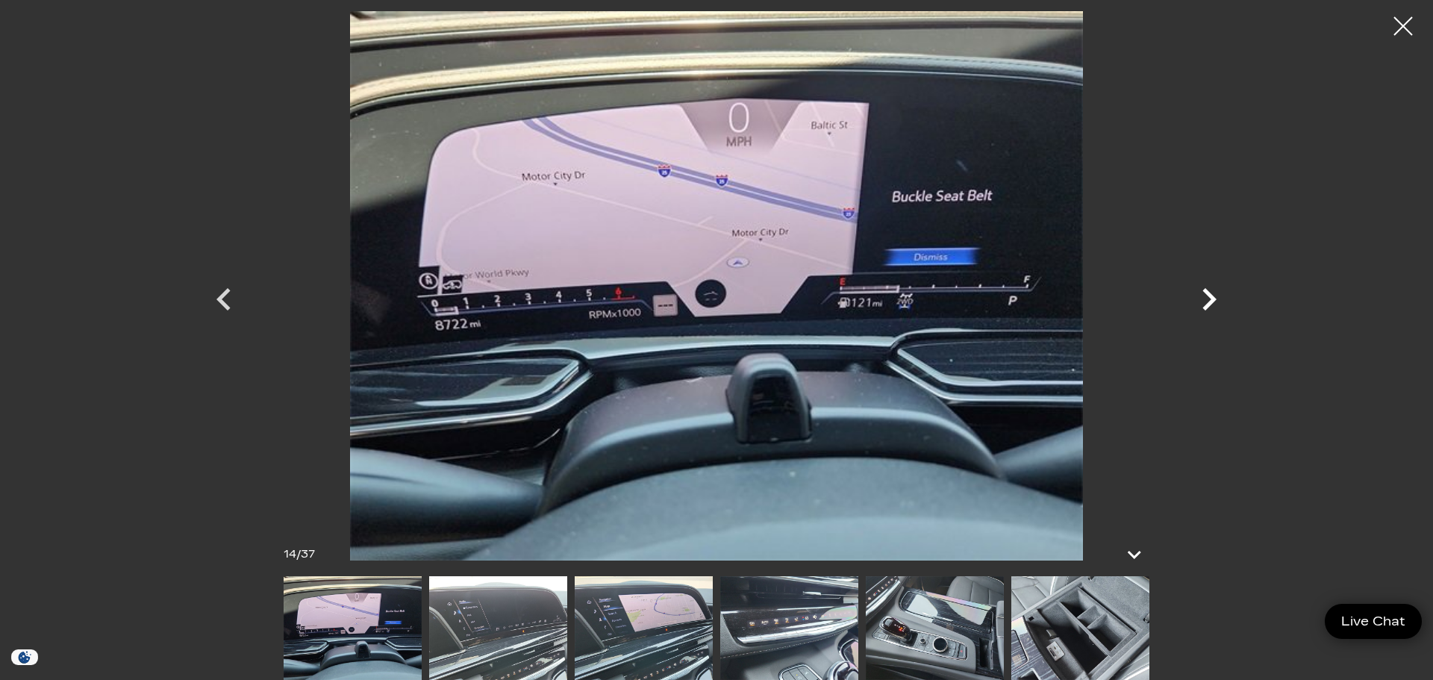
click at [1211, 302] on icon "Next" at bounding box center [1210, 299] width 14 height 22
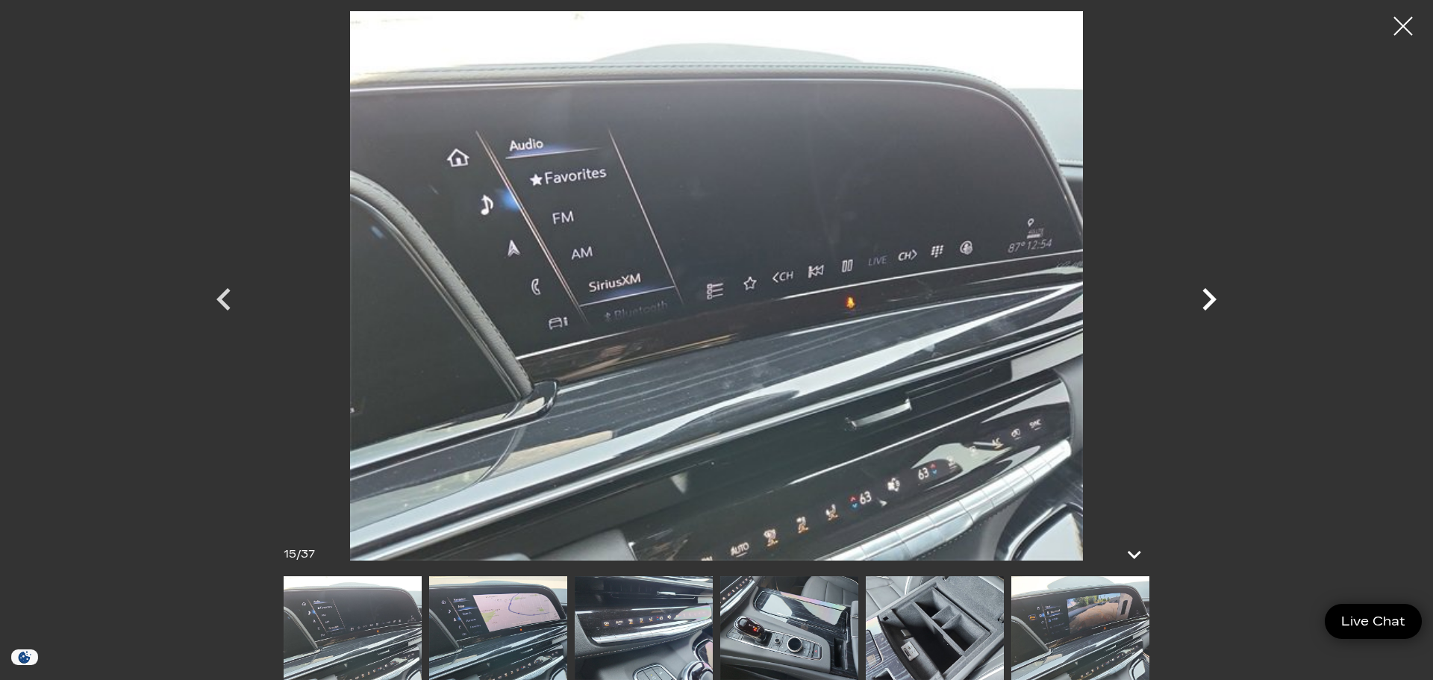
click at [1211, 302] on icon "Next" at bounding box center [1210, 299] width 14 height 22
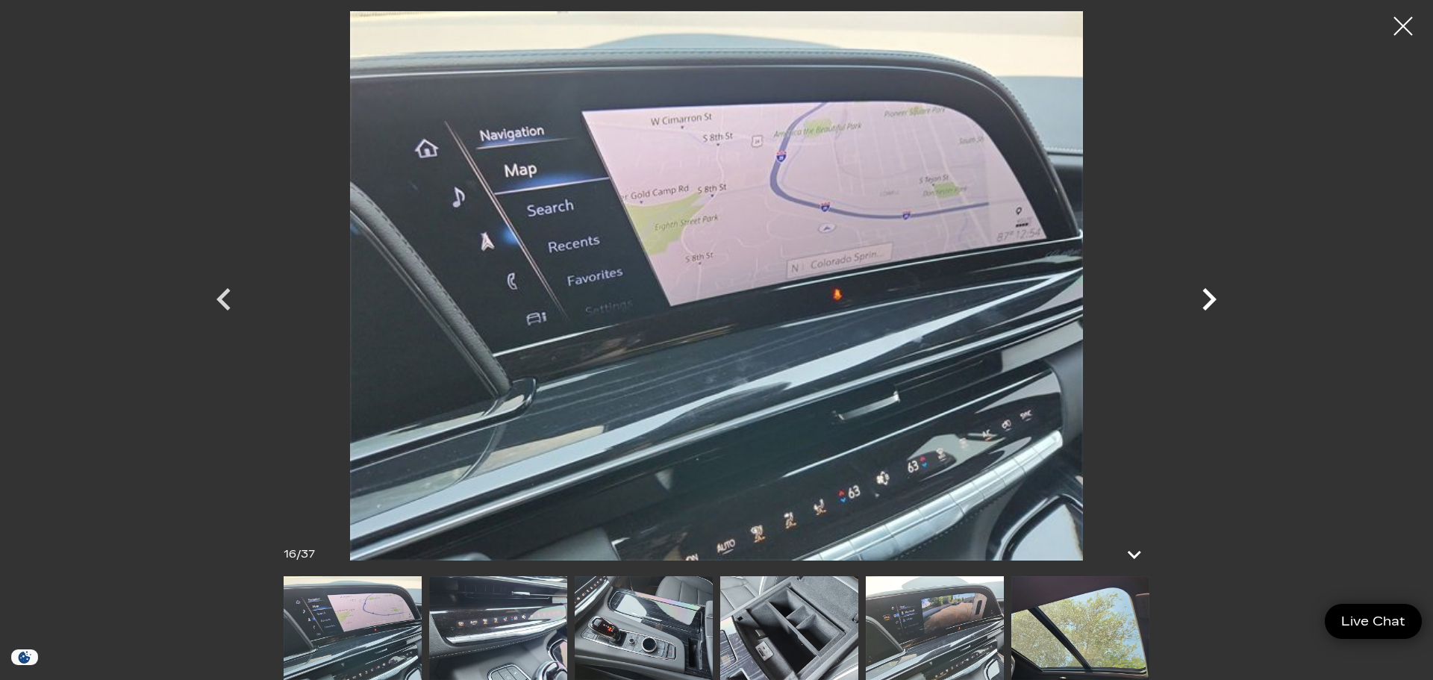
click at [1211, 302] on icon "Next" at bounding box center [1210, 299] width 14 height 22
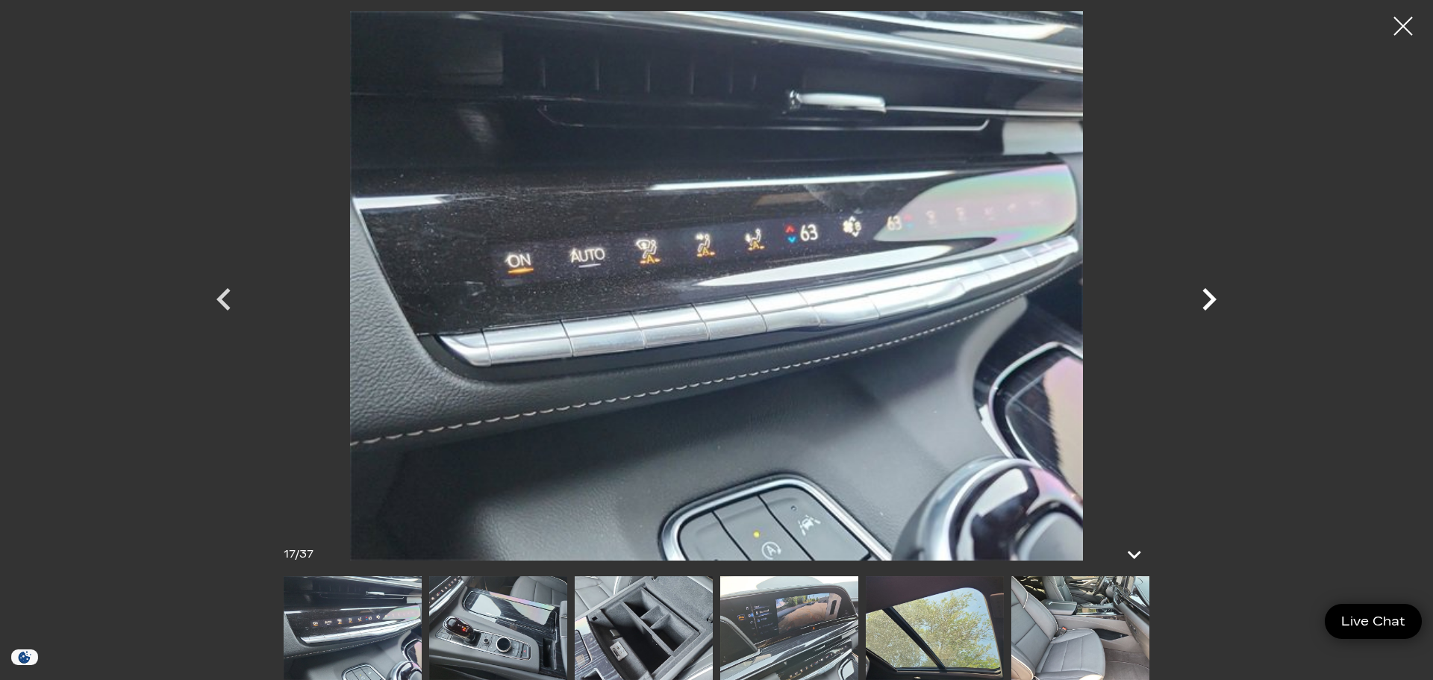
click at [1211, 302] on icon "Next" at bounding box center [1210, 299] width 14 height 22
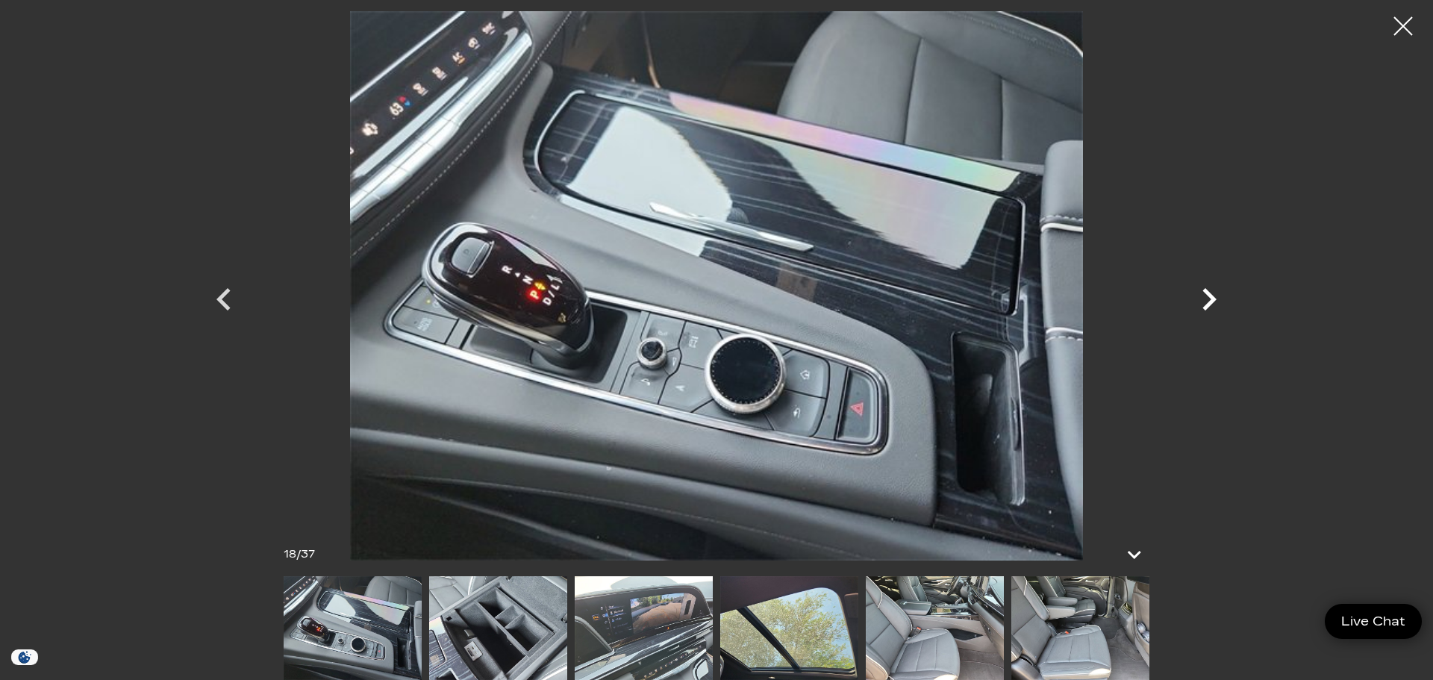
click at [1211, 302] on icon "Next" at bounding box center [1210, 299] width 14 height 22
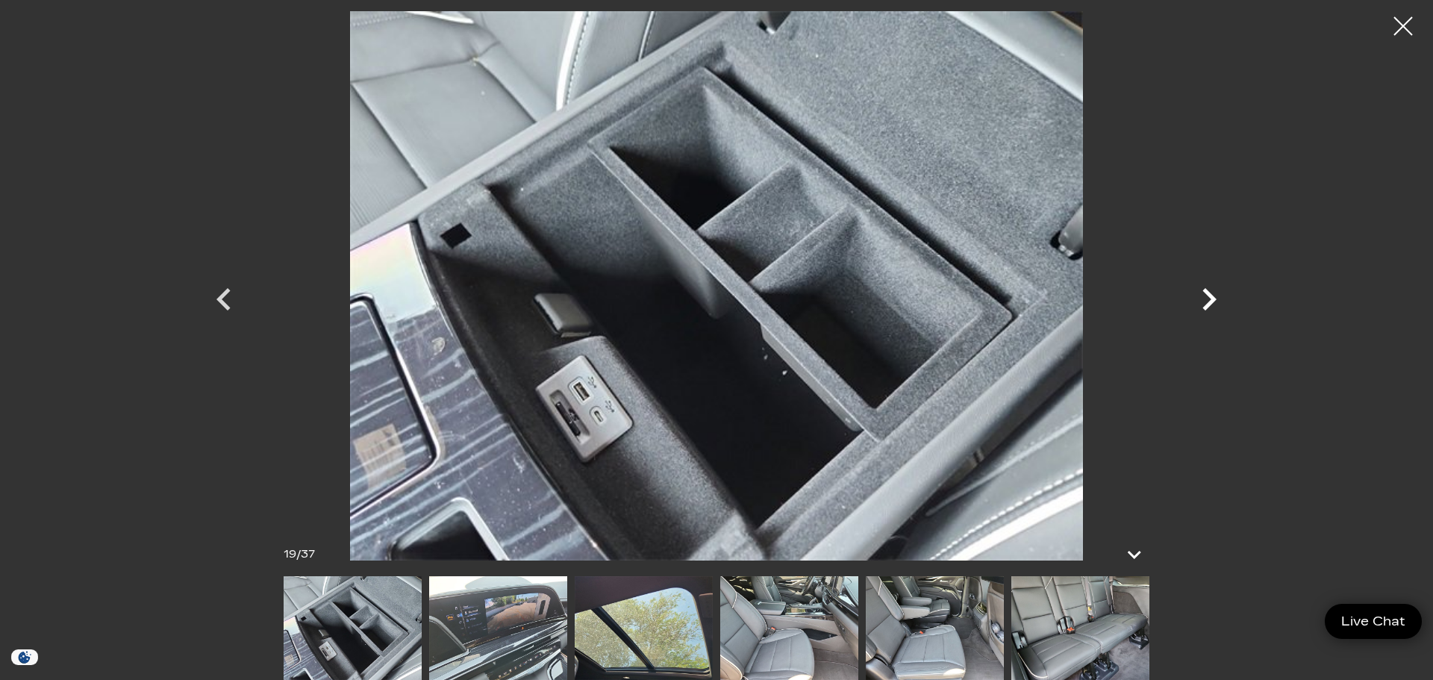
click at [1211, 302] on icon "Next" at bounding box center [1210, 299] width 14 height 22
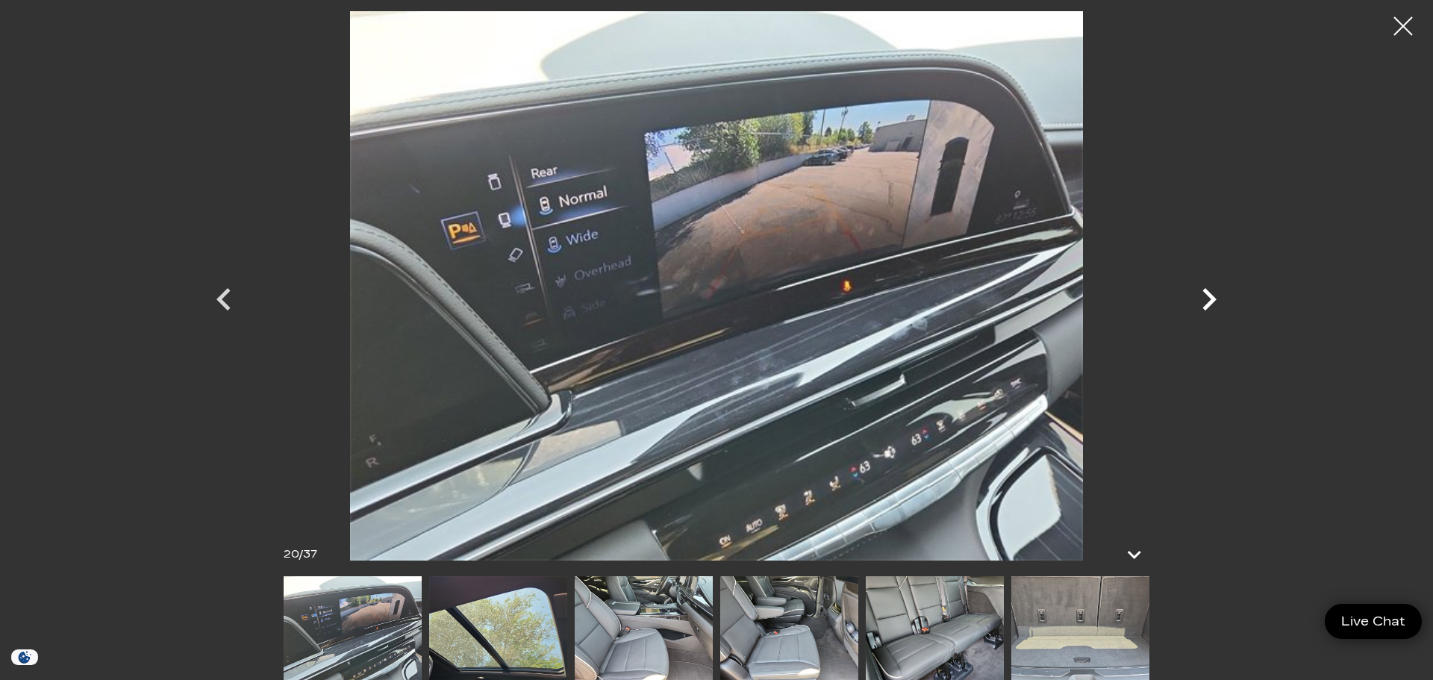
click at [1211, 302] on icon "Next" at bounding box center [1210, 299] width 14 height 22
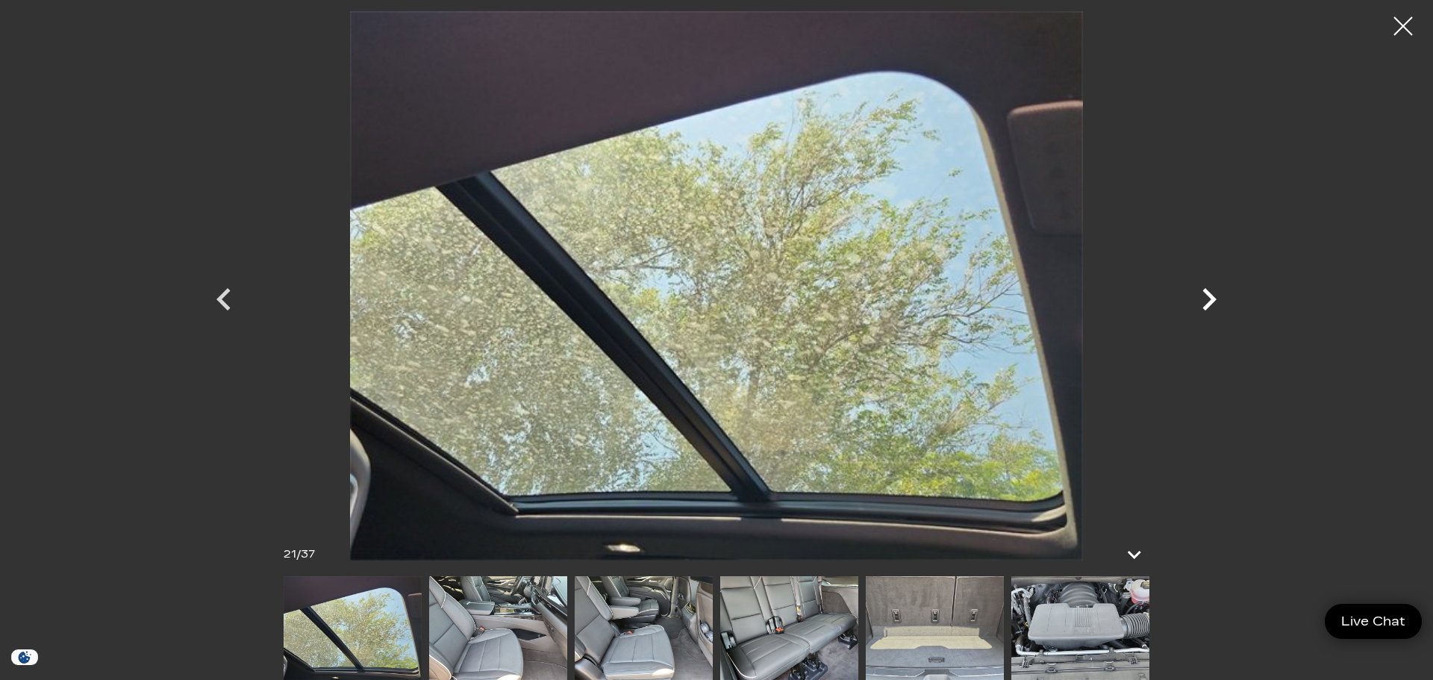
click at [1211, 302] on icon "Next" at bounding box center [1210, 299] width 14 height 22
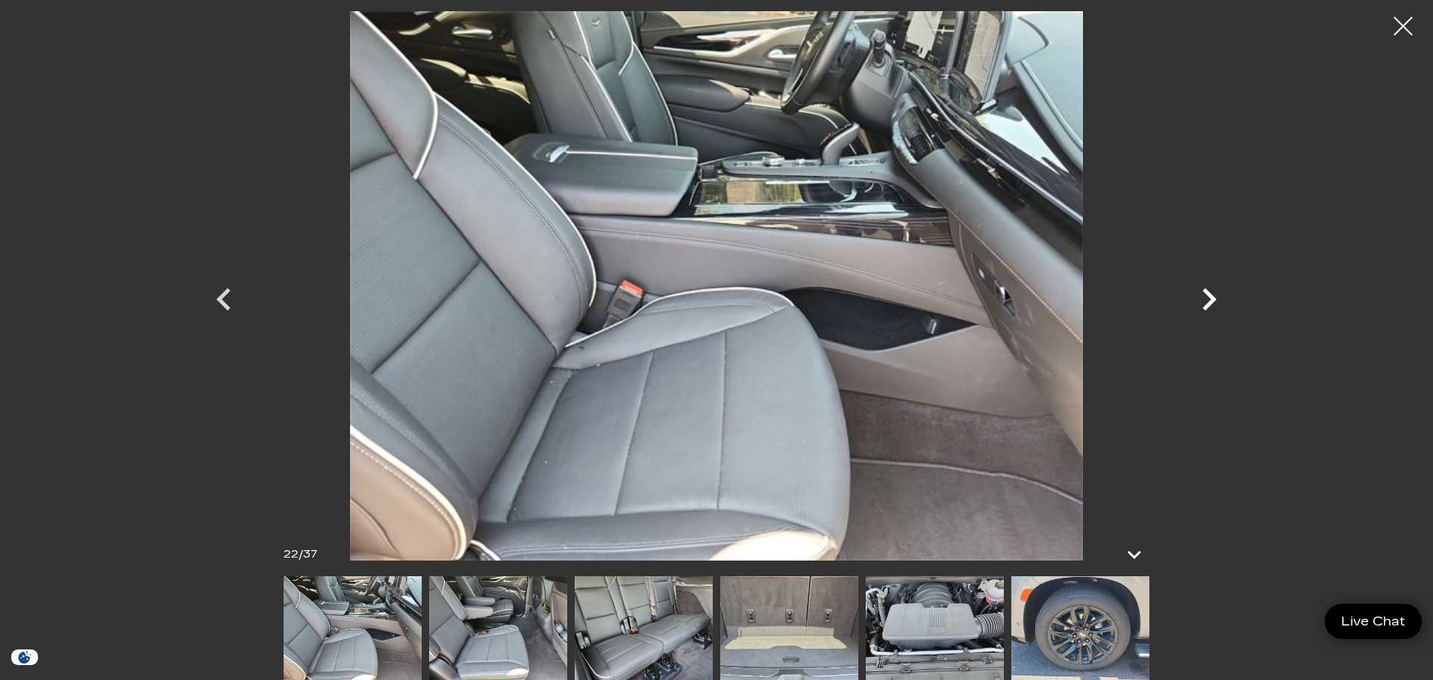
click at [1211, 302] on icon "Next" at bounding box center [1210, 299] width 14 height 22
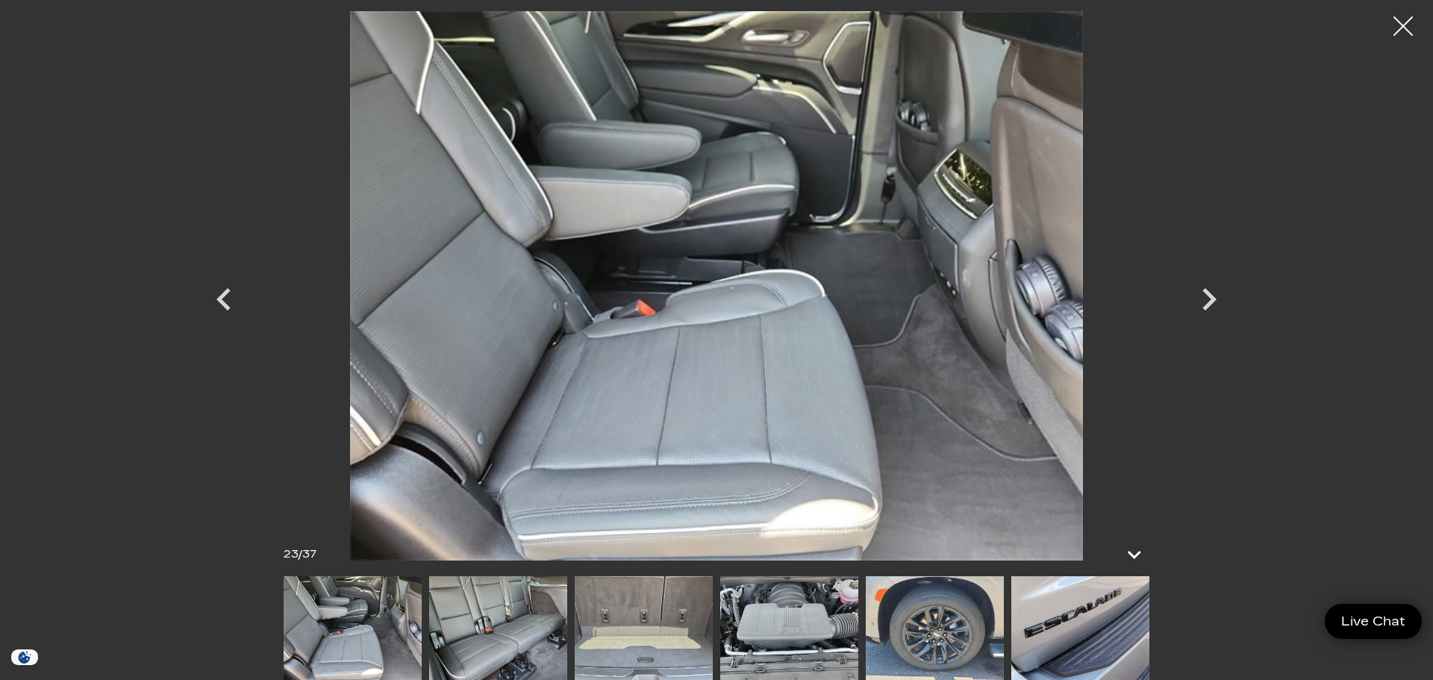
click at [1410, 27] on div at bounding box center [1404, 27] width 40 height 40
